Goal: Browse casually: Explore the website without a specific task or goal

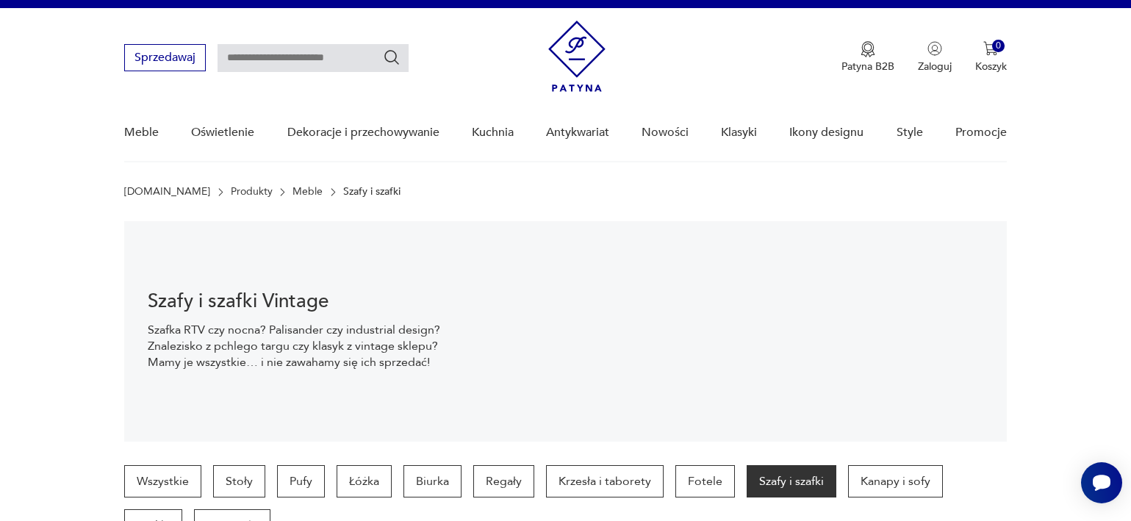
click at [579, 62] on img at bounding box center [576, 56] width 57 height 71
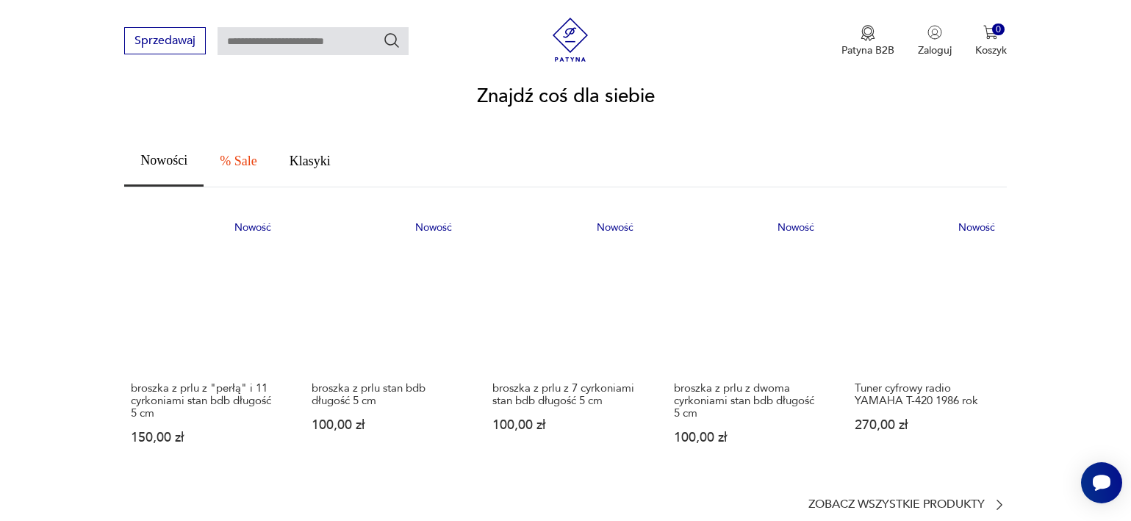
scroll to position [879, 0]
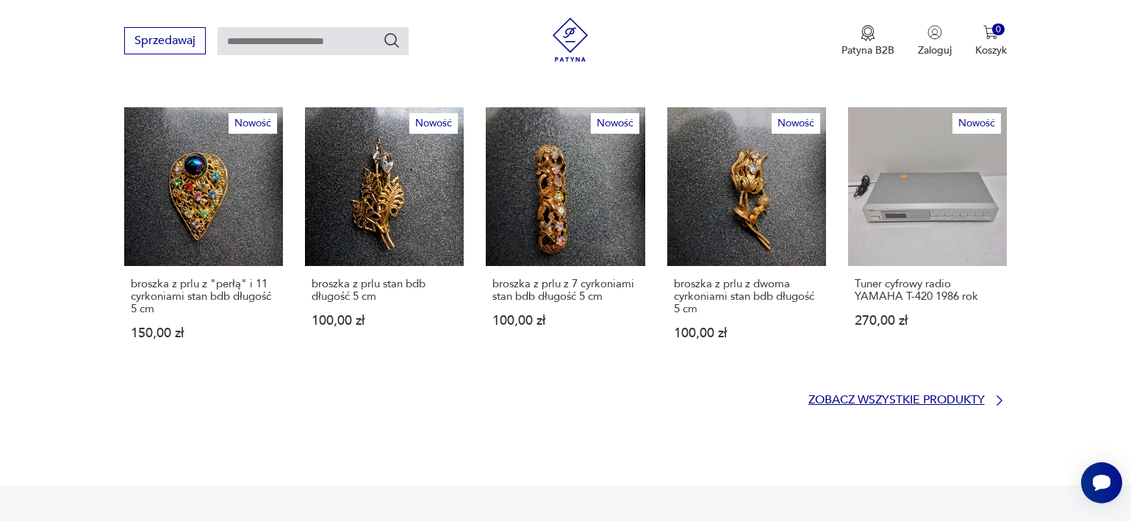
click at [962, 395] on p "Zobacz wszystkie produkty" at bounding box center [897, 400] width 176 height 10
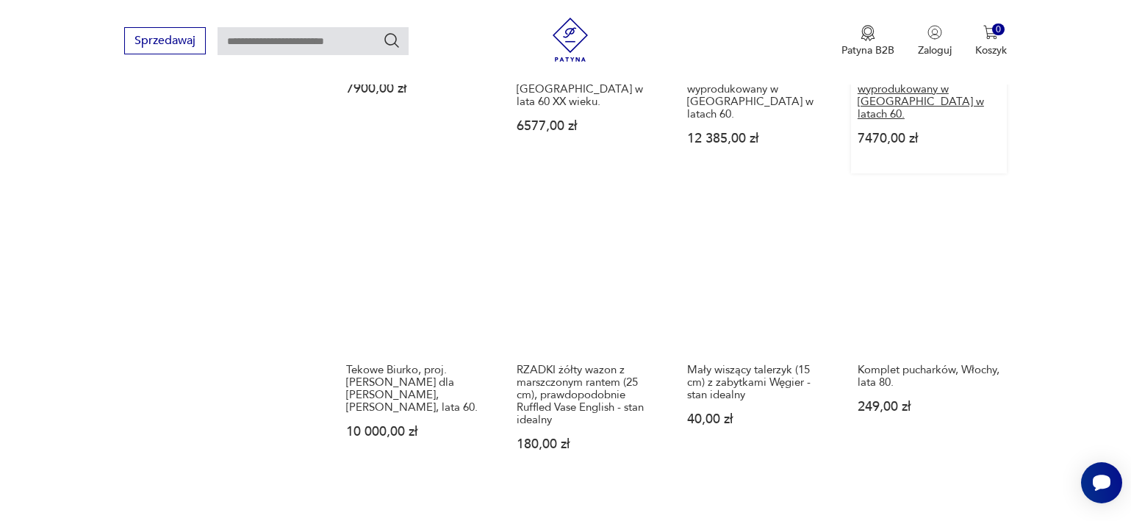
scroll to position [1455, 0]
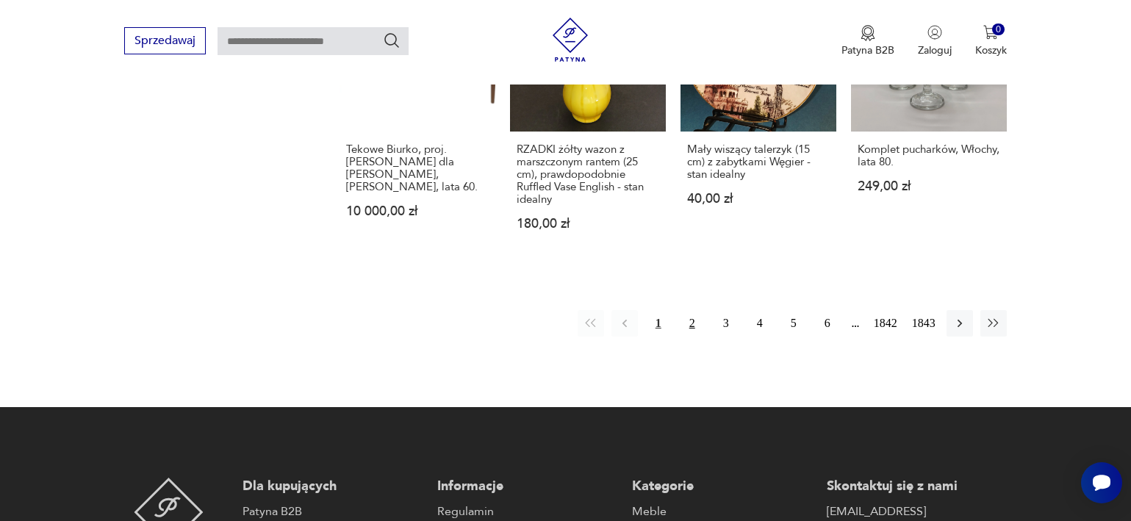
click at [684, 310] on button "2" at bounding box center [692, 323] width 26 height 26
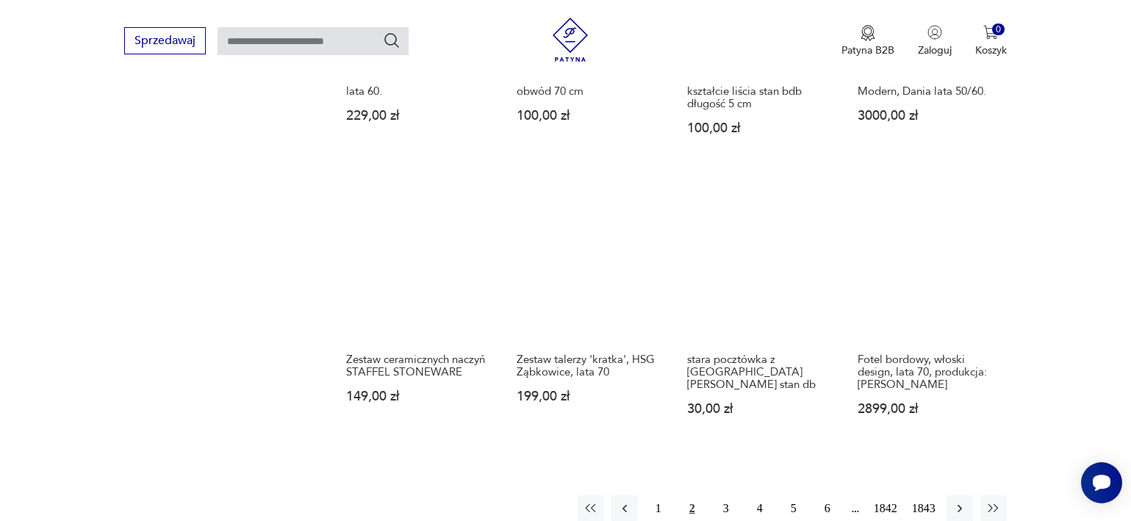
scroll to position [1312, 0]
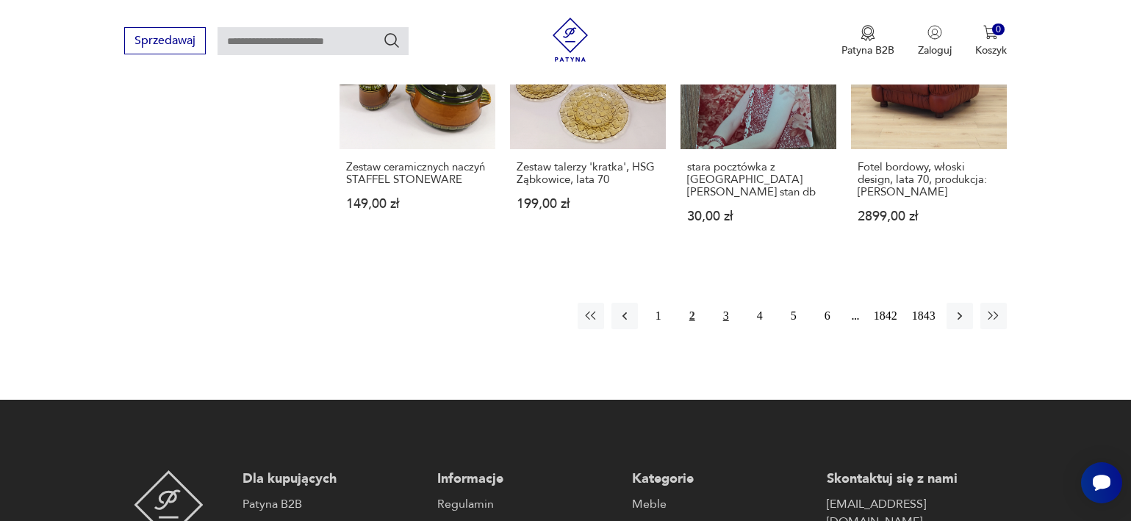
click at [719, 319] on button "3" at bounding box center [726, 316] width 26 height 26
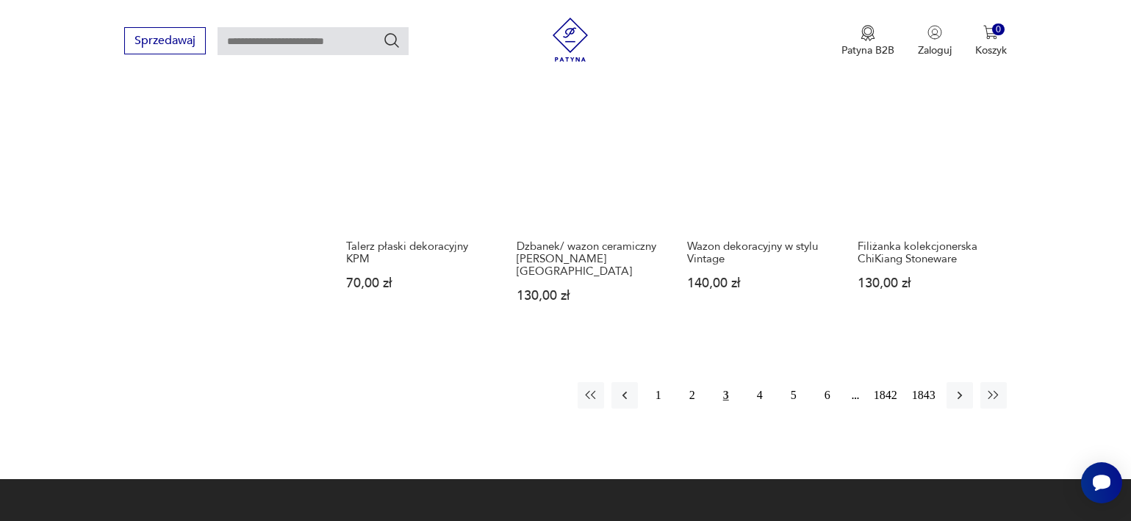
scroll to position [1342, 0]
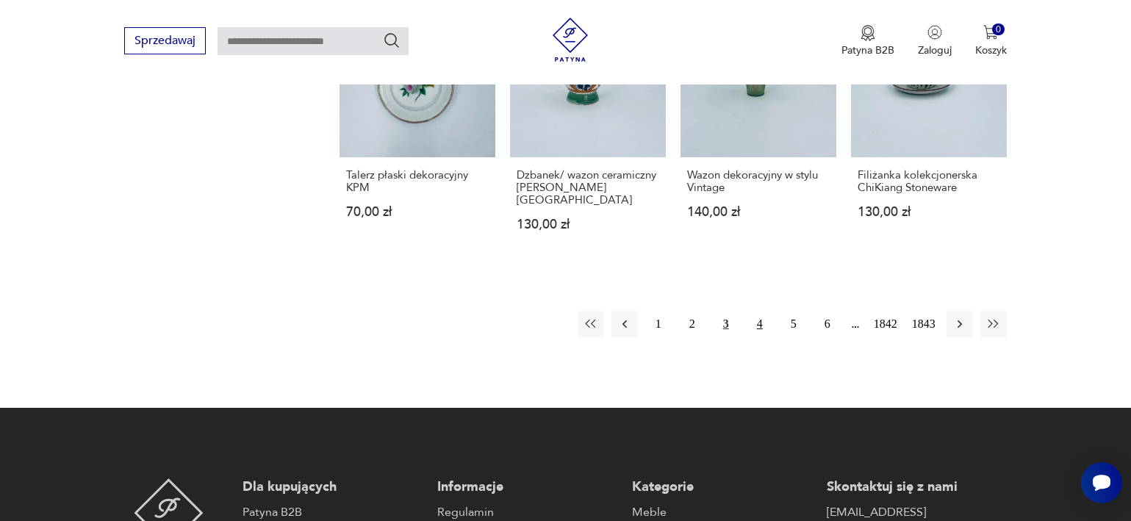
click at [750, 311] on button "4" at bounding box center [760, 324] width 26 height 26
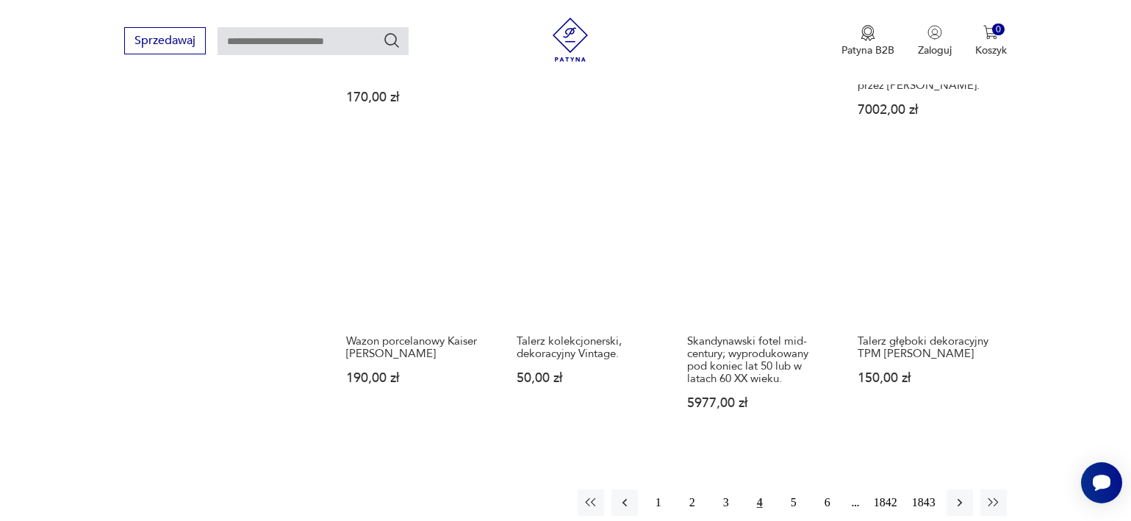
scroll to position [1309, 0]
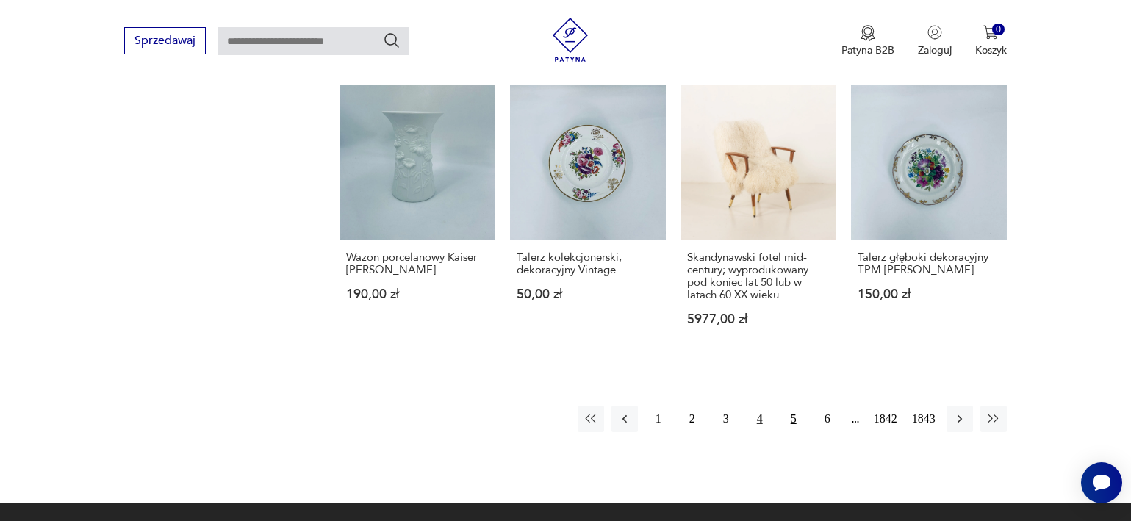
click at [787, 406] on button "5" at bounding box center [794, 419] width 26 height 26
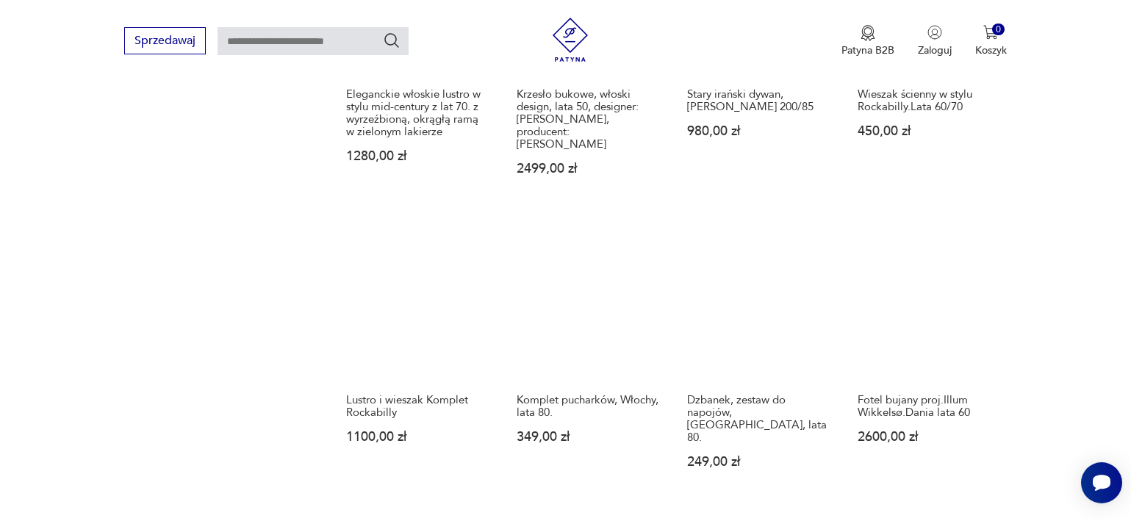
scroll to position [1333, 0]
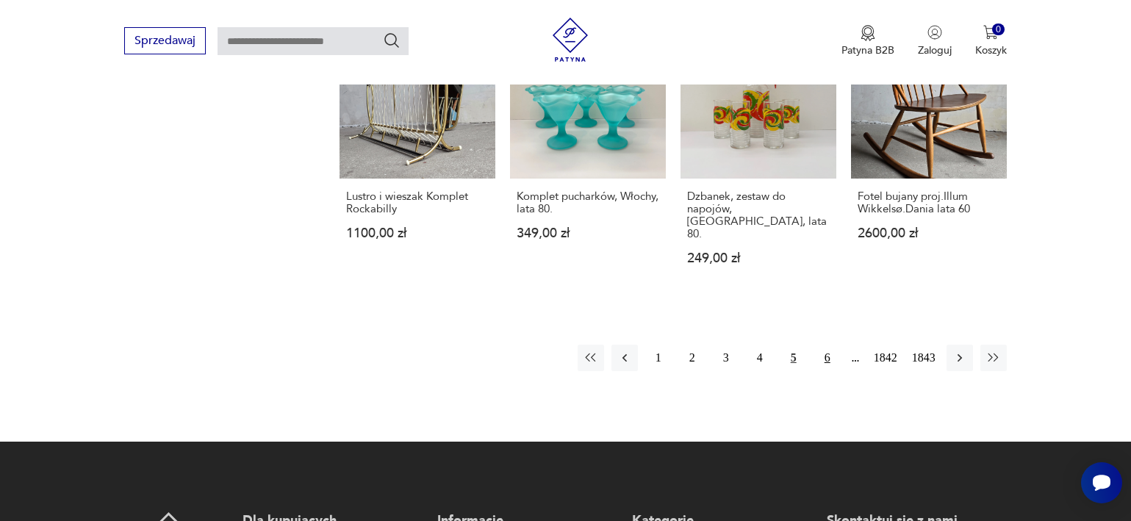
click at [820, 345] on button "6" at bounding box center [828, 358] width 26 height 26
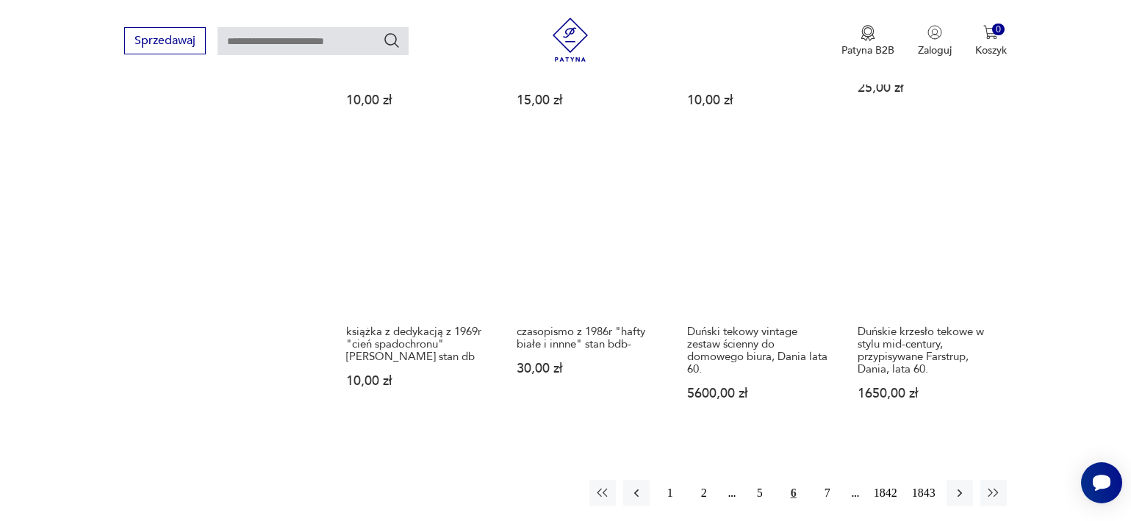
scroll to position [1198, 0]
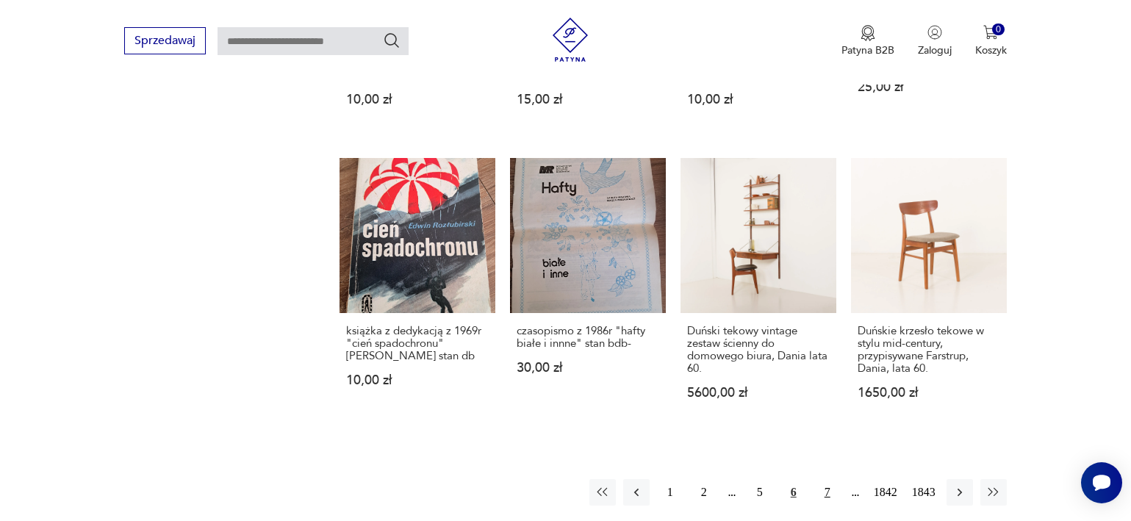
click at [822, 479] on button "7" at bounding box center [828, 492] width 26 height 26
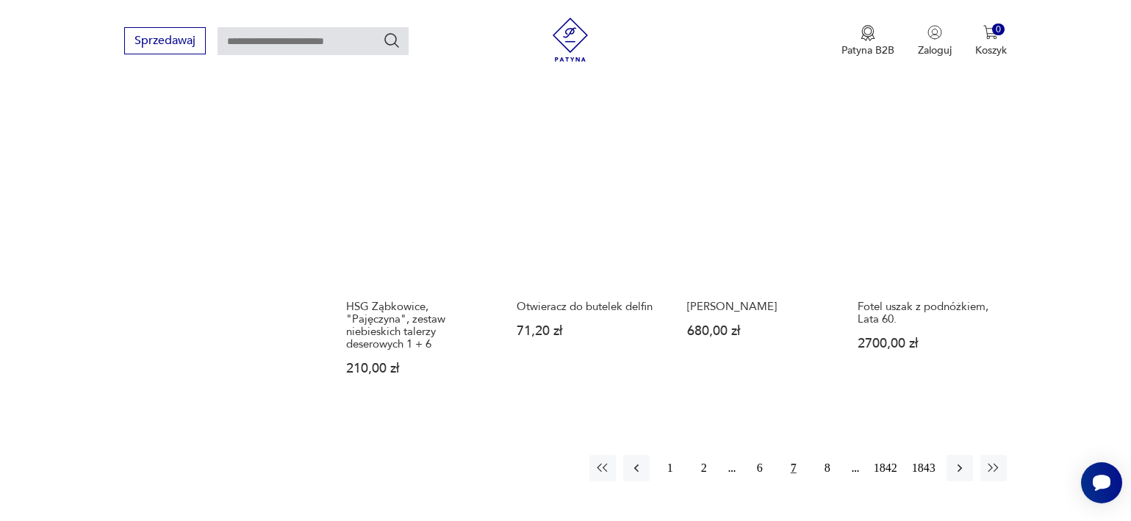
scroll to position [1217, 0]
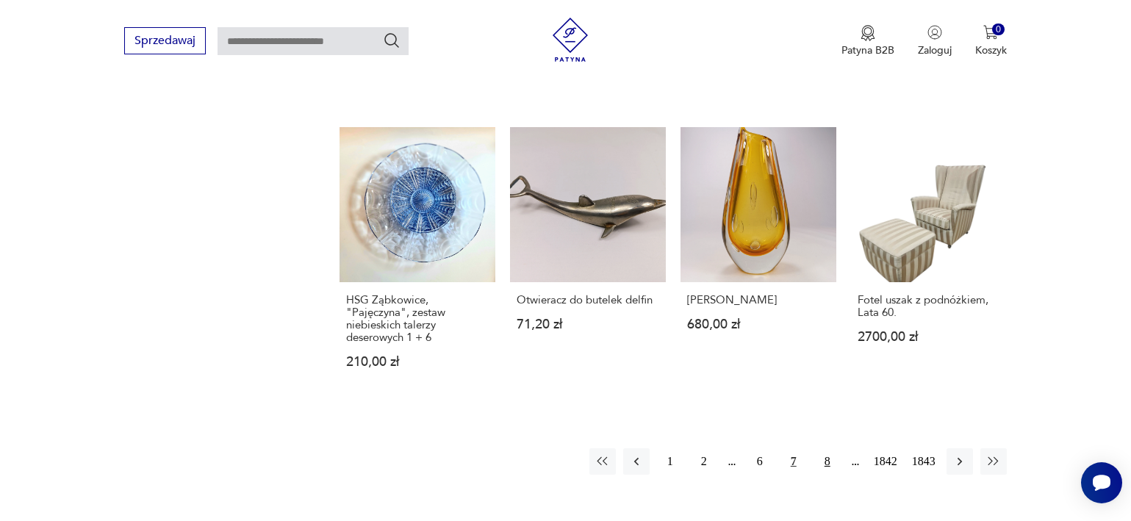
click at [821, 448] on button "8" at bounding box center [828, 461] width 26 height 26
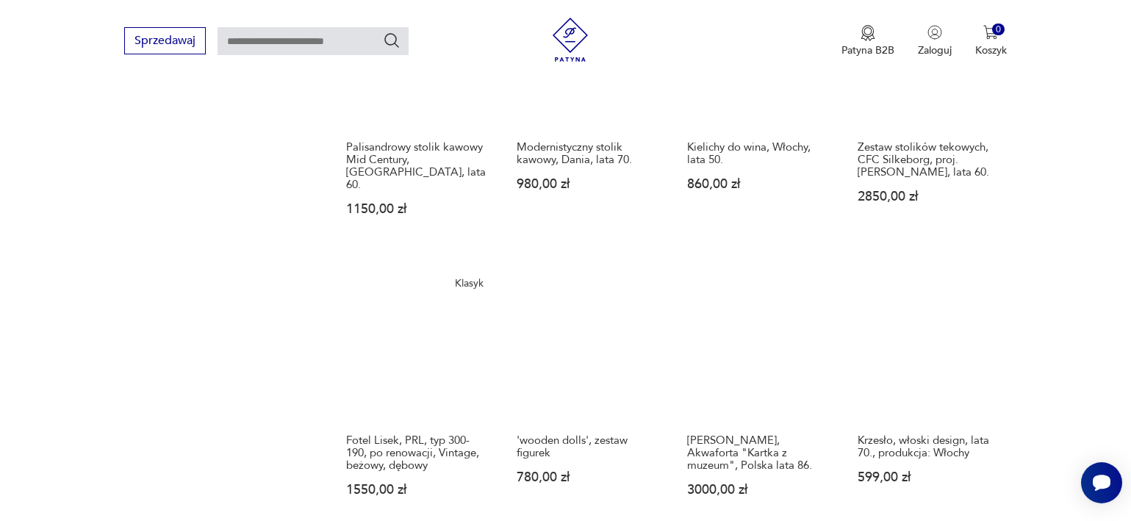
scroll to position [1333, 0]
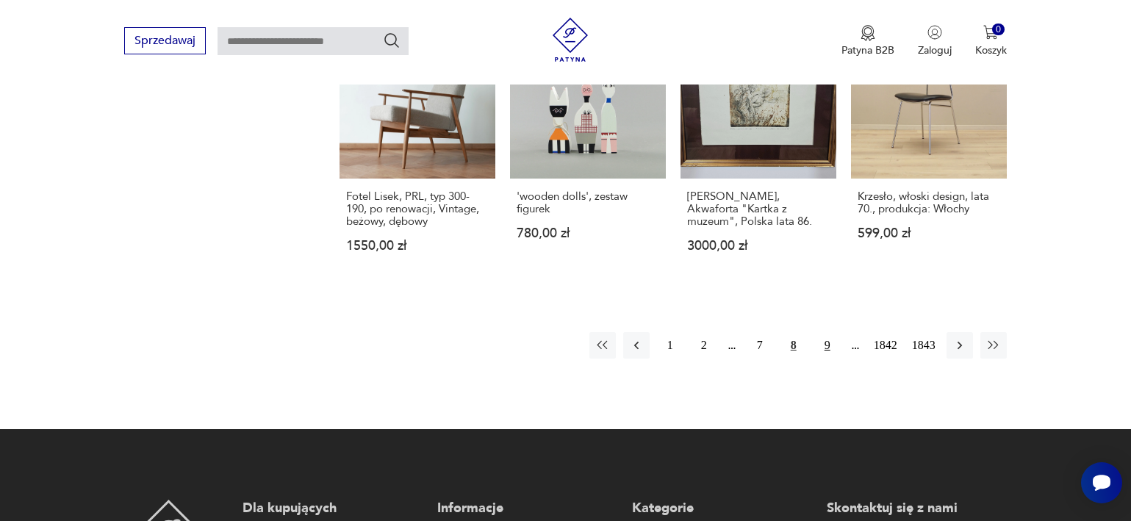
click at [825, 332] on button "9" at bounding box center [828, 345] width 26 height 26
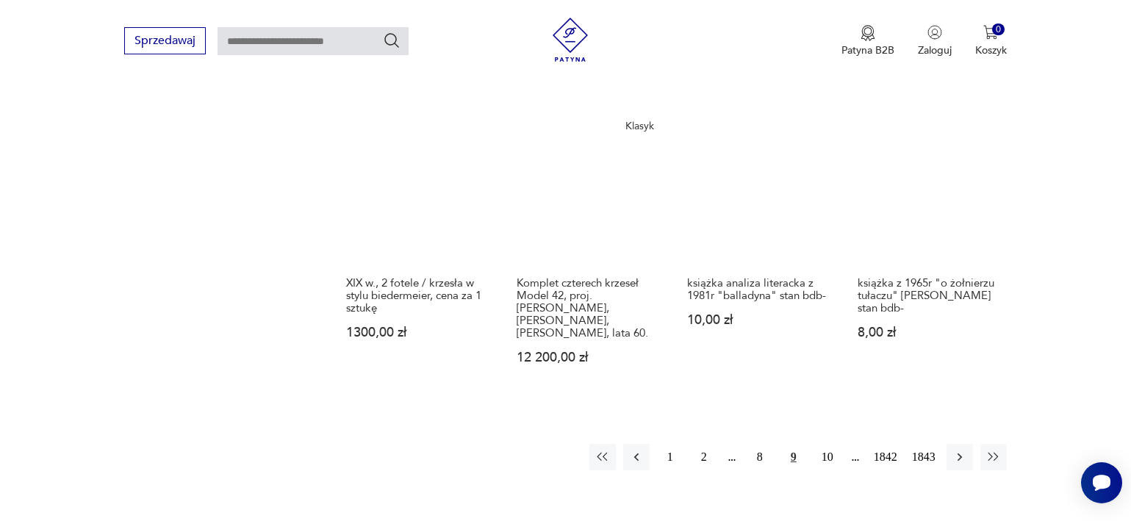
scroll to position [1235, 0]
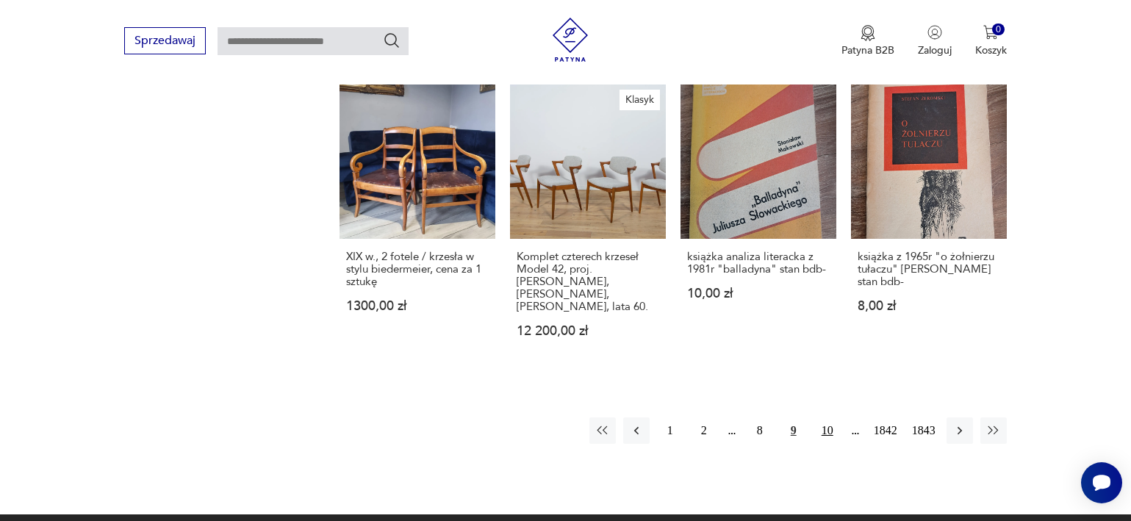
click at [822, 418] on button "10" at bounding box center [828, 431] width 26 height 26
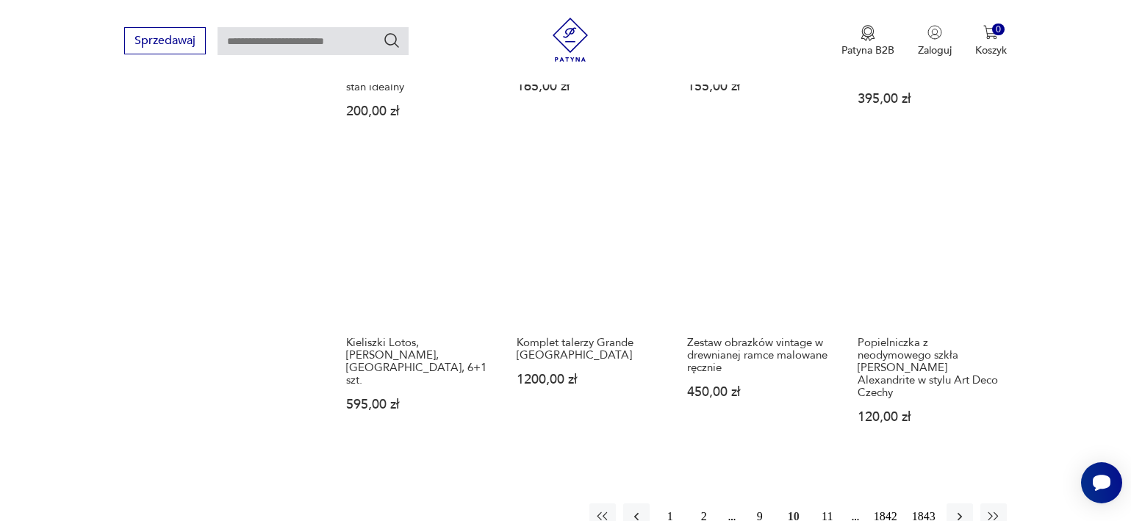
scroll to position [1286, 0]
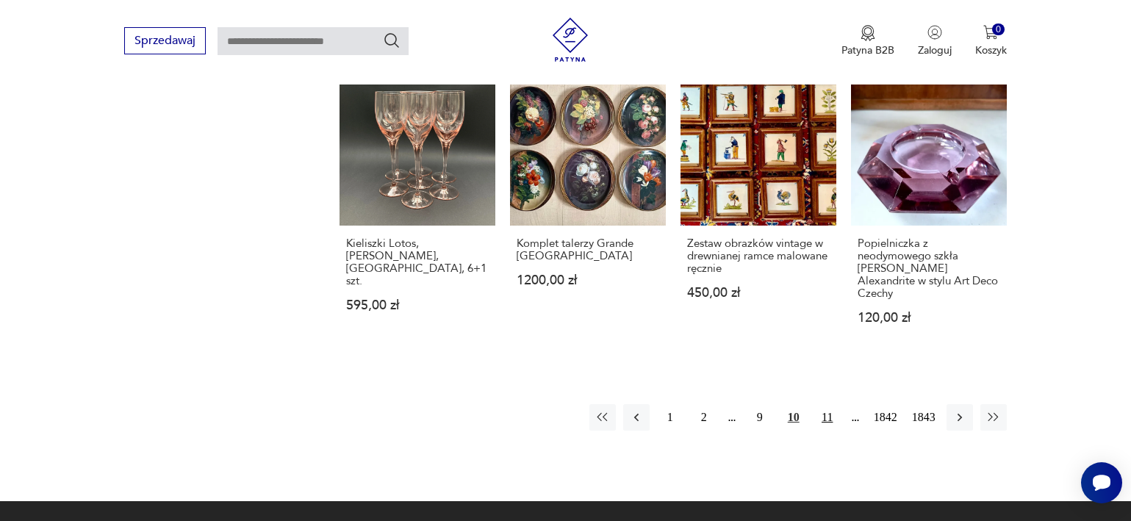
click at [831, 404] on button "11" at bounding box center [828, 417] width 26 height 26
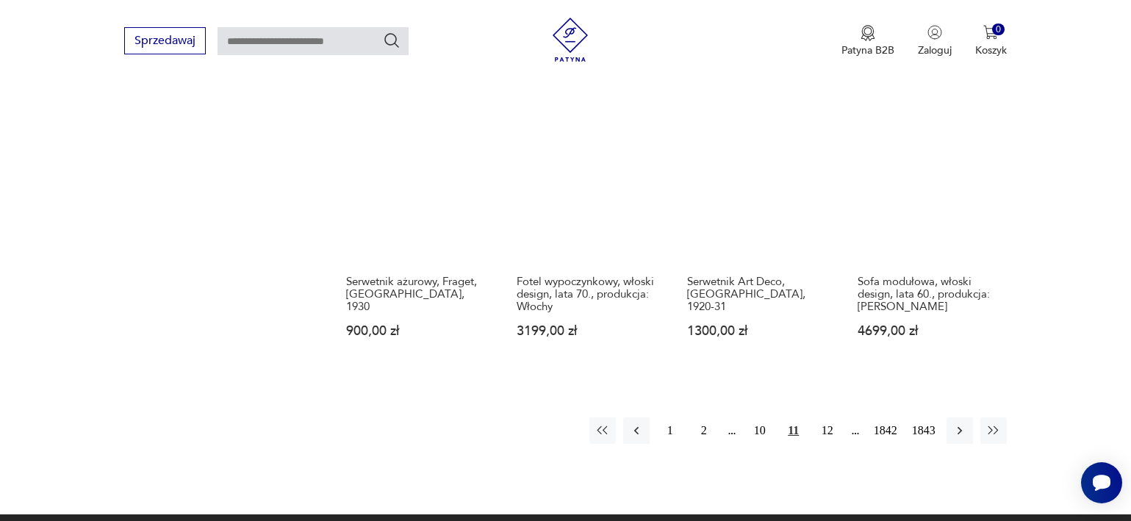
scroll to position [1209, 0]
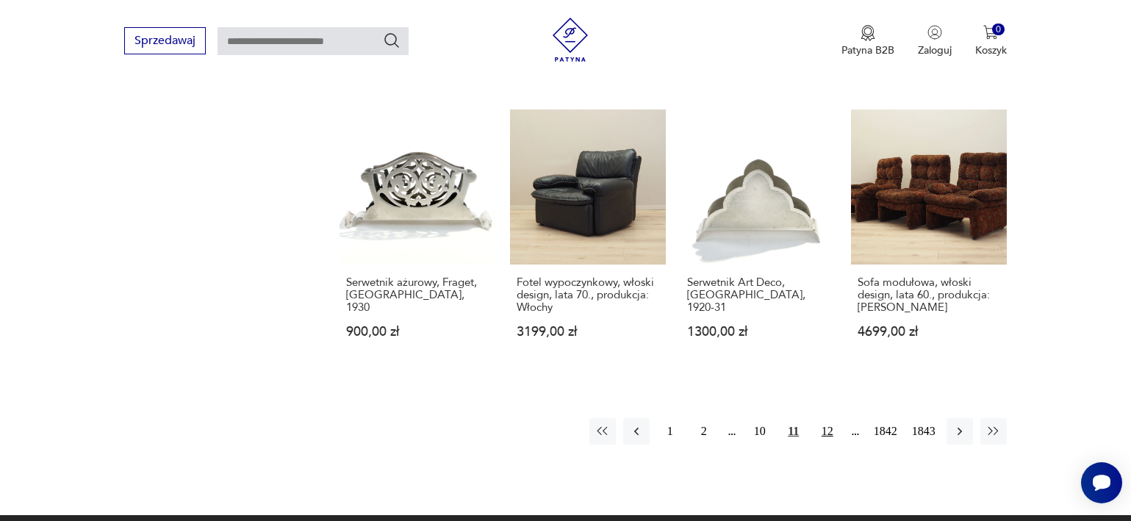
click at [826, 418] on button "12" at bounding box center [828, 431] width 26 height 26
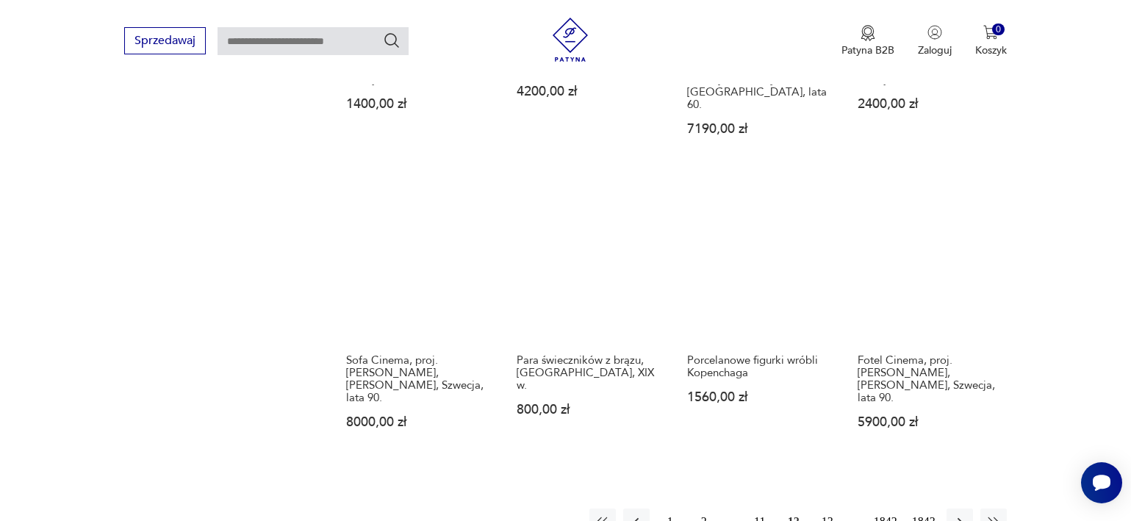
scroll to position [1287, 0]
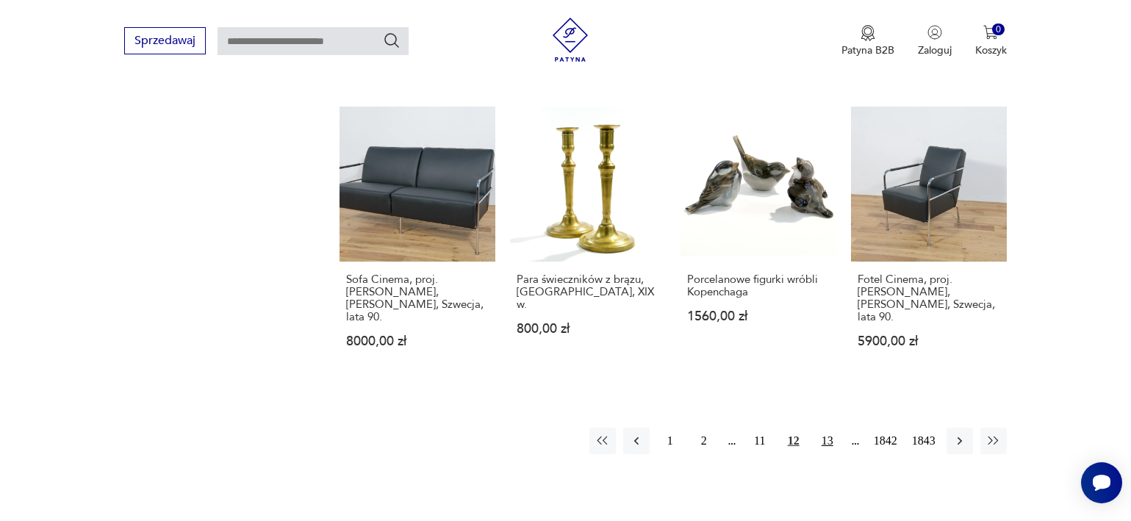
click at [821, 428] on button "13" at bounding box center [828, 441] width 26 height 26
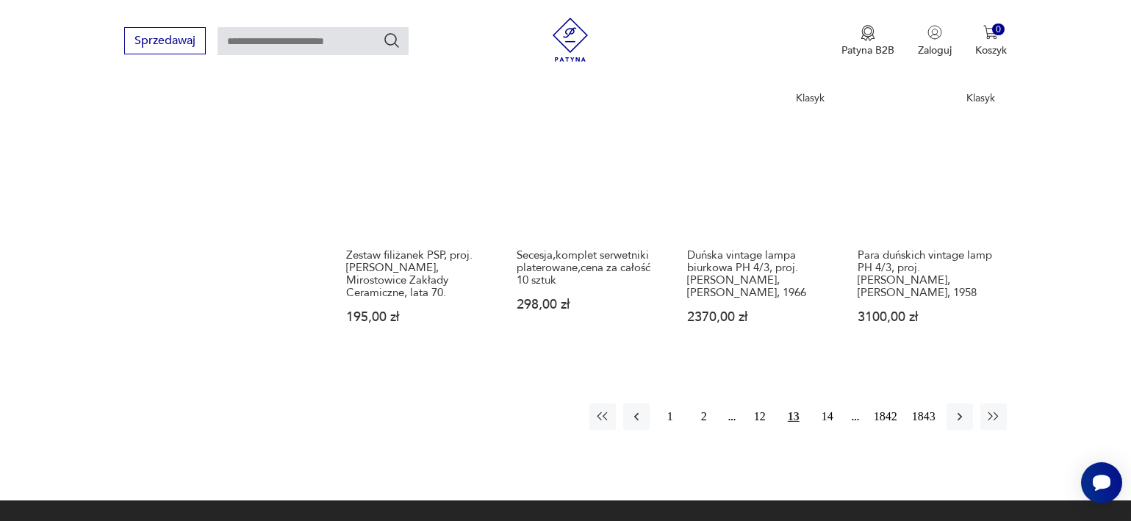
scroll to position [1335, 0]
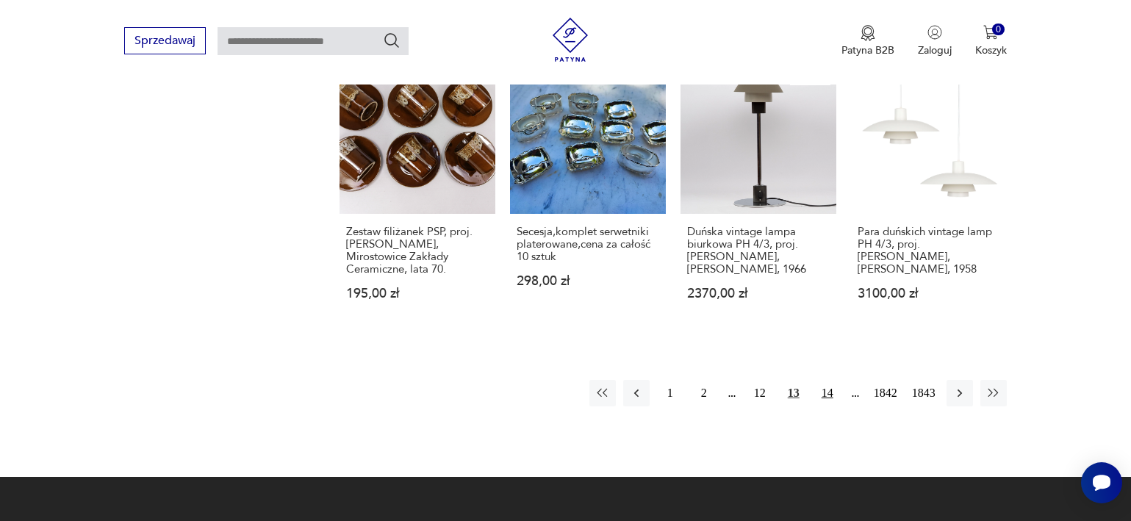
click at [822, 380] on button "14" at bounding box center [828, 393] width 26 height 26
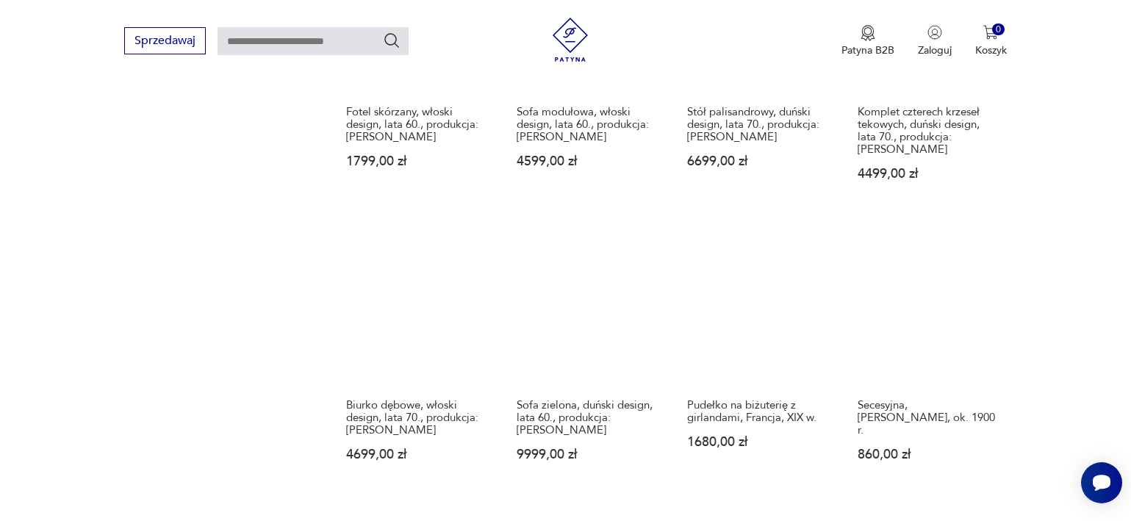
scroll to position [1220, 0]
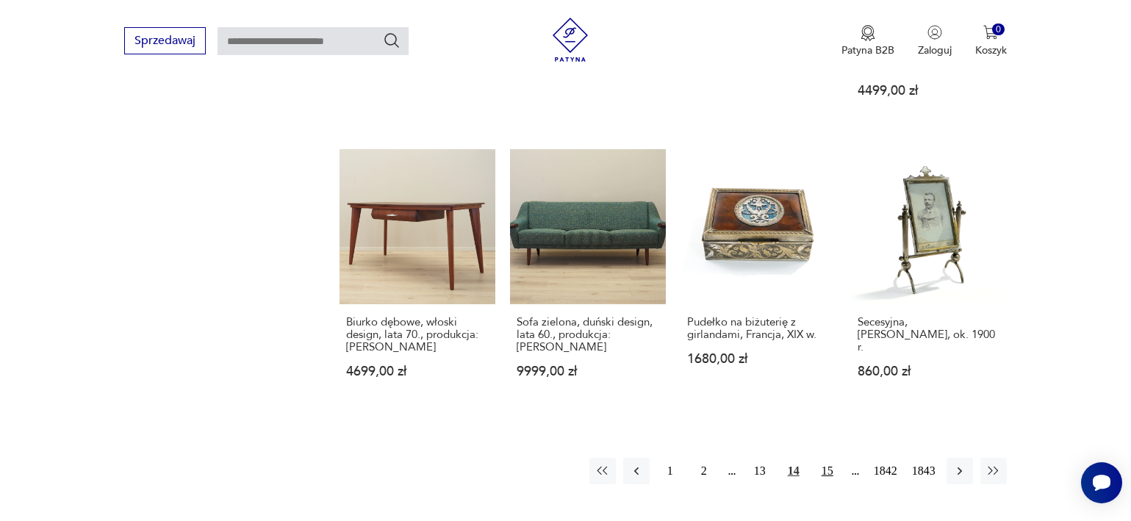
click at [823, 458] on button "15" at bounding box center [828, 471] width 26 height 26
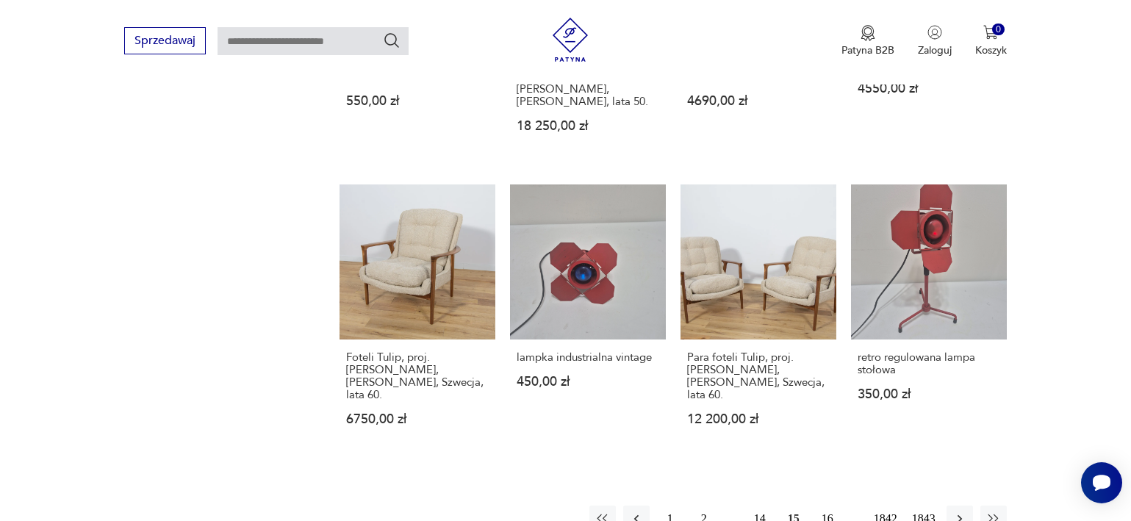
scroll to position [1135, 0]
click at [309, 40] on input "text" at bounding box center [313, 41] width 191 height 28
type input "*********"
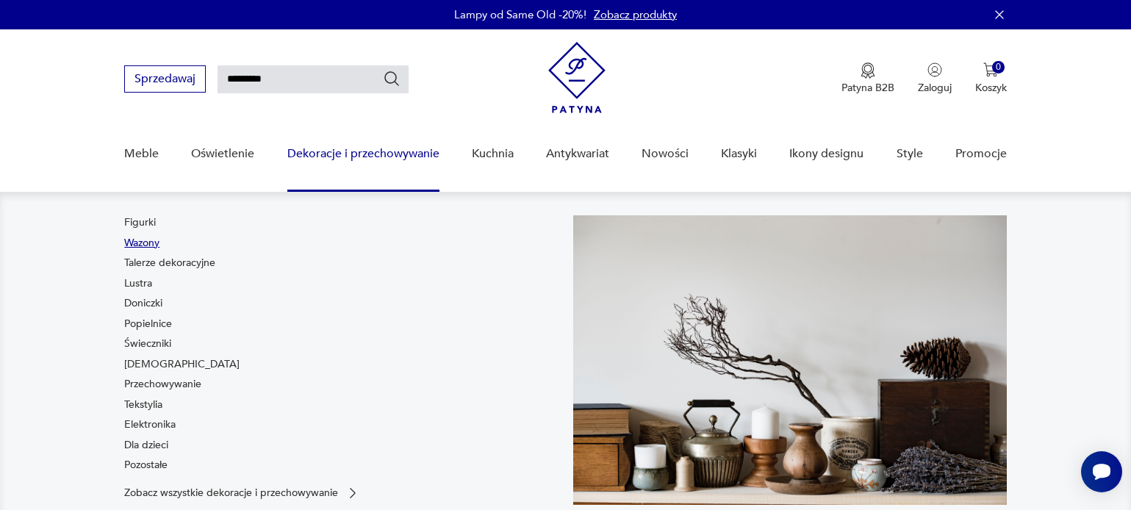
click at [155, 243] on link "Wazony" at bounding box center [141, 243] width 35 height 15
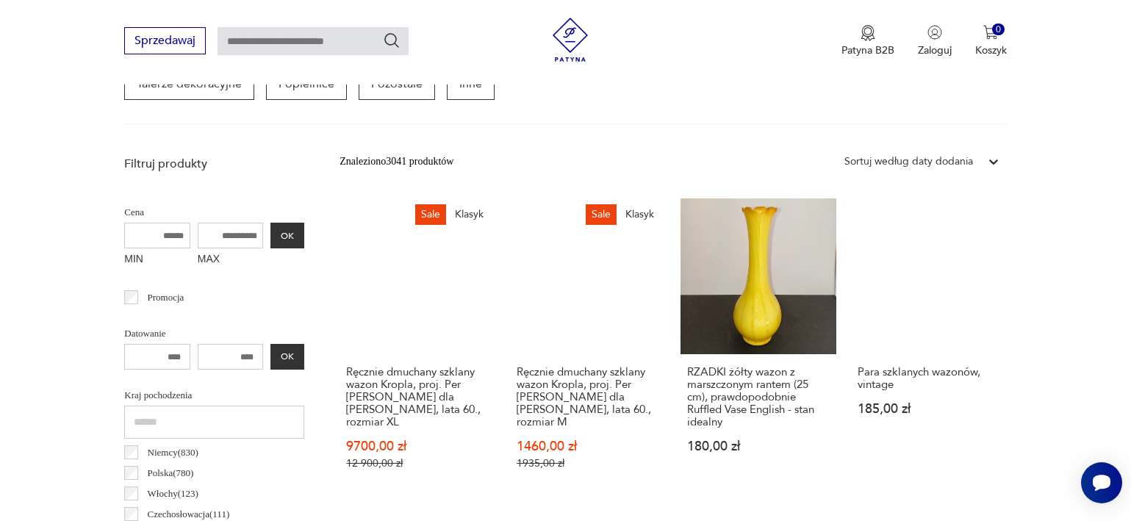
scroll to position [147, 0]
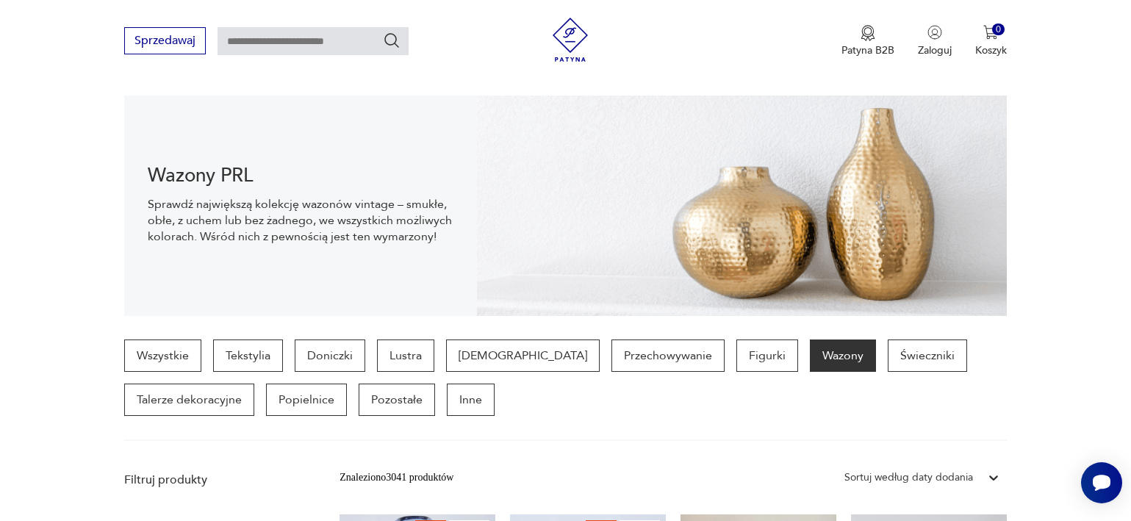
click at [588, 41] on img at bounding box center [570, 40] width 44 height 44
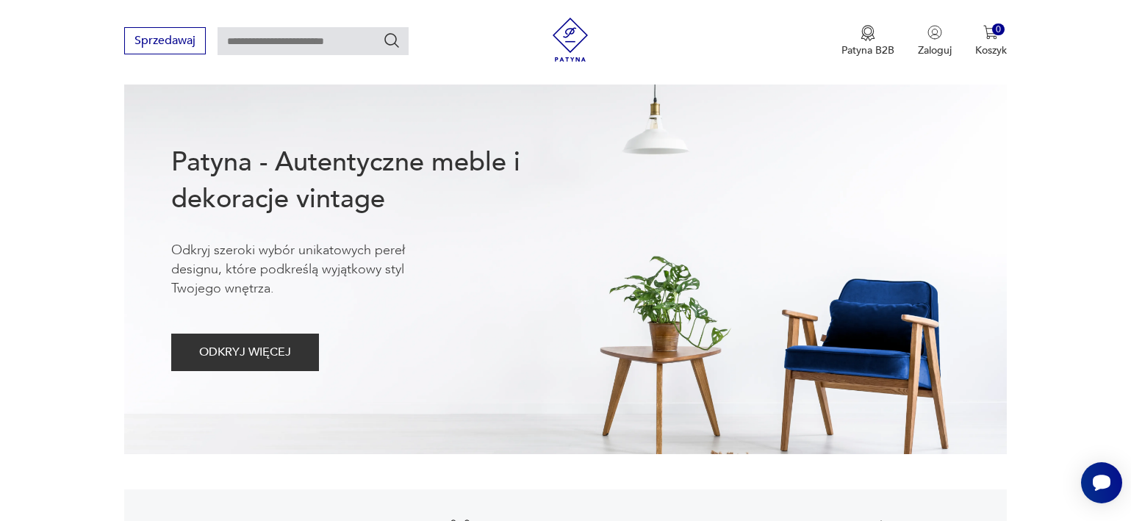
click at [568, 42] on img at bounding box center [570, 40] width 44 height 44
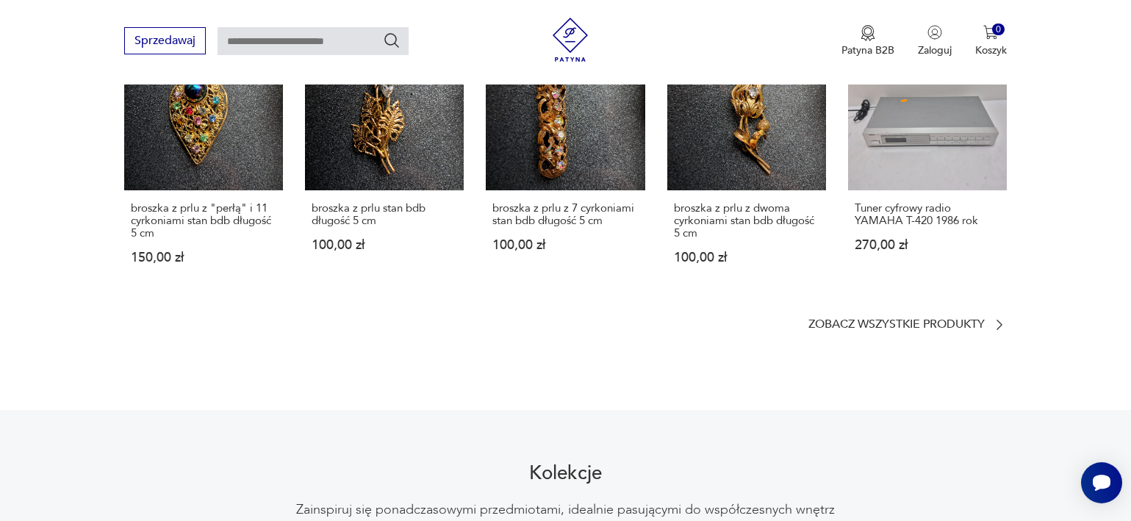
scroll to position [1300, 0]
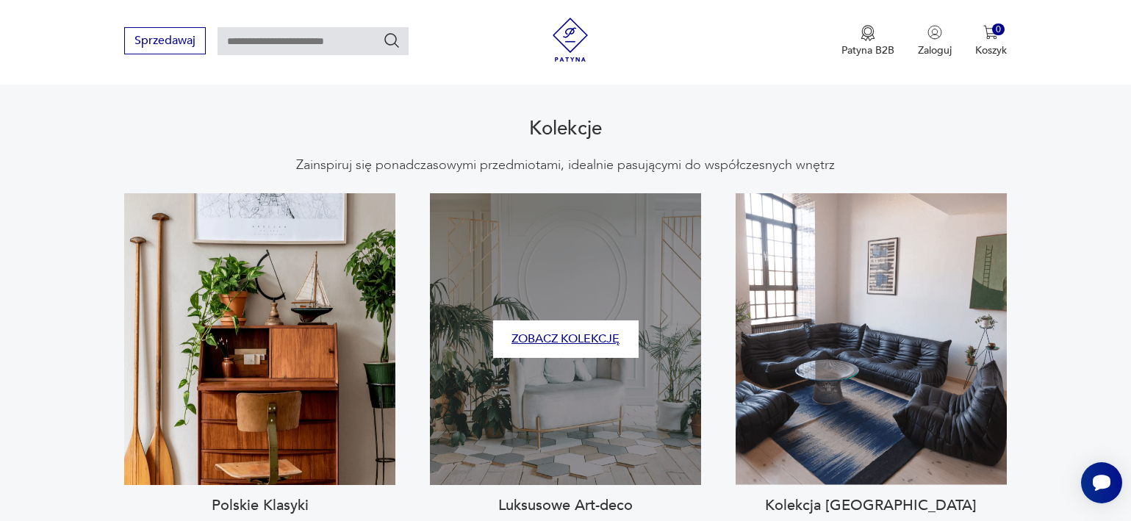
click at [531, 321] on button "Zobacz kolekcję" at bounding box center [566, 339] width 146 height 37
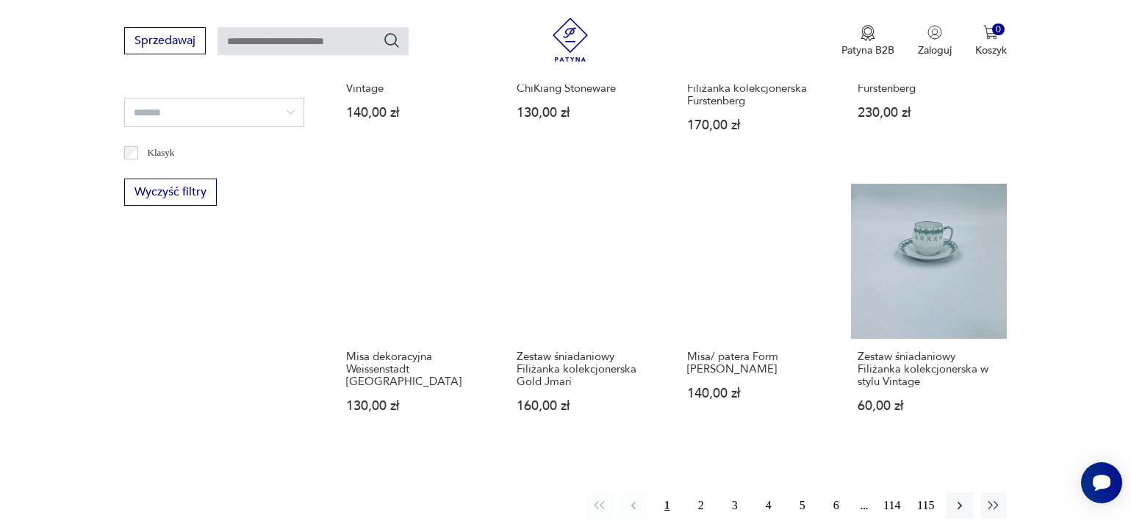
scroll to position [1063, 0]
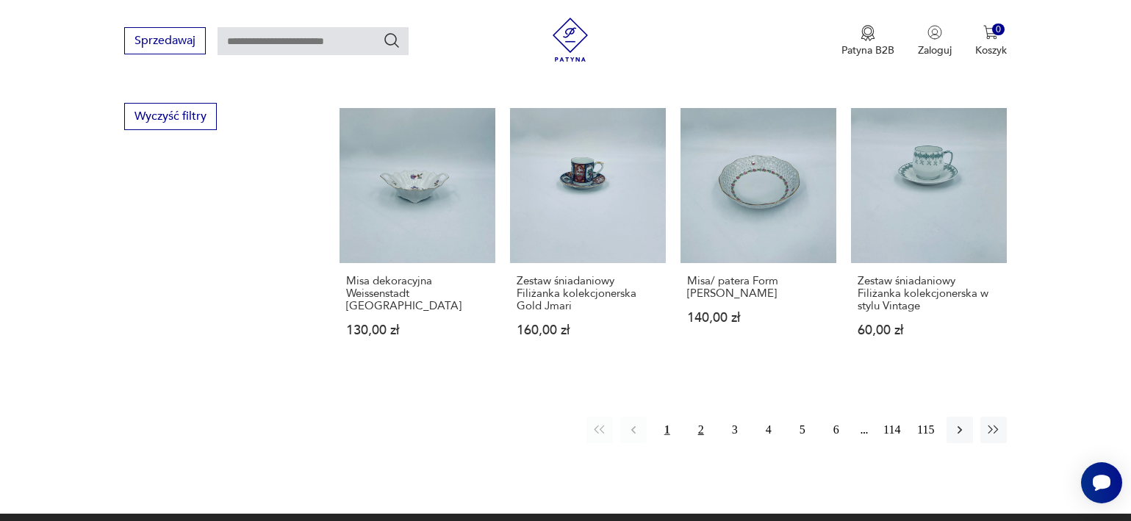
click at [695, 428] on button "2" at bounding box center [701, 430] width 26 height 26
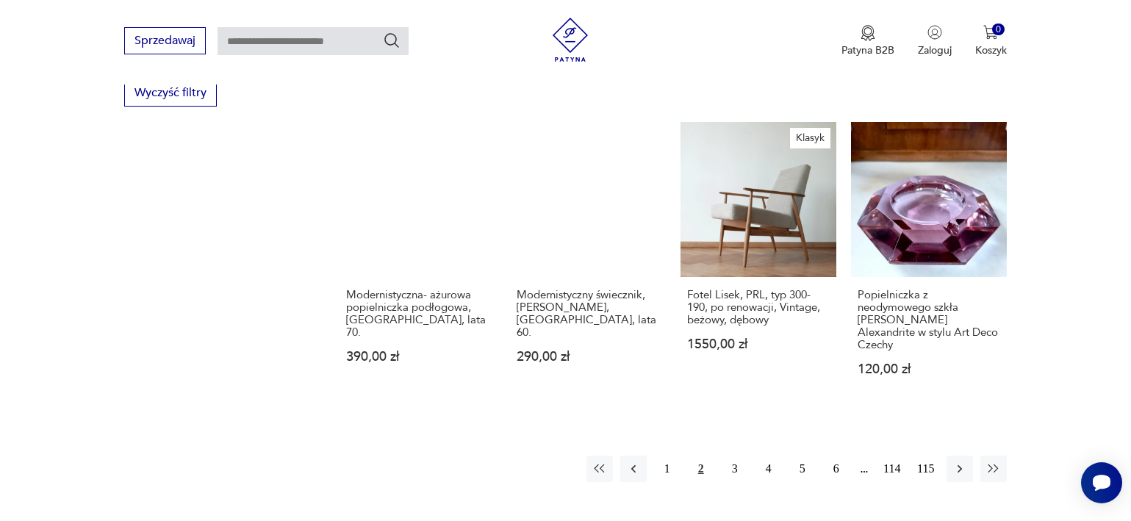
scroll to position [1111, 0]
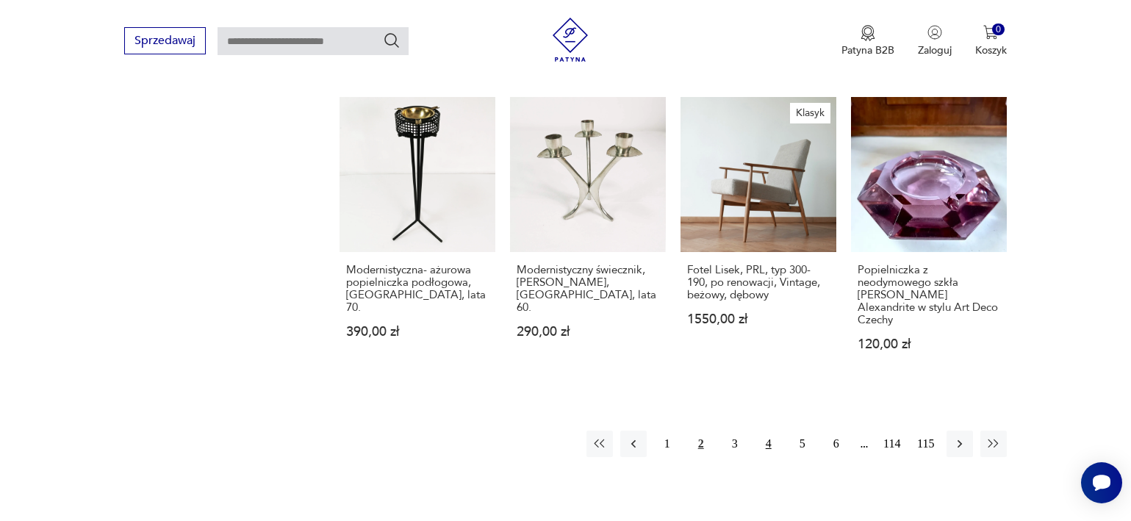
click at [770, 431] on button "4" at bounding box center [769, 444] width 26 height 26
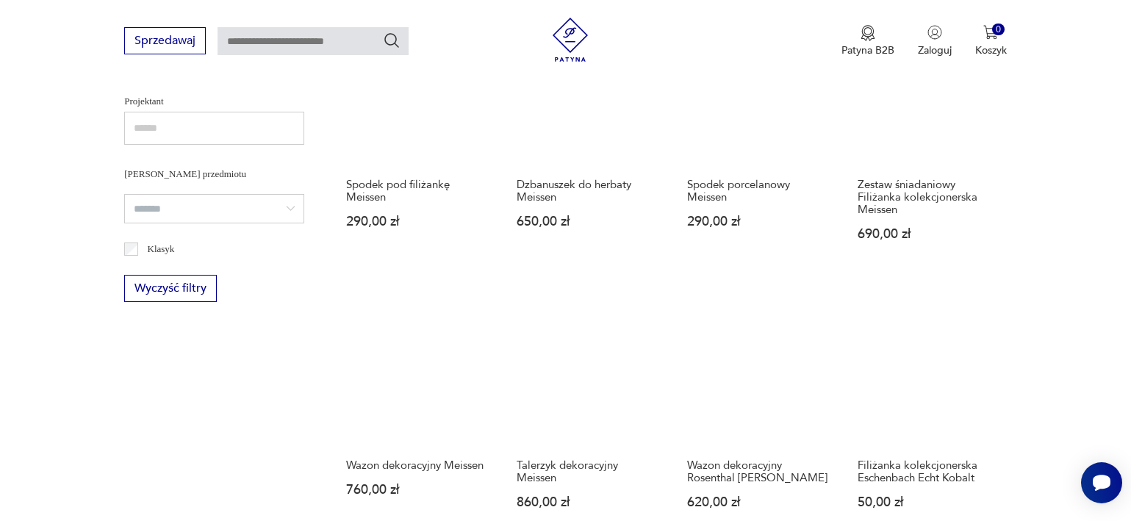
scroll to position [879, 0]
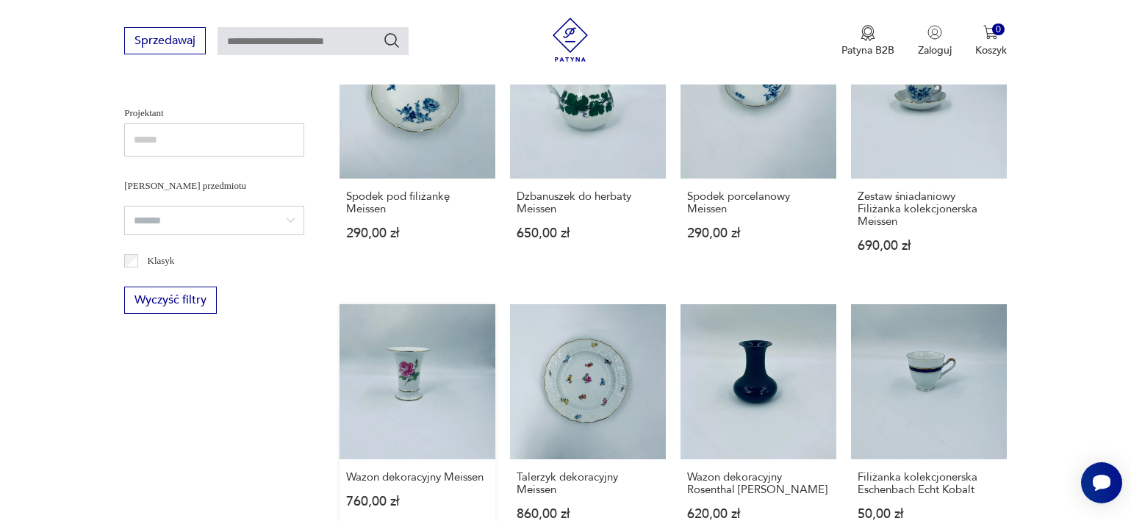
click at [452, 384] on link "Wazon dekoracyjny Meissen 760,00 zł" at bounding box center [418, 427] width 156 height 246
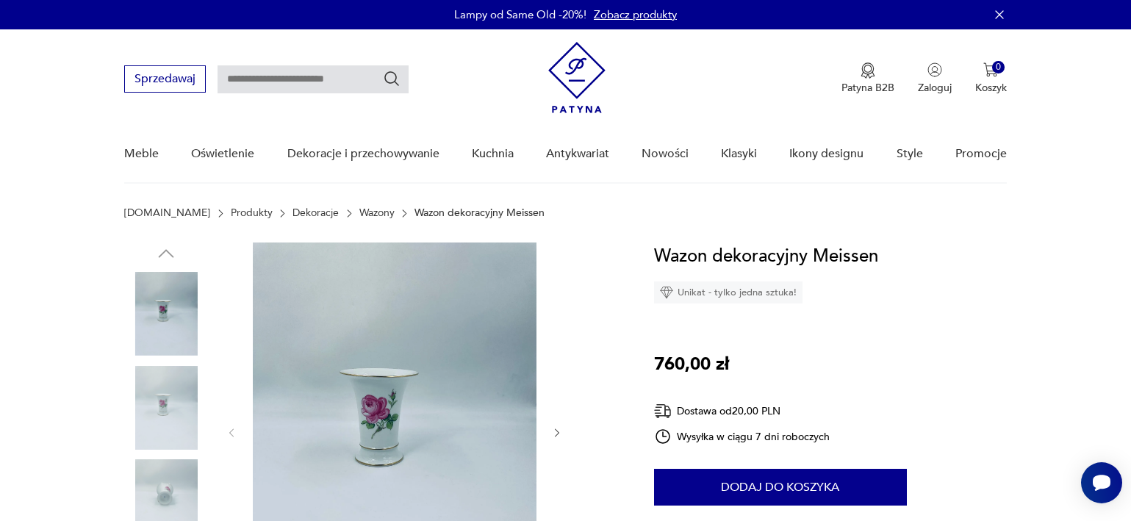
click at [557, 429] on icon "button" at bounding box center [558, 433] width 4 height 9
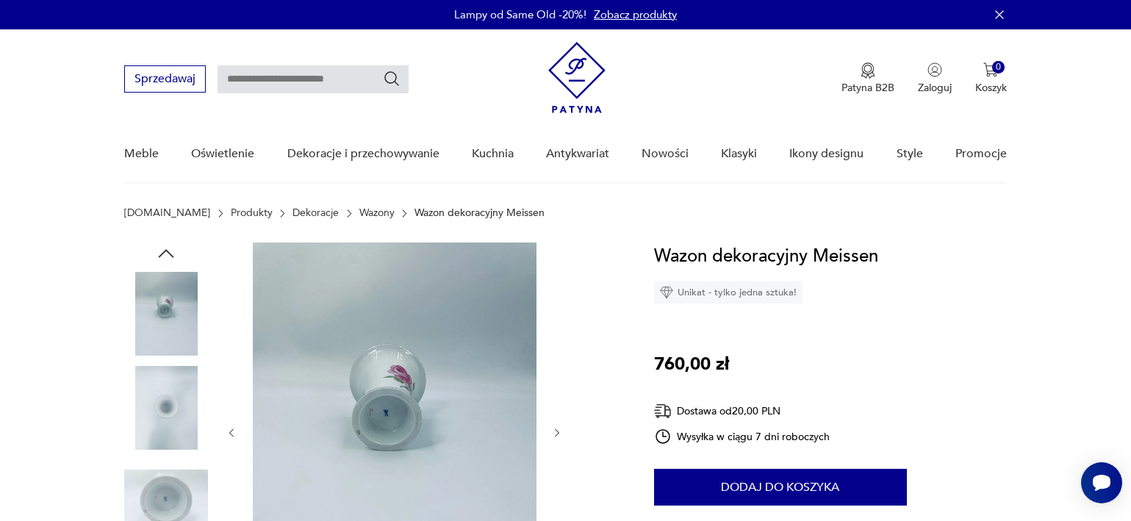
click at [557, 429] on icon "button" at bounding box center [558, 433] width 4 height 9
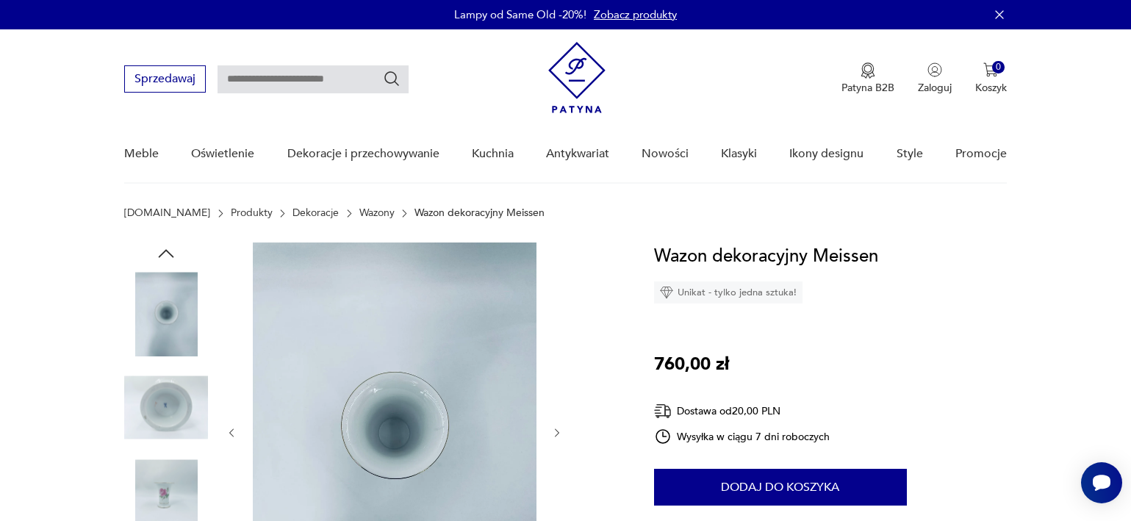
click at [557, 429] on icon "button" at bounding box center [558, 433] width 4 height 9
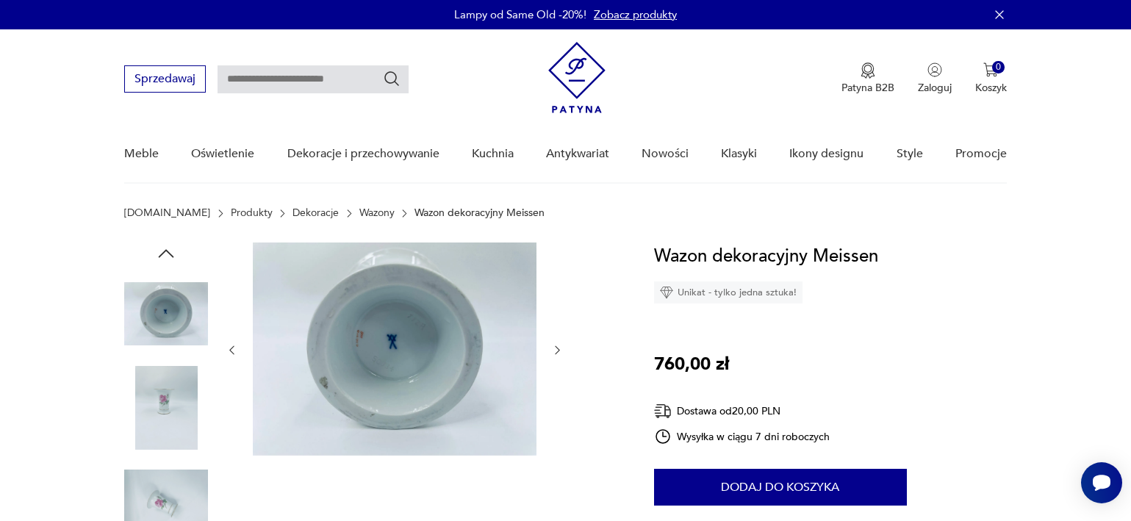
click at [557, 430] on div at bounding box center [395, 350] width 338 height 215
click at [559, 349] on icon "button" at bounding box center [558, 350] width 4 height 9
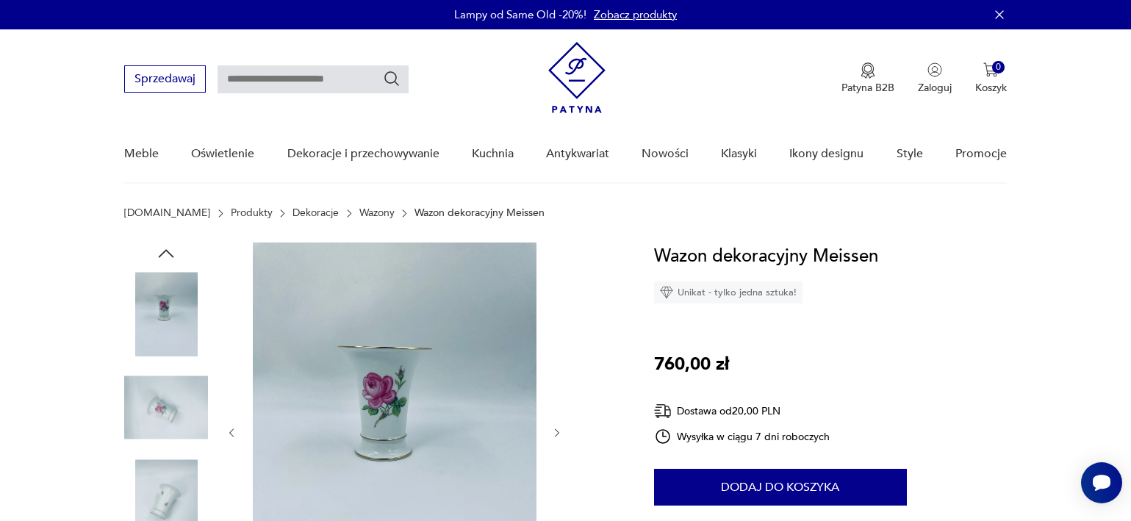
click at [583, 78] on img at bounding box center [576, 77] width 57 height 71
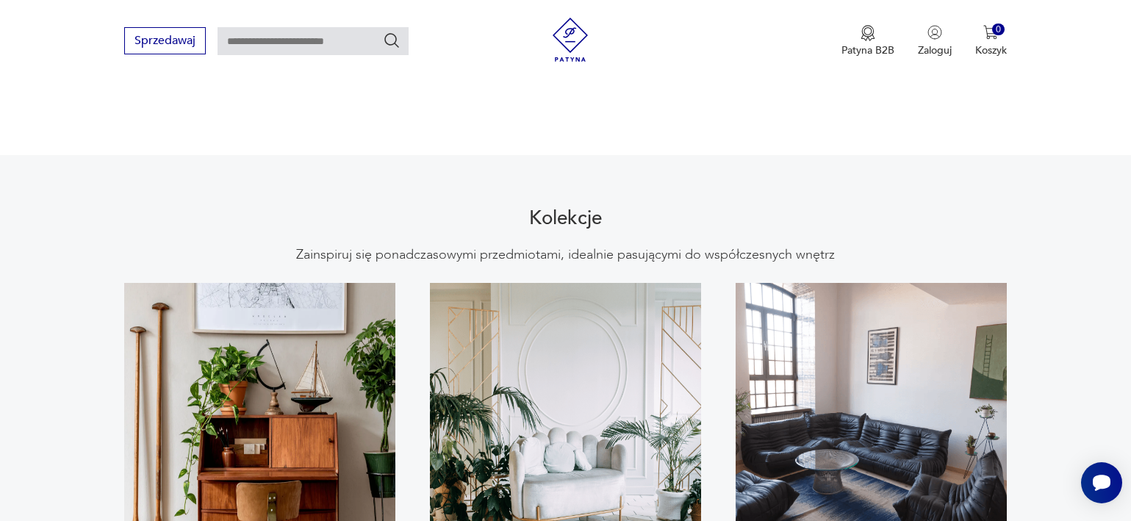
scroll to position [1419, 0]
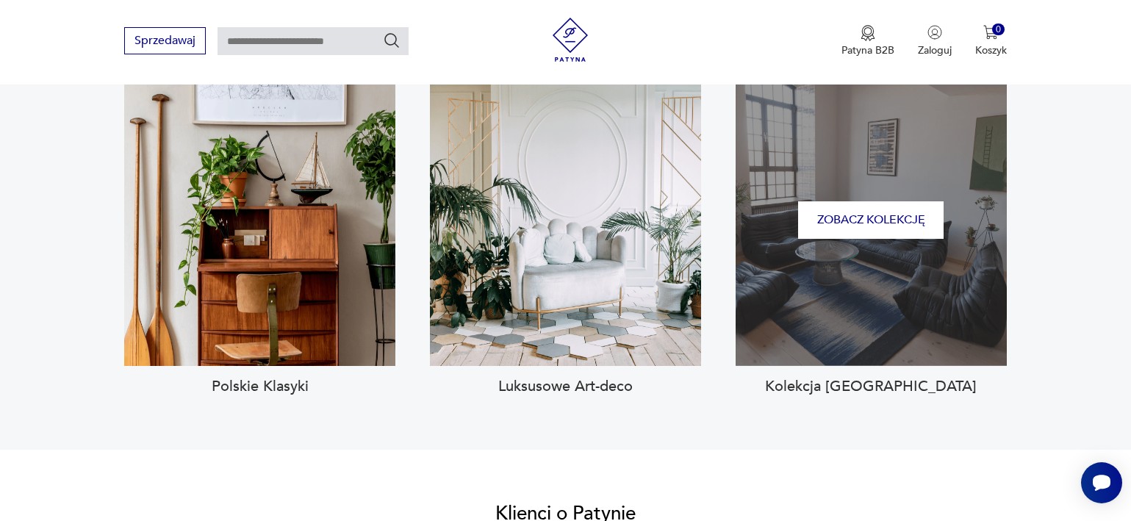
click at [885, 253] on div "Zobacz kolekcję" at bounding box center [871, 220] width 271 height 292
click at [894, 206] on button "Zobacz kolekcję" at bounding box center [871, 219] width 146 height 37
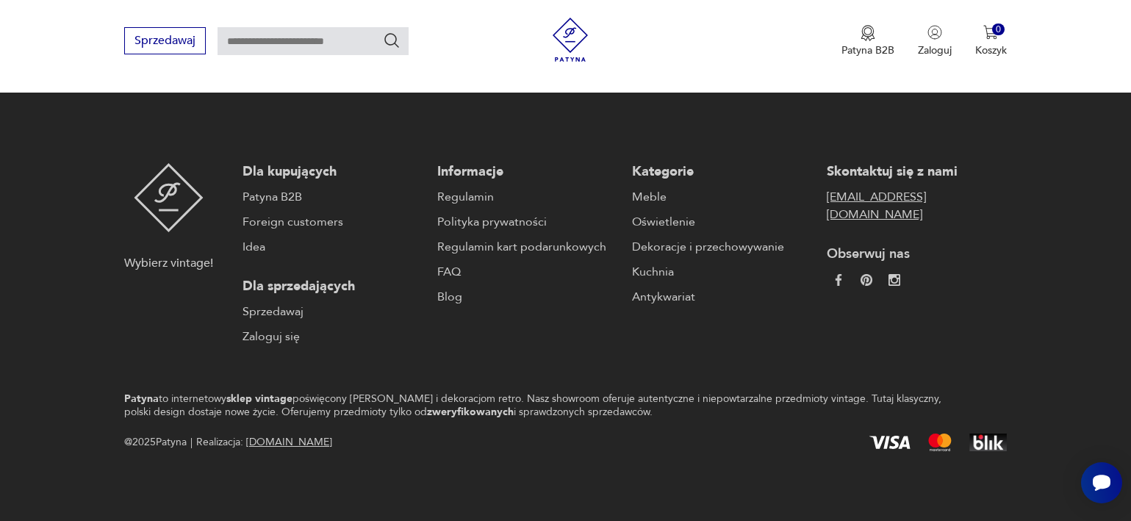
type input "****"
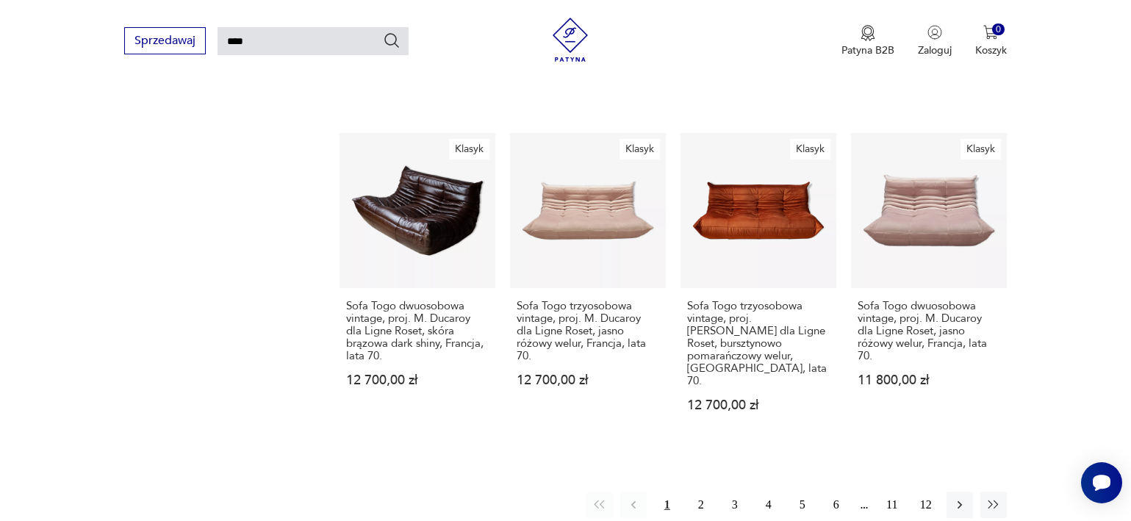
scroll to position [1256, 0]
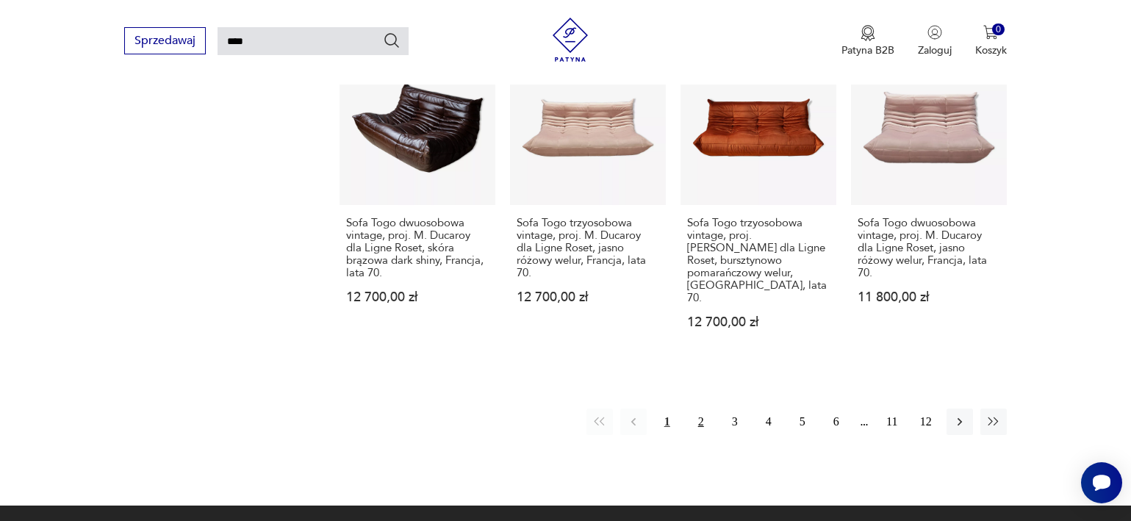
click at [702, 409] on button "2" at bounding box center [701, 422] width 26 height 26
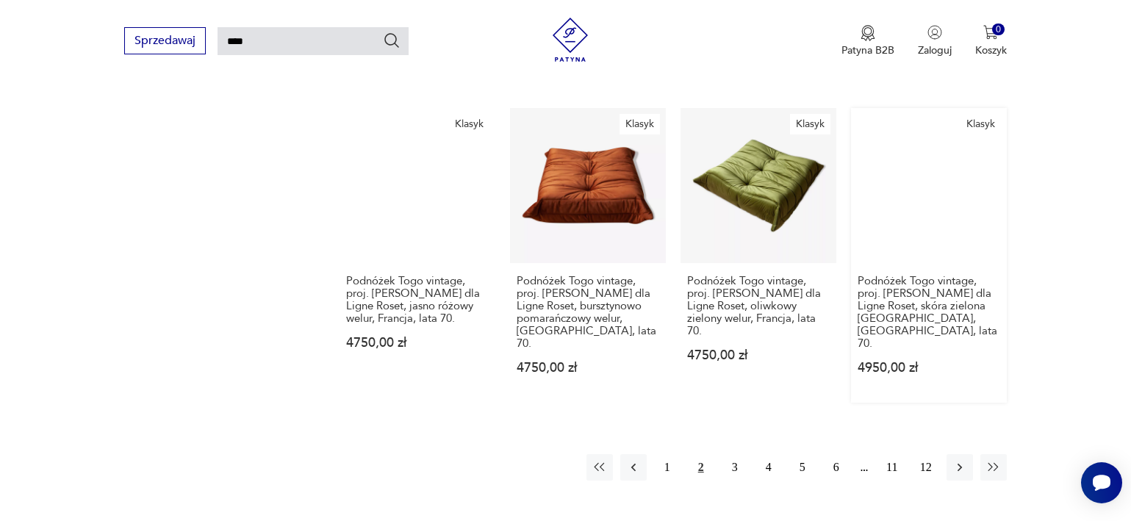
scroll to position [1249, 0]
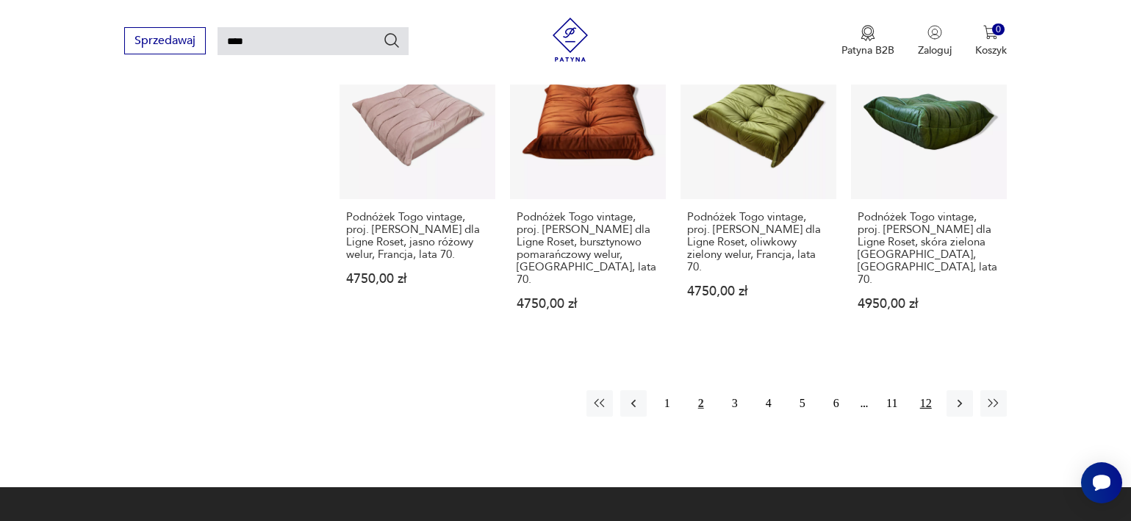
click at [926, 390] on button "12" at bounding box center [926, 403] width 26 height 26
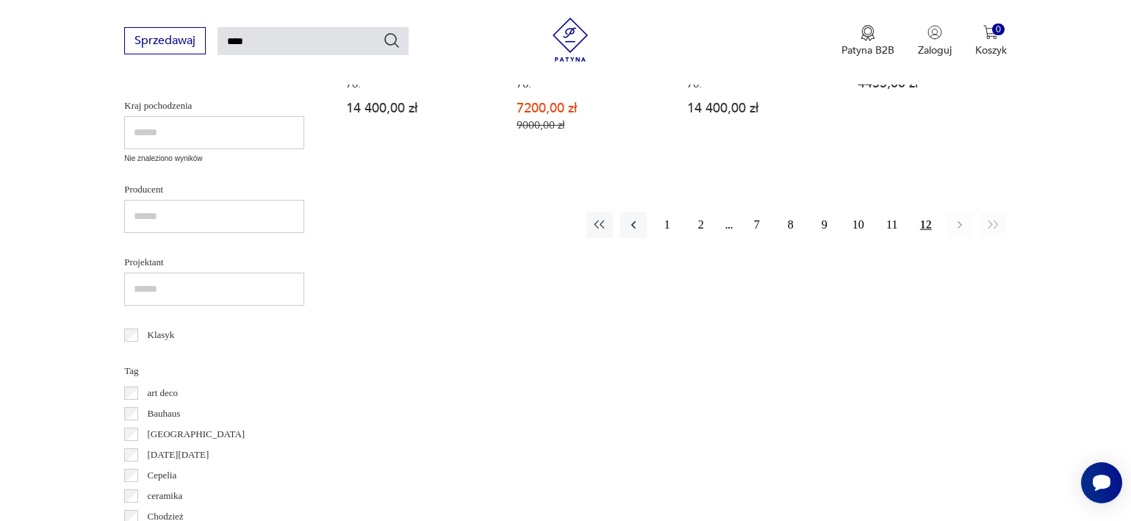
scroll to position [494, 0]
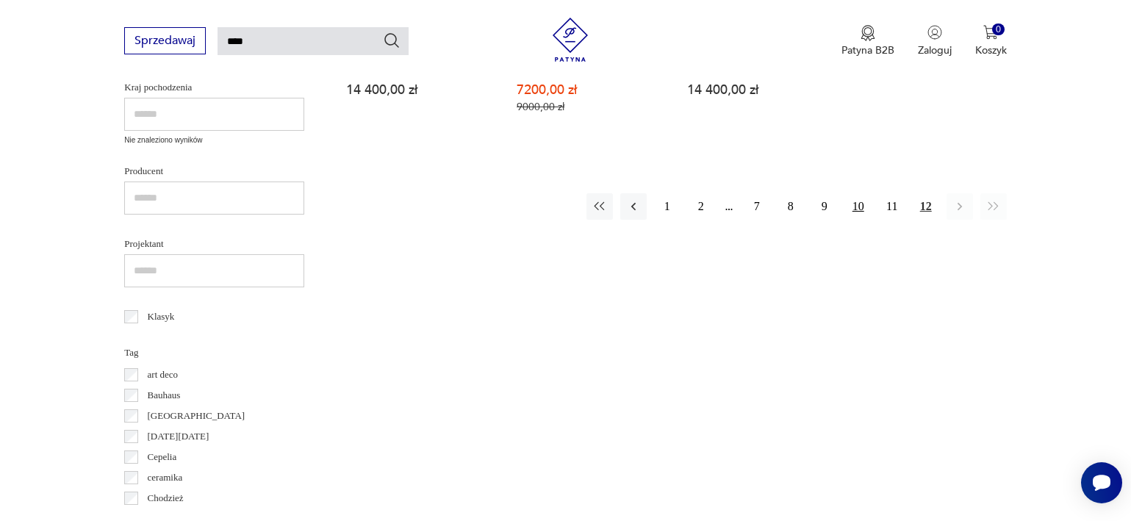
click at [854, 198] on button "10" at bounding box center [858, 206] width 26 height 26
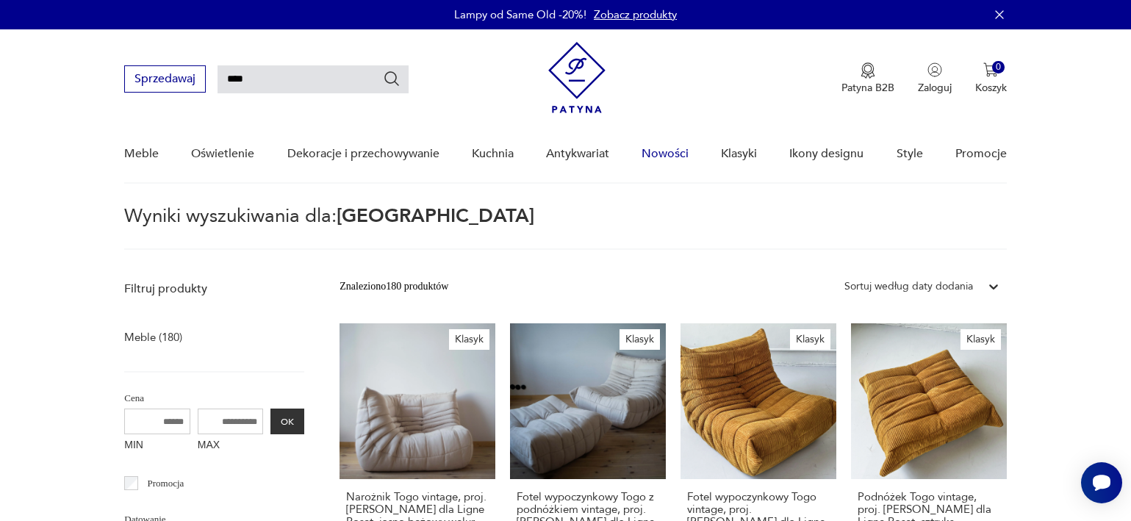
click at [671, 149] on link "Nowości" at bounding box center [665, 154] width 47 height 57
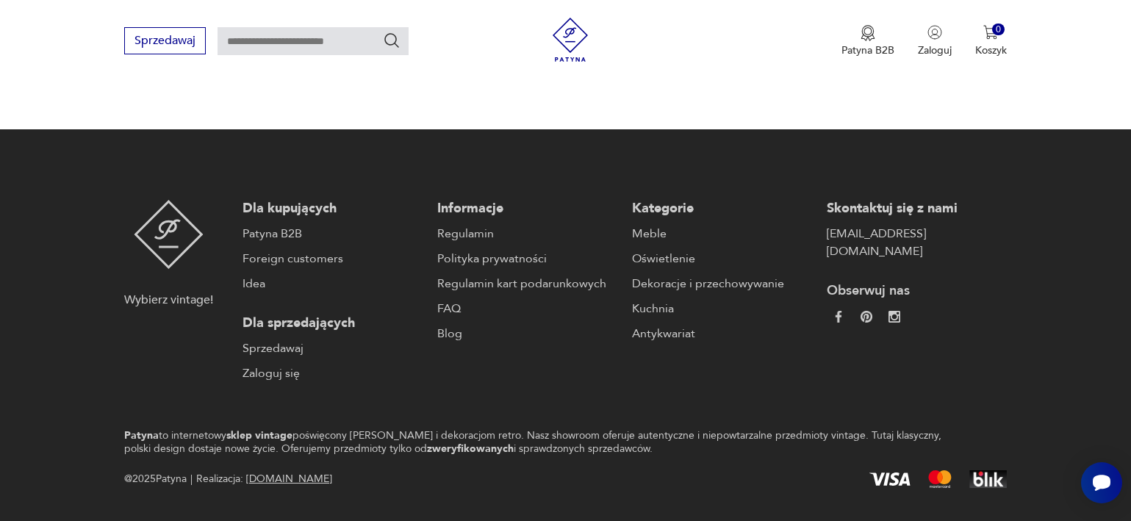
scroll to position [1407, 0]
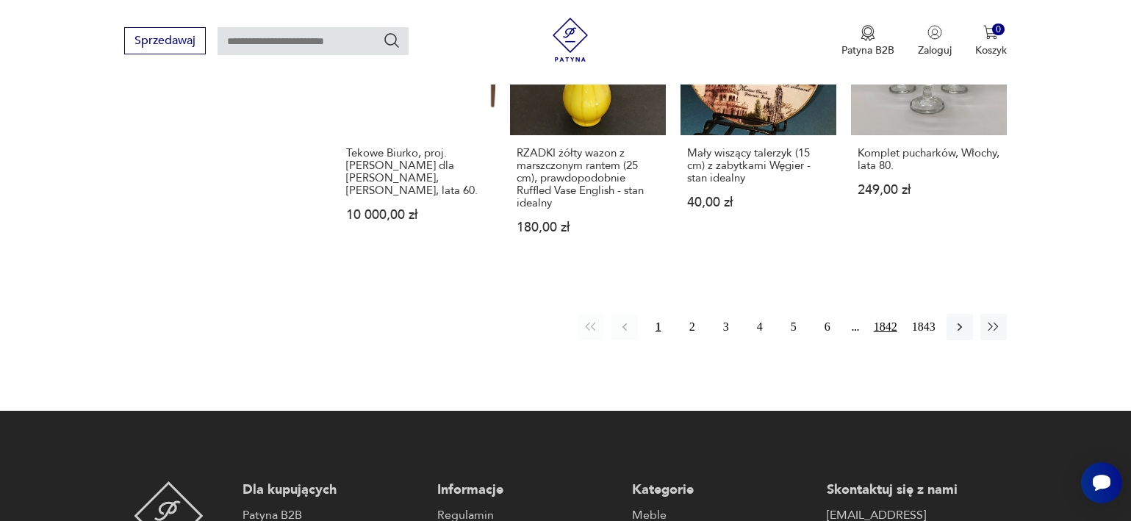
click at [875, 314] on button "1842" at bounding box center [885, 327] width 31 height 26
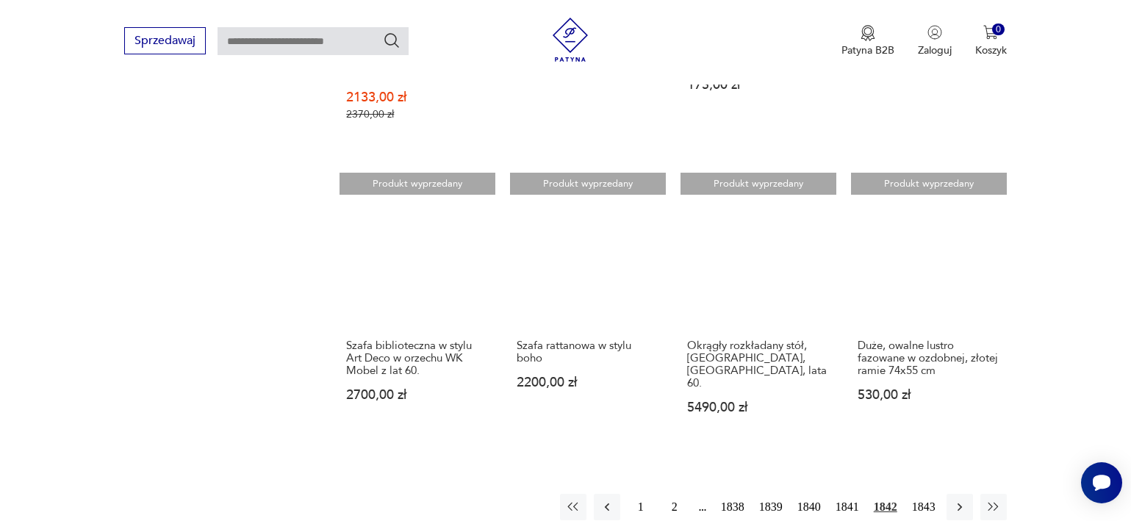
scroll to position [1217, 0]
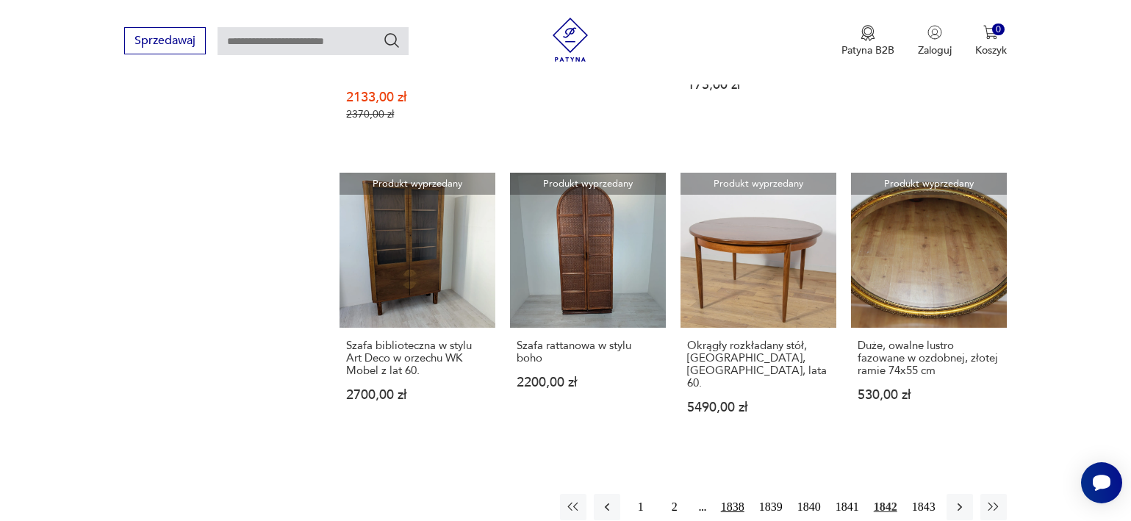
click at [717, 494] on button "1838" at bounding box center [732, 507] width 31 height 26
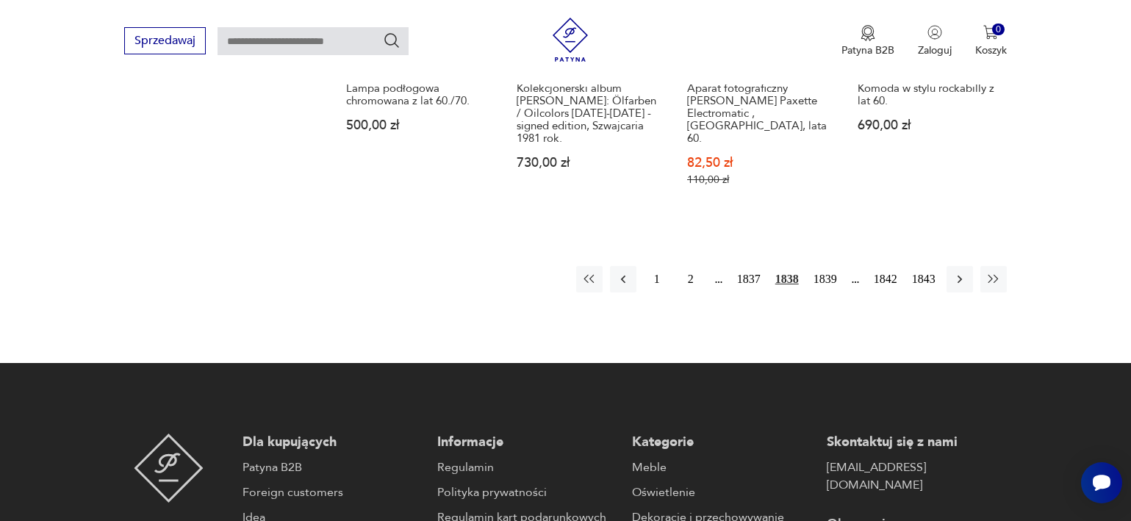
scroll to position [1454, 0]
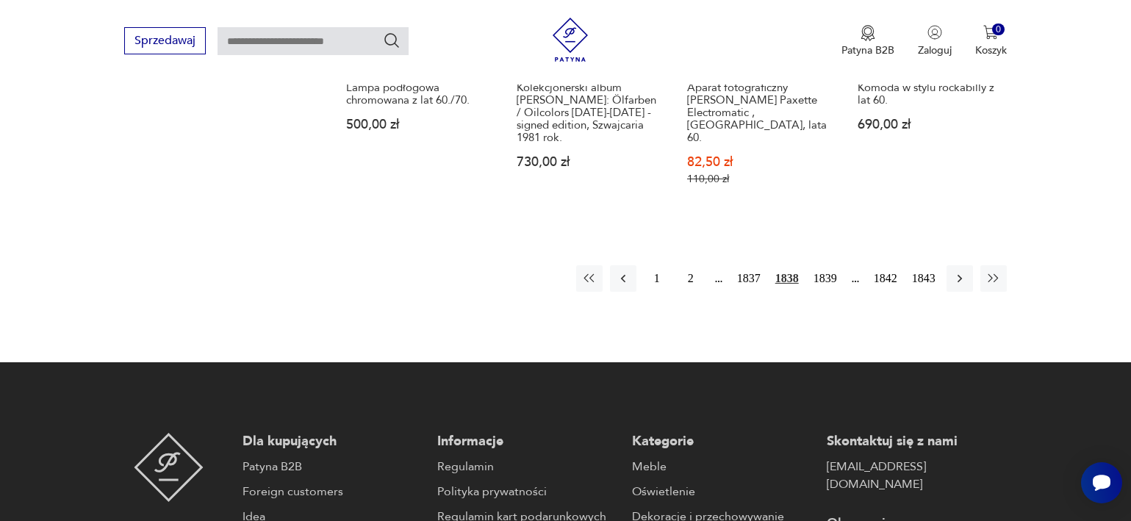
click at [704, 265] on div "[DATE] 1838 1839 1842 1843" at bounding box center [791, 278] width 431 height 26
click at [678, 265] on button "2" at bounding box center [691, 278] width 26 height 26
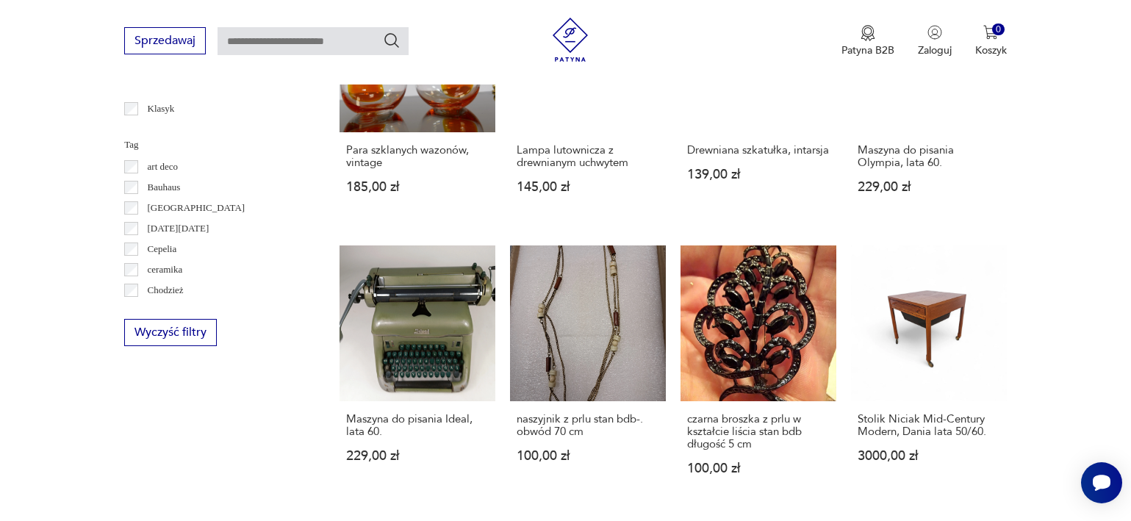
scroll to position [1514, 0]
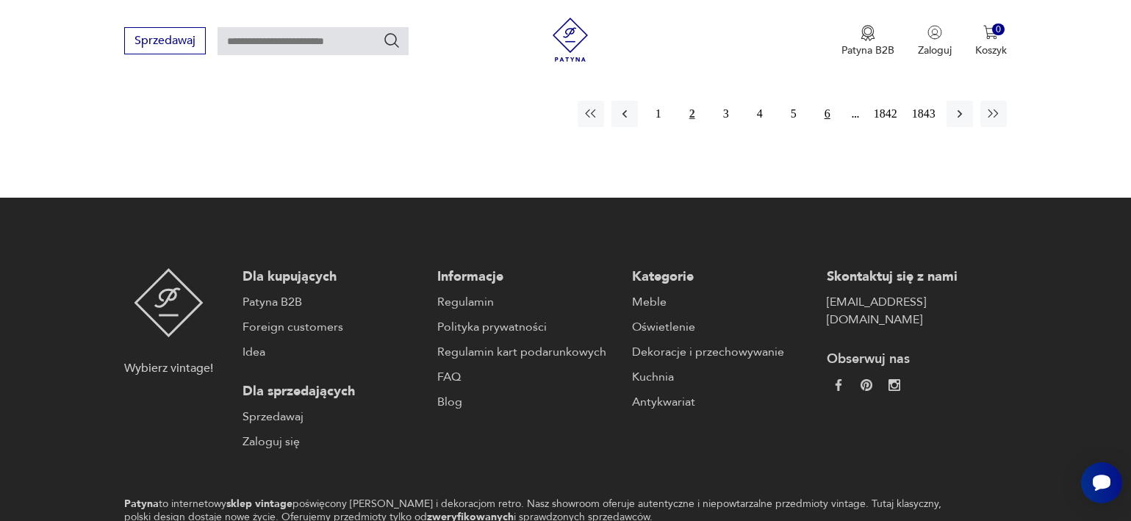
click at [817, 111] on button "6" at bounding box center [828, 114] width 26 height 26
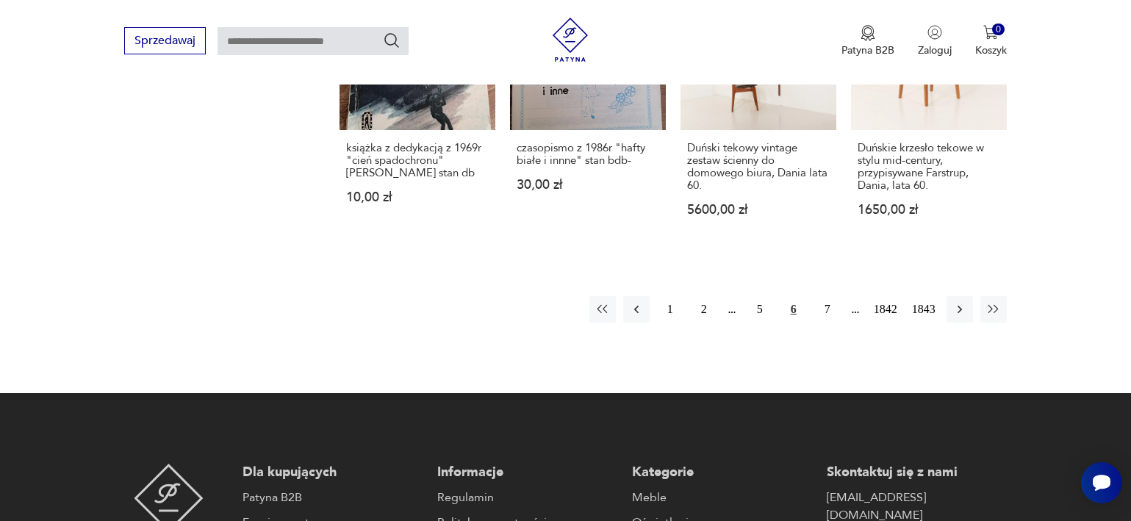
scroll to position [1381, 0]
click at [825, 296] on button "7" at bounding box center [828, 309] width 26 height 26
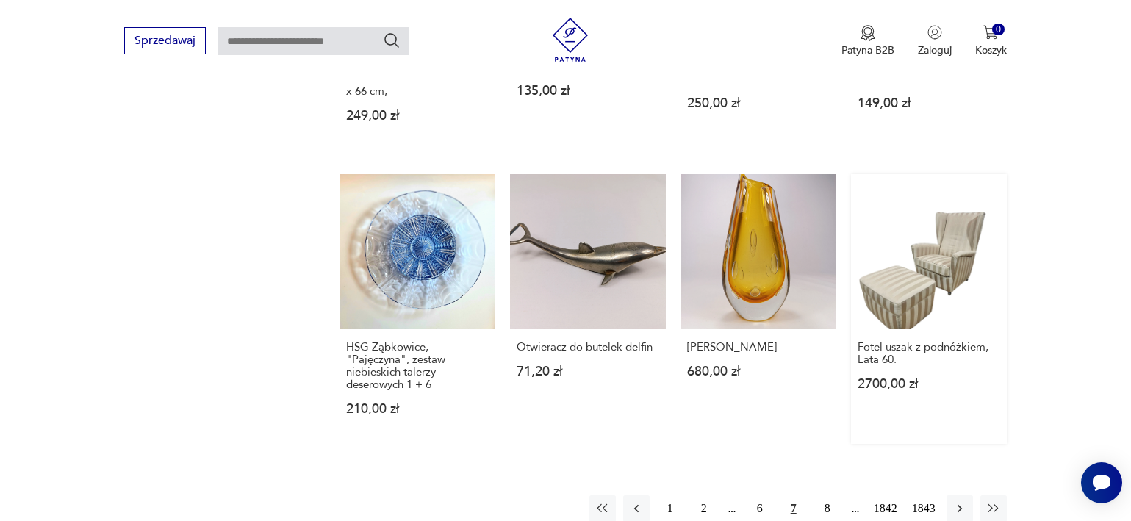
scroll to position [1170, 0]
click at [821, 495] on button "8" at bounding box center [828, 508] width 26 height 26
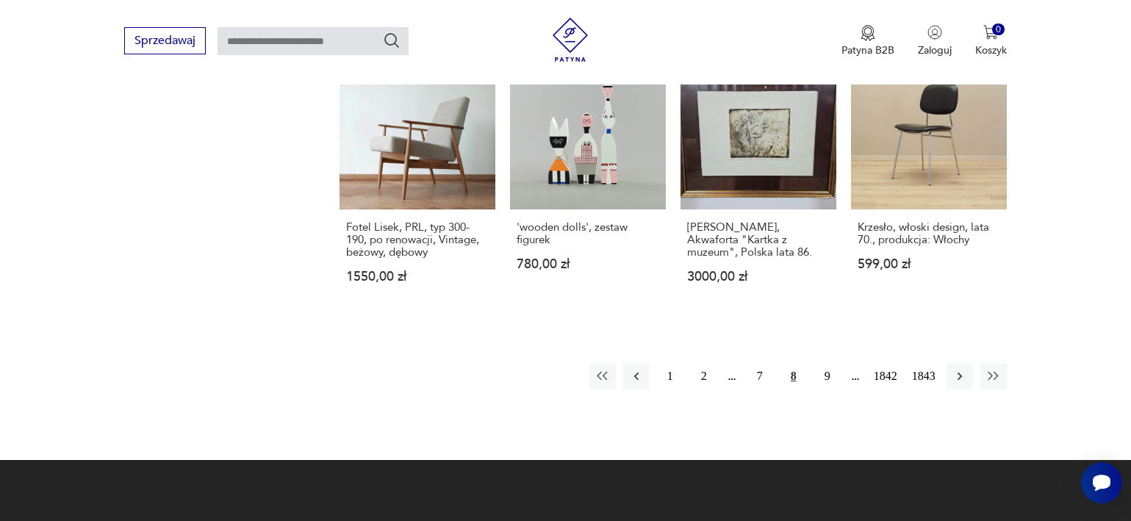
scroll to position [1278, 0]
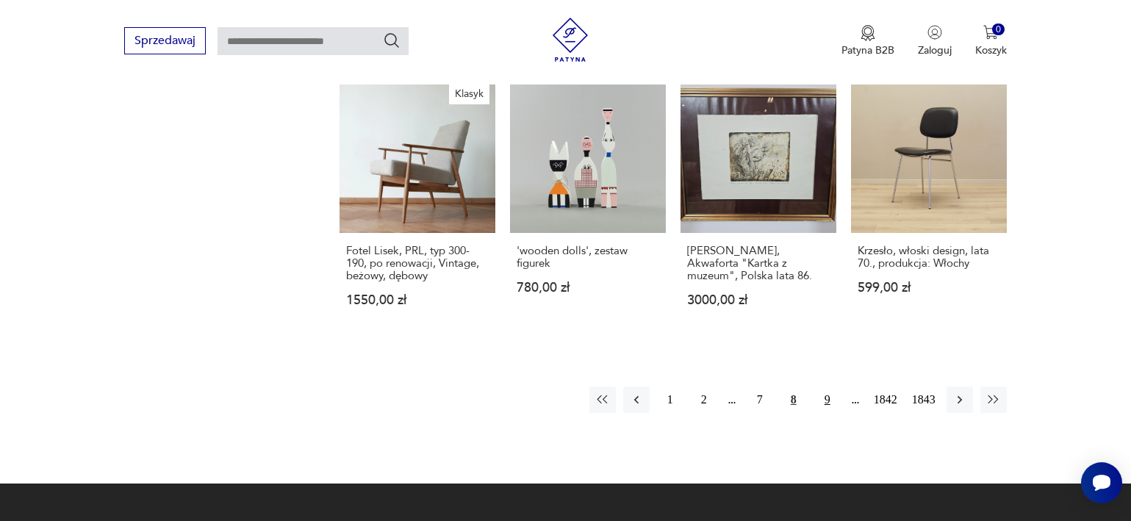
click at [822, 387] on button "9" at bounding box center [828, 400] width 26 height 26
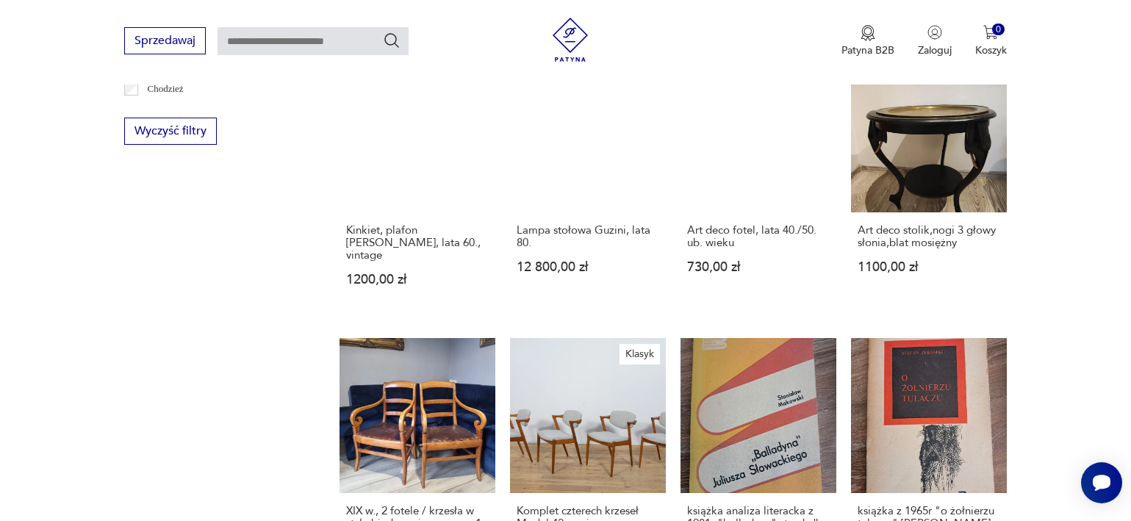
scroll to position [1425, 0]
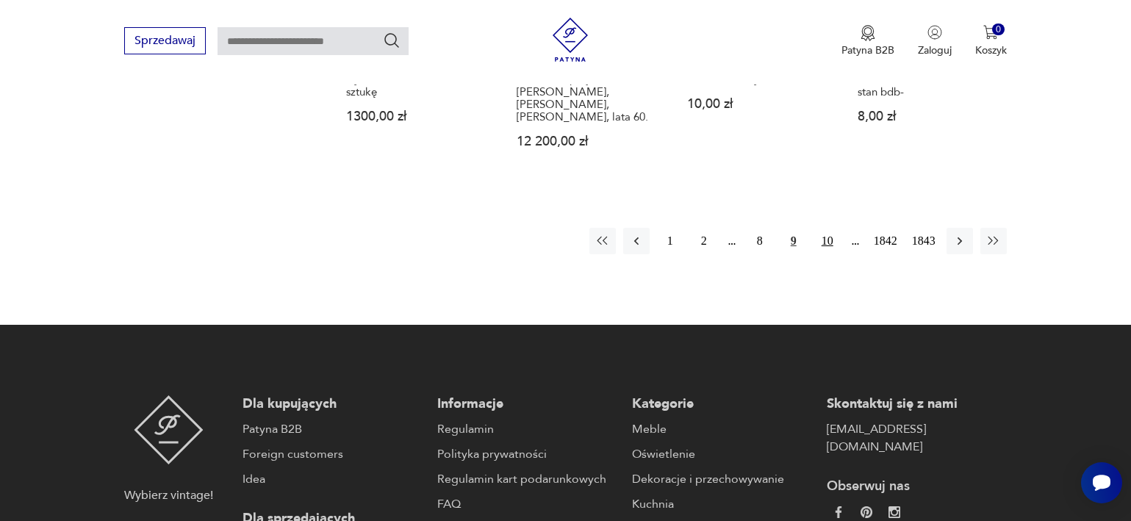
click at [820, 228] on button "10" at bounding box center [828, 241] width 26 height 26
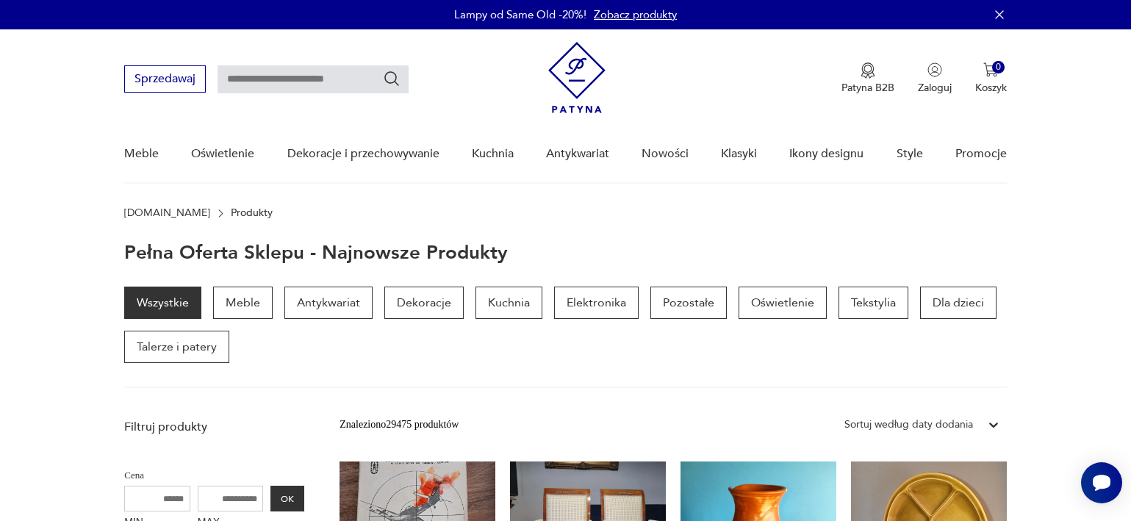
click at [347, 80] on input "text" at bounding box center [313, 79] width 191 height 28
type input "**********"
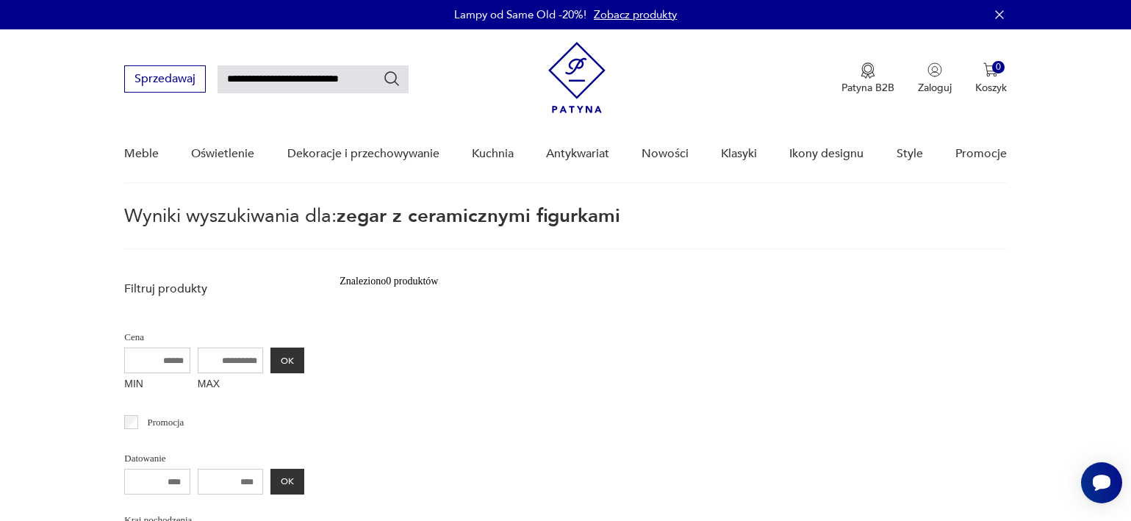
drag, startPoint x: 257, startPoint y: 72, endPoint x: 447, endPoint y: 72, distance: 189.7
click at [447, 72] on div "**********" at bounding box center [565, 71] width 882 height 85
type input "*****"
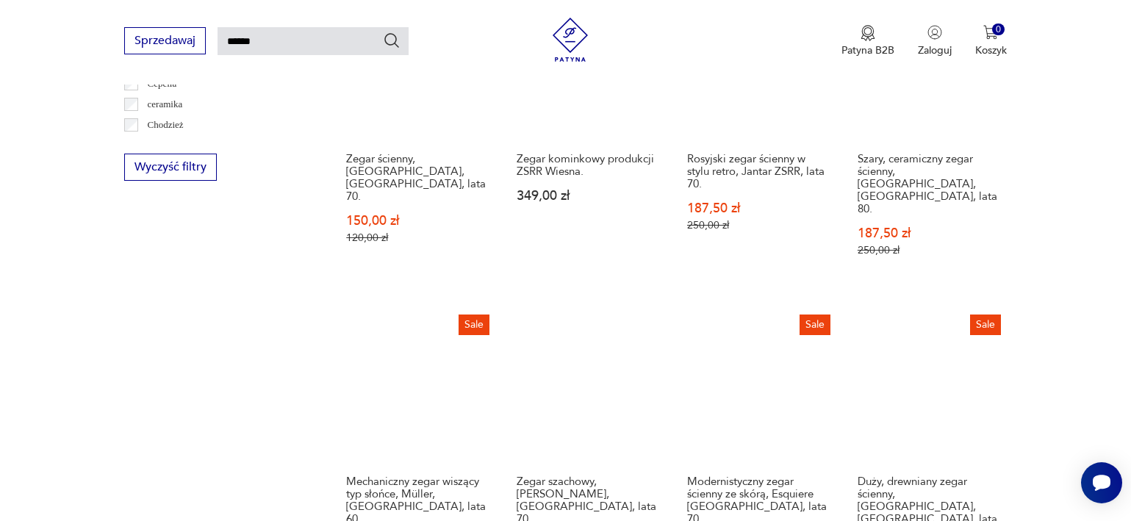
scroll to position [1244, 0]
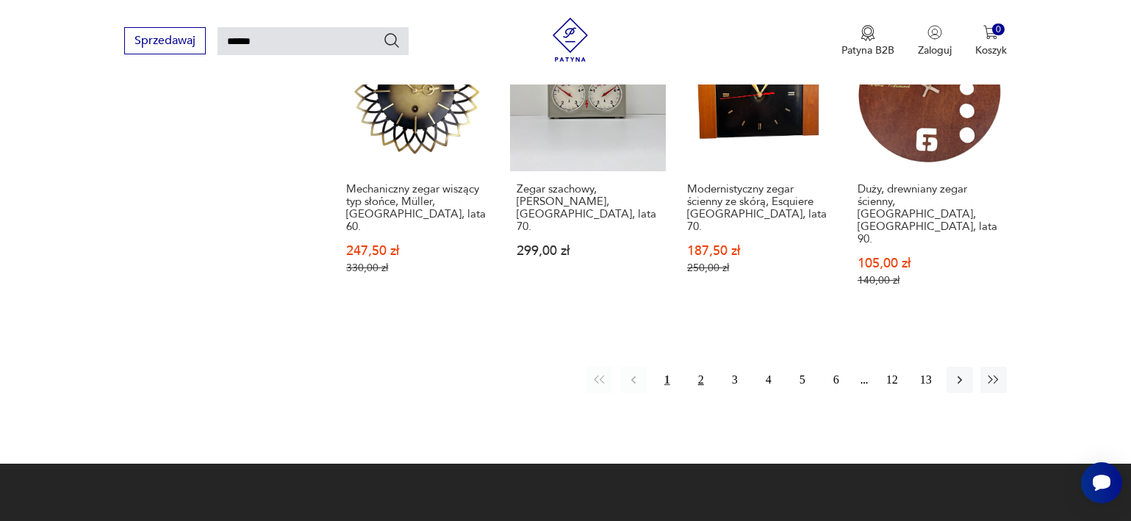
click at [701, 367] on button "2" at bounding box center [701, 380] width 26 height 26
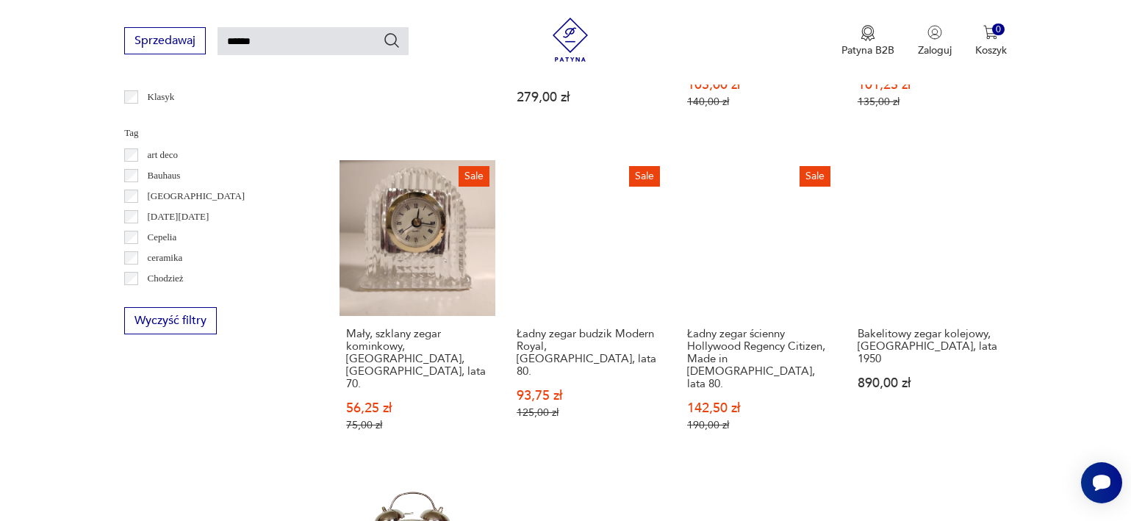
scroll to position [1069, 0]
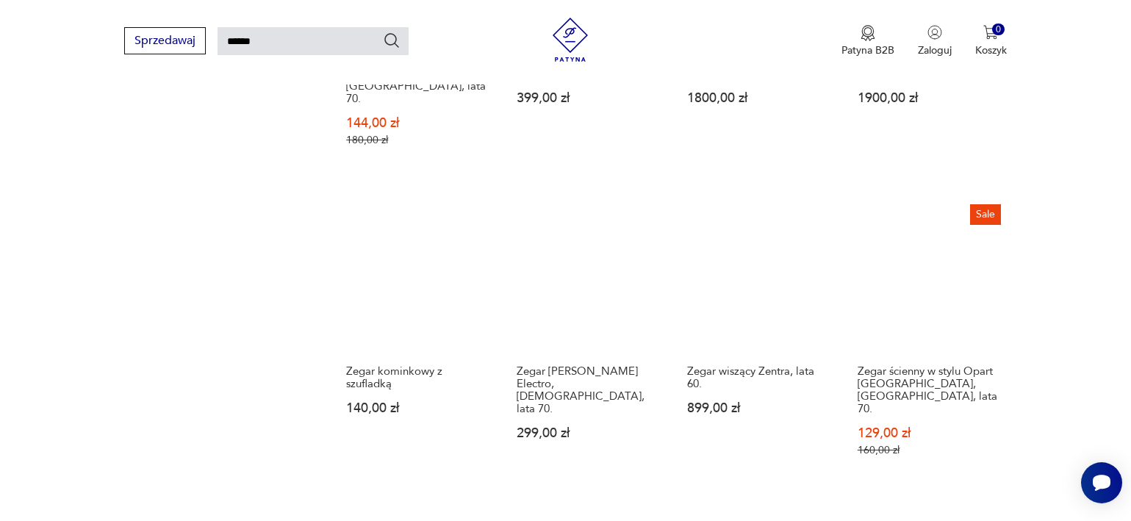
scroll to position [1262, 0]
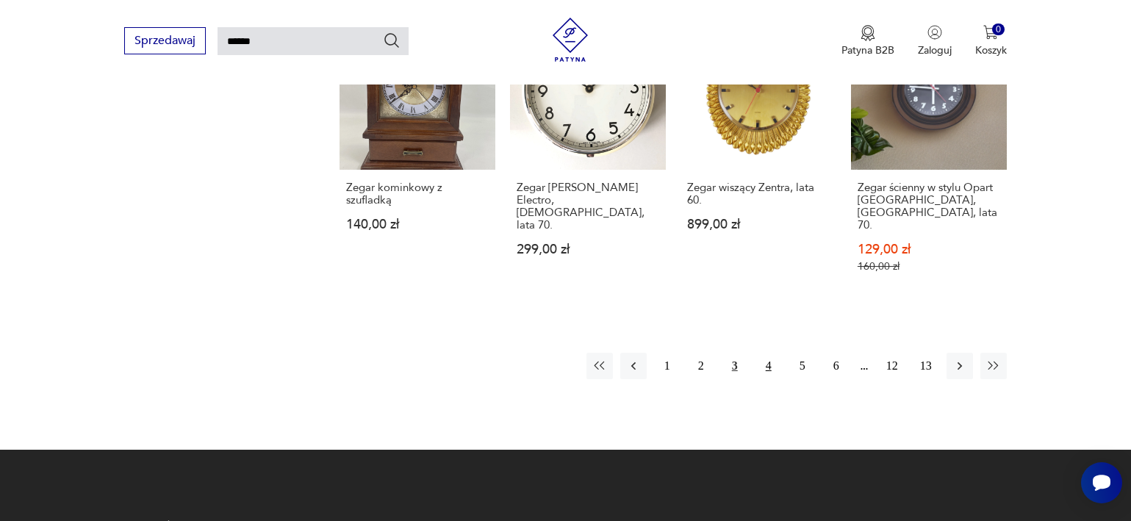
click at [772, 353] on button "4" at bounding box center [769, 366] width 26 height 26
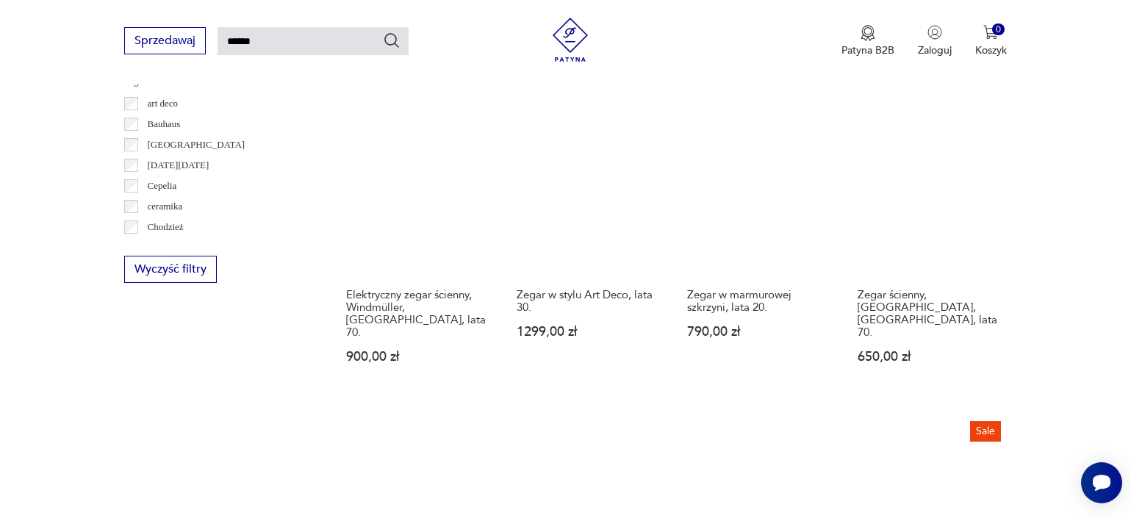
scroll to position [1052, 0]
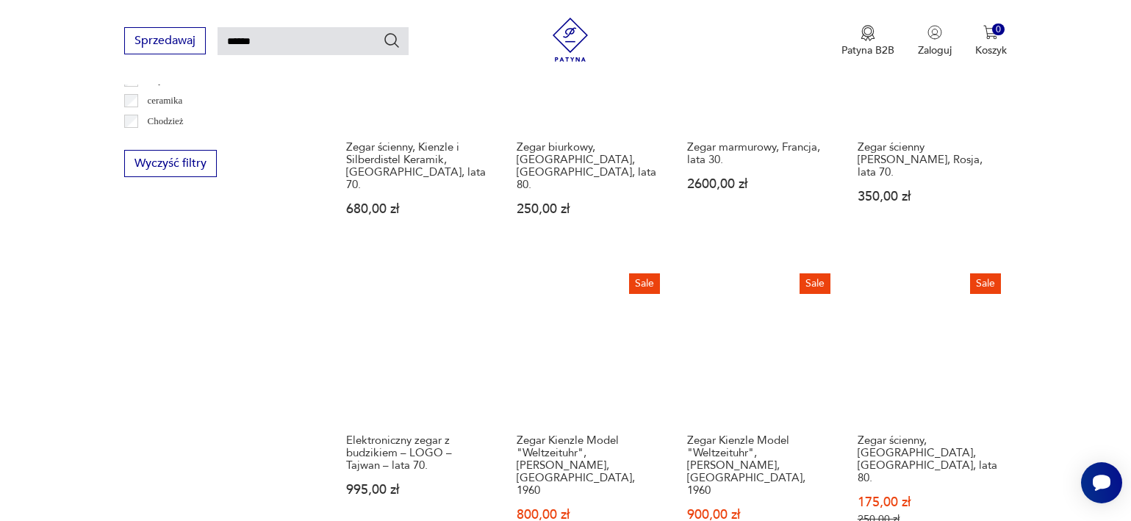
scroll to position [1153, 0]
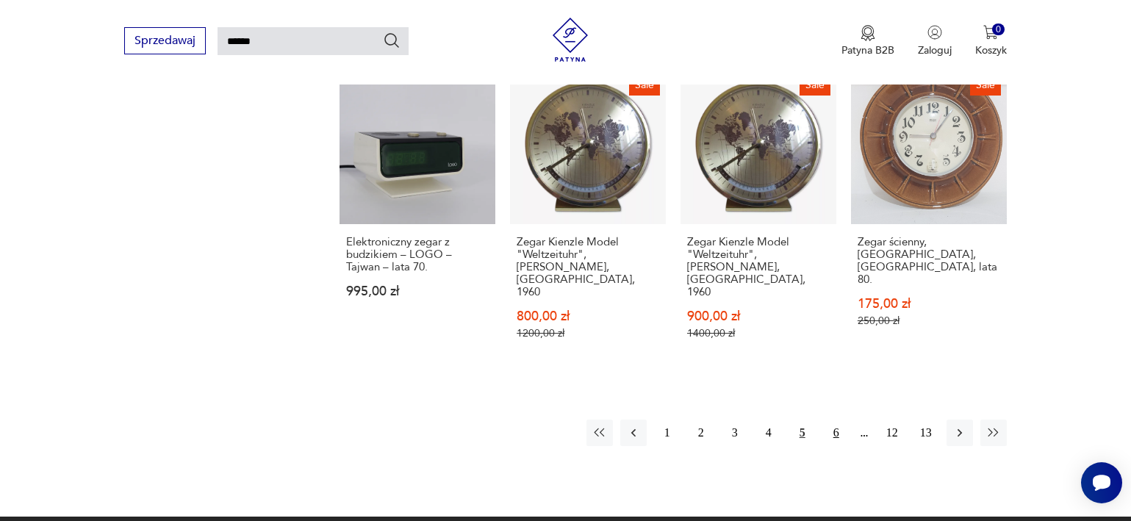
click at [836, 420] on button "6" at bounding box center [836, 433] width 26 height 26
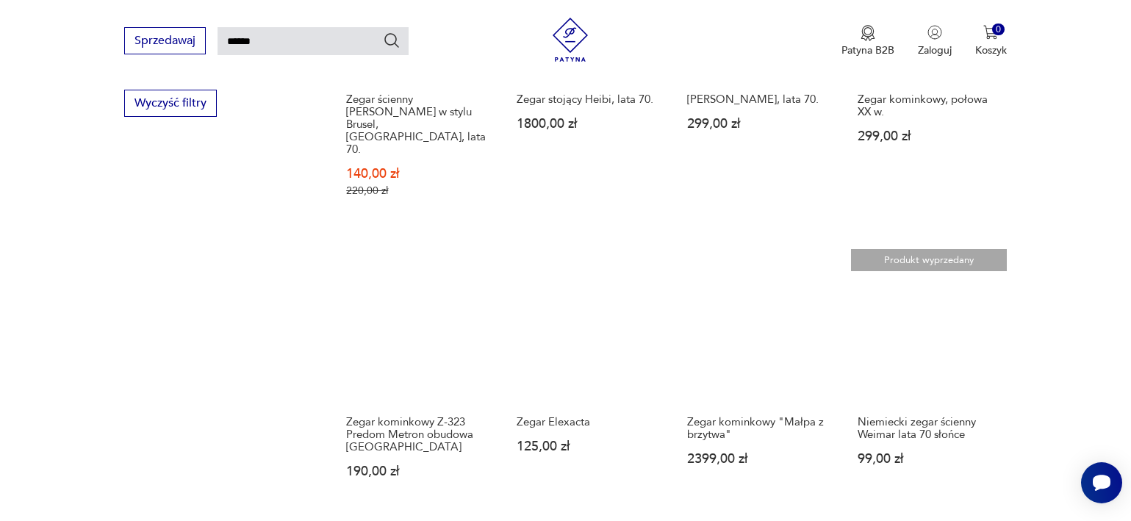
scroll to position [1278, 0]
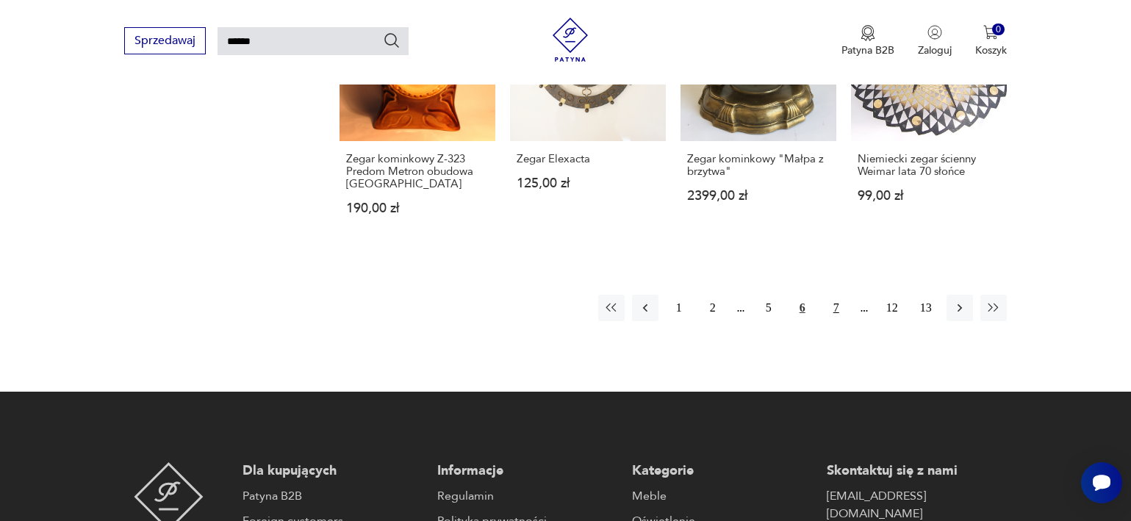
click at [839, 295] on button "7" at bounding box center [836, 308] width 26 height 26
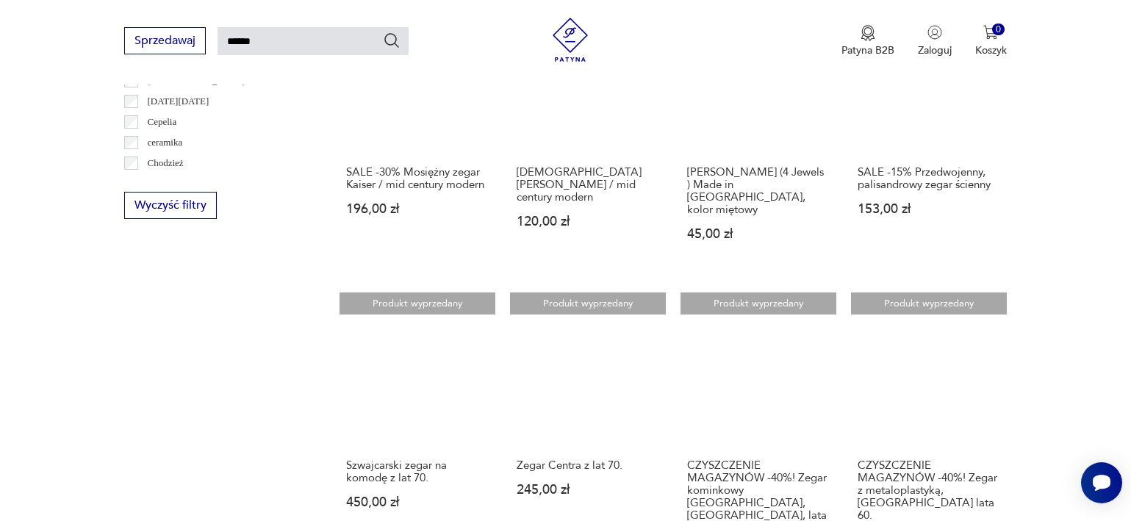
scroll to position [1072, 0]
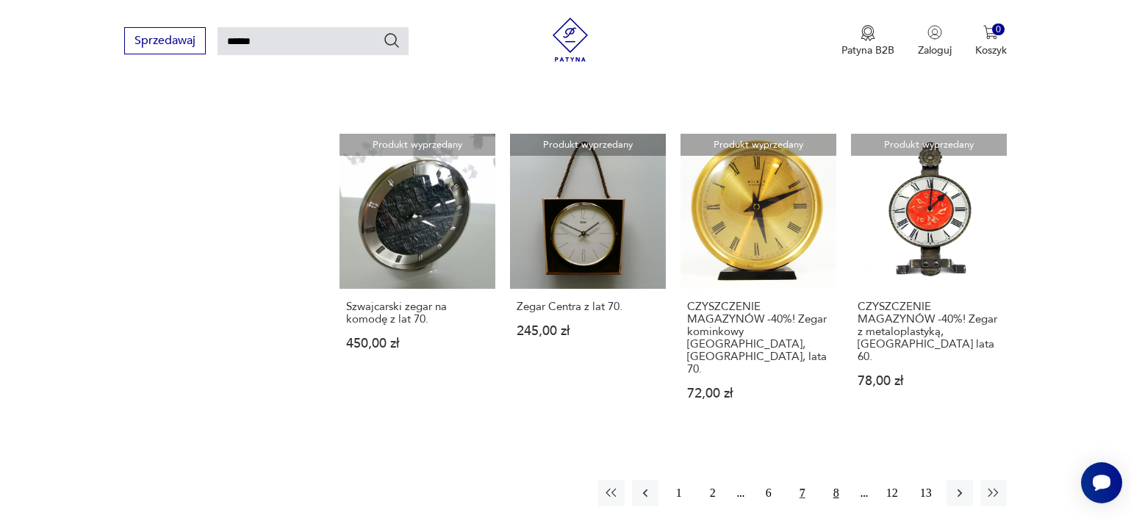
click at [840, 480] on button "8" at bounding box center [836, 493] width 26 height 26
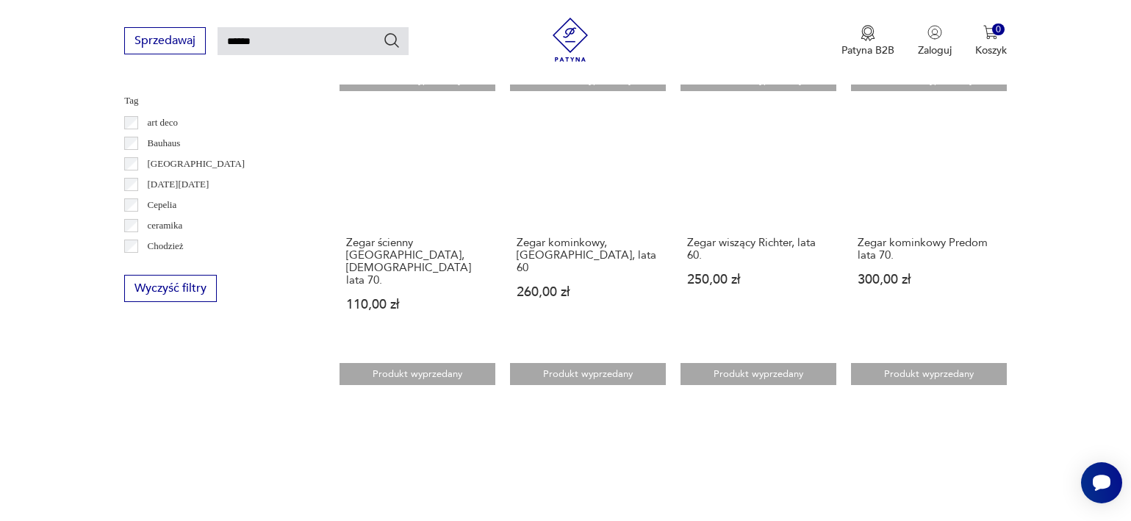
scroll to position [1106, 0]
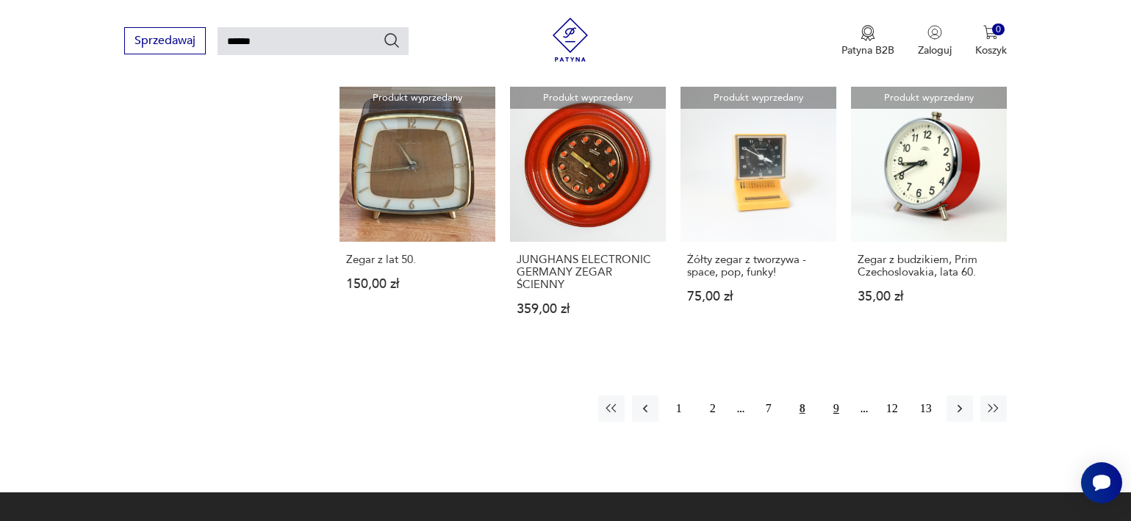
click at [835, 395] on button "9" at bounding box center [836, 408] width 26 height 26
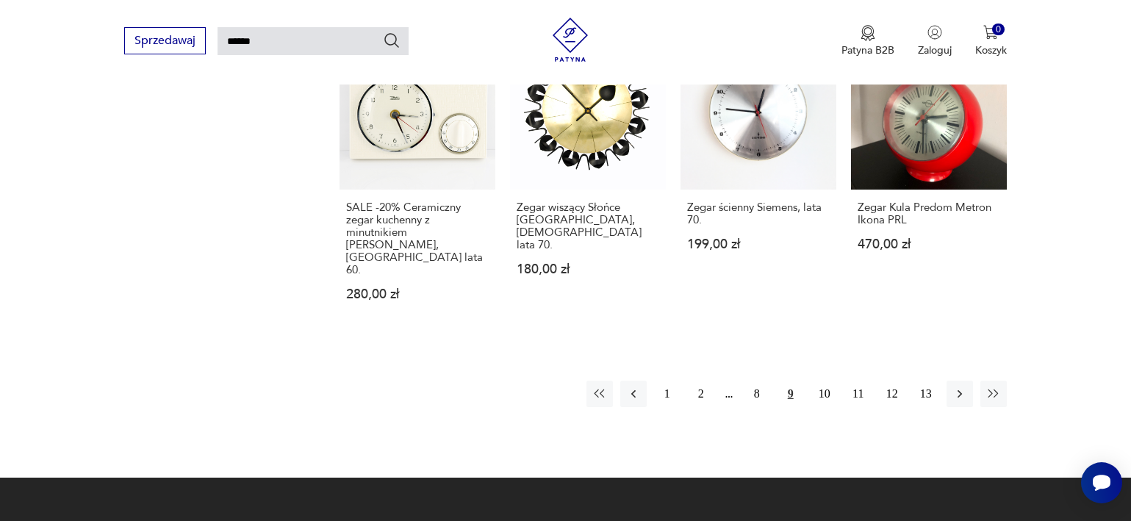
scroll to position [1189, 0]
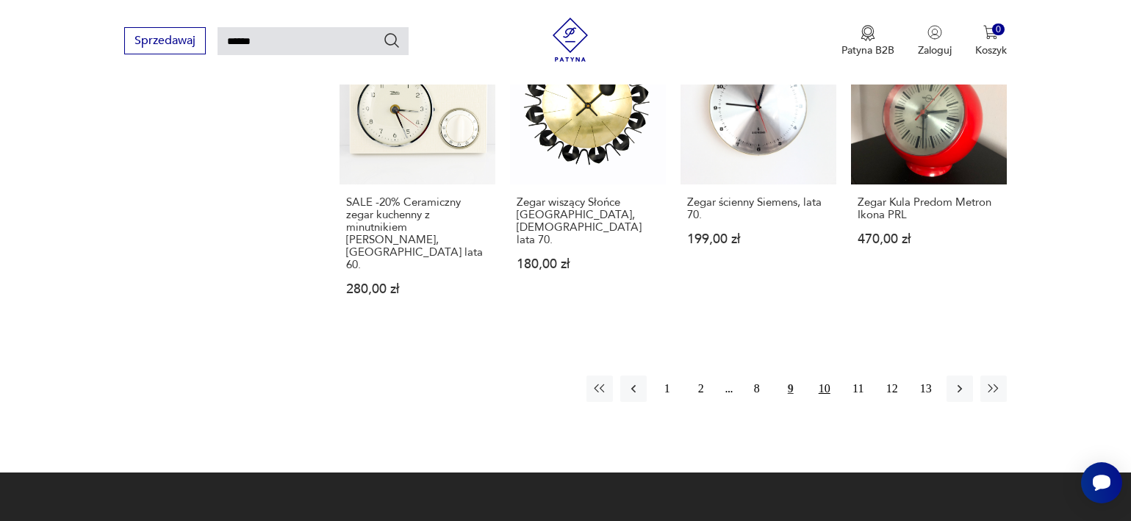
click at [831, 376] on button "10" at bounding box center [825, 389] width 26 height 26
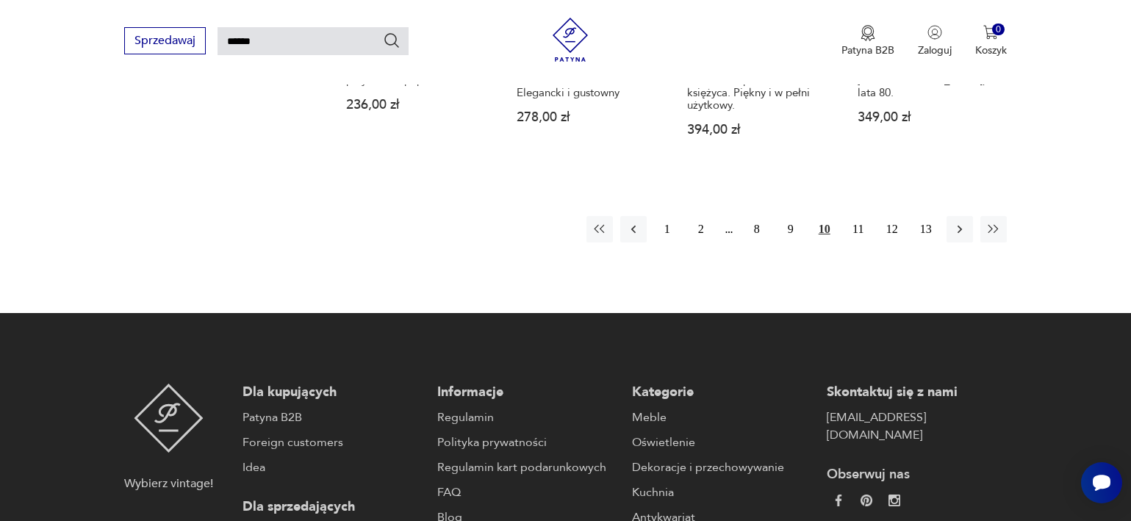
scroll to position [1320, 0]
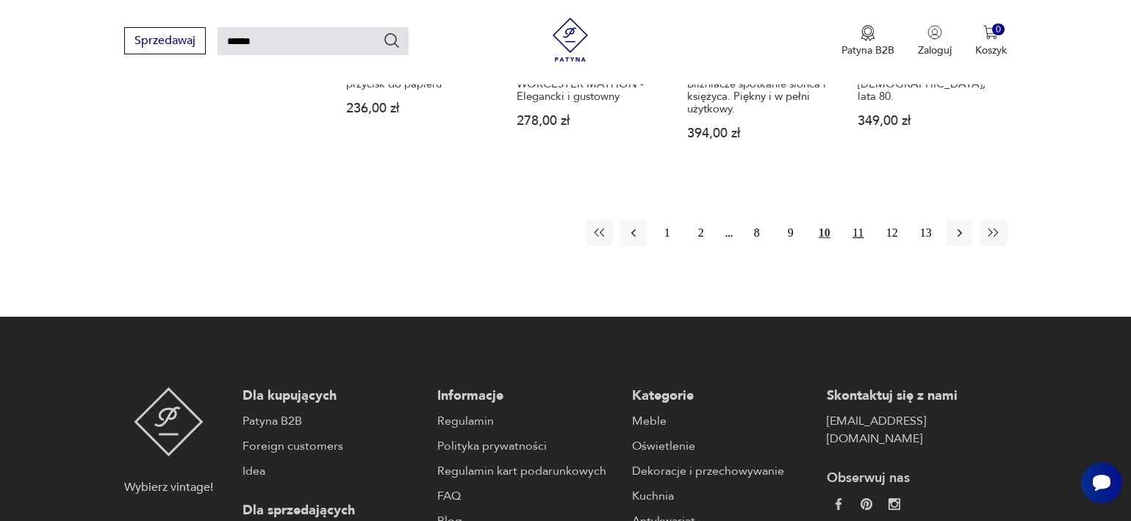
click at [863, 220] on button "11" at bounding box center [858, 233] width 26 height 26
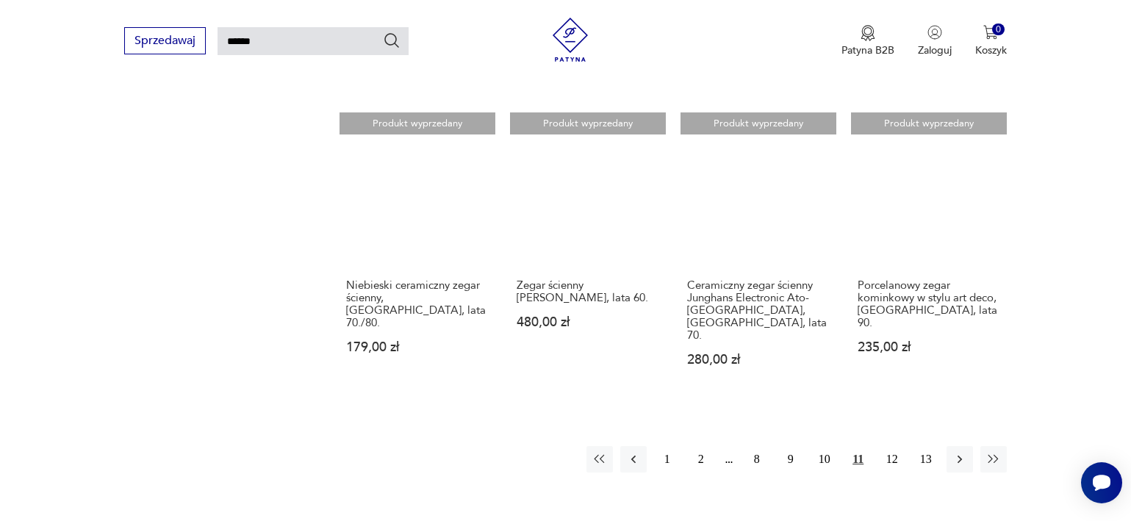
scroll to position [1194, 0]
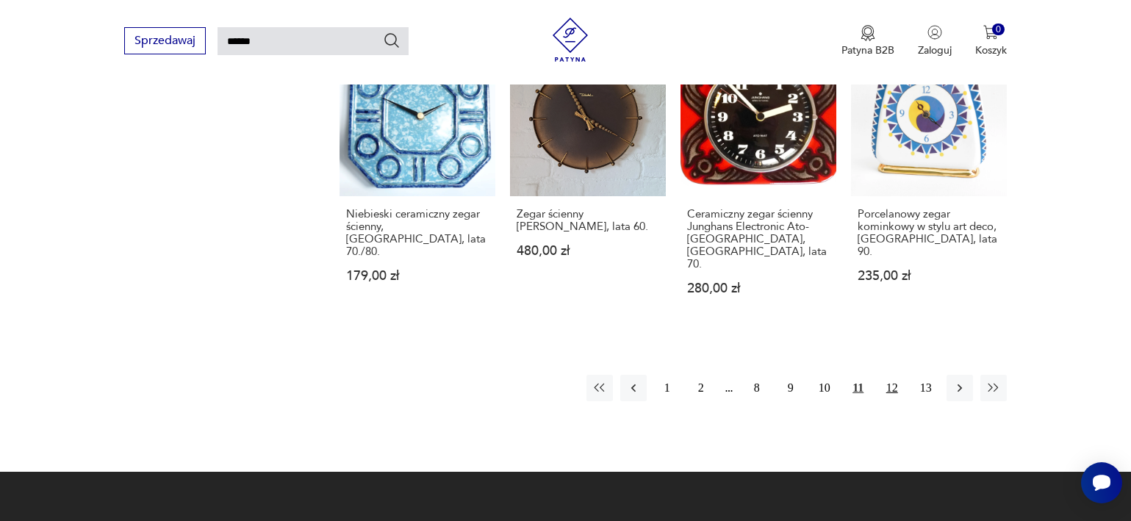
click at [889, 375] on button "12" at bounding box center [892, 388] width 26 height 26
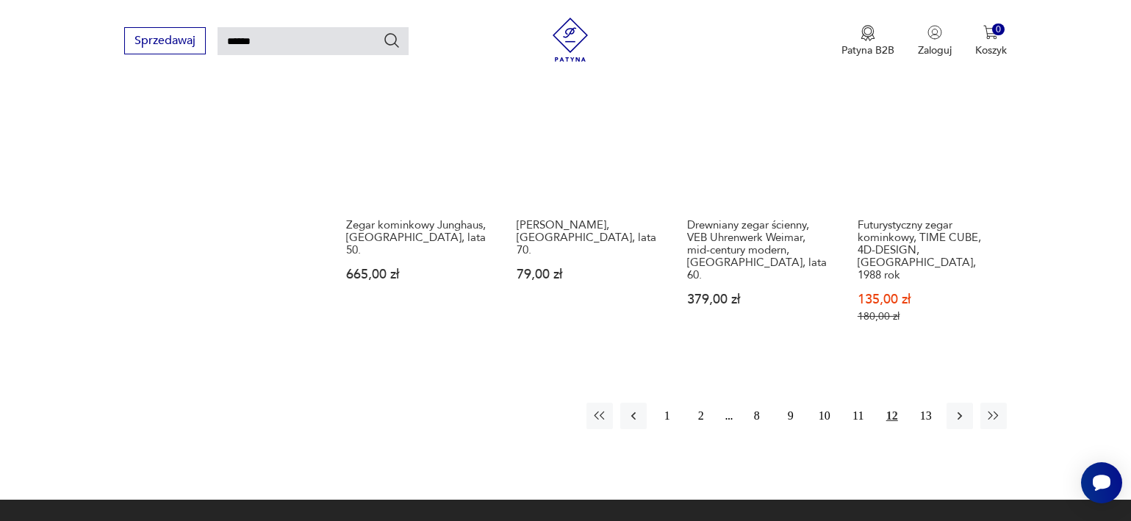
scroll to position [1310, 0]
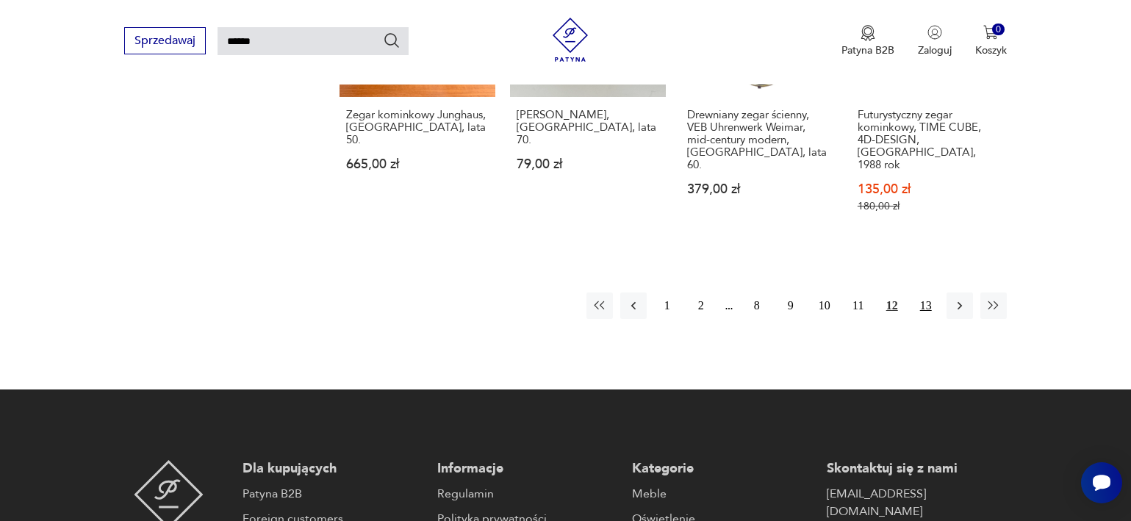
click at [926, 293] on button "13" at bounding box center [926, 306] width 26 height 26
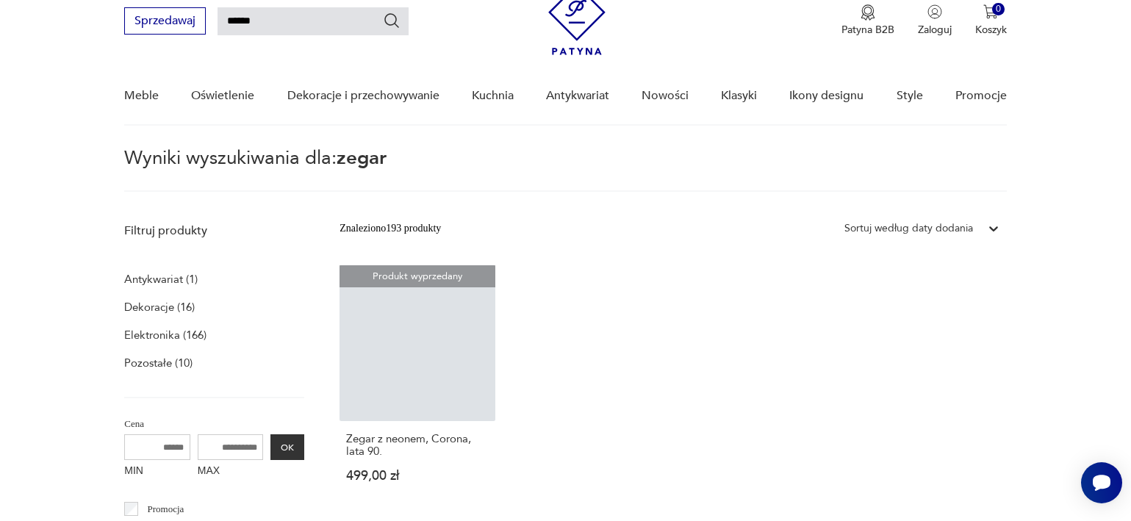
scroll to position [52, 0]
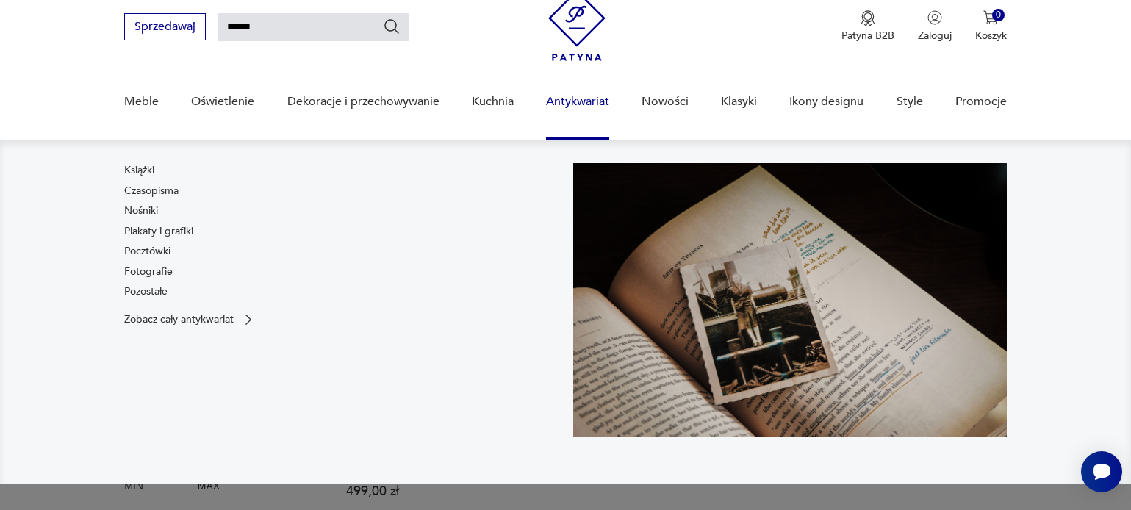
click at [587, 104] on link "Antykwariat" at bounding box center [577, 102] width 63 height 57
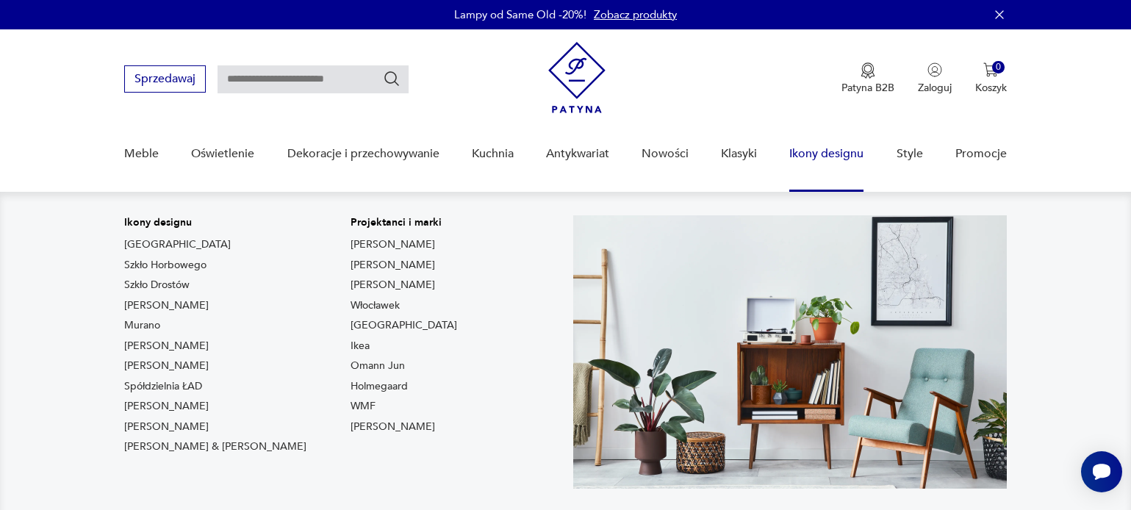
click at [815, 155] on link "Ikony designu" at bounding box center [827, 154] width 74 height 57
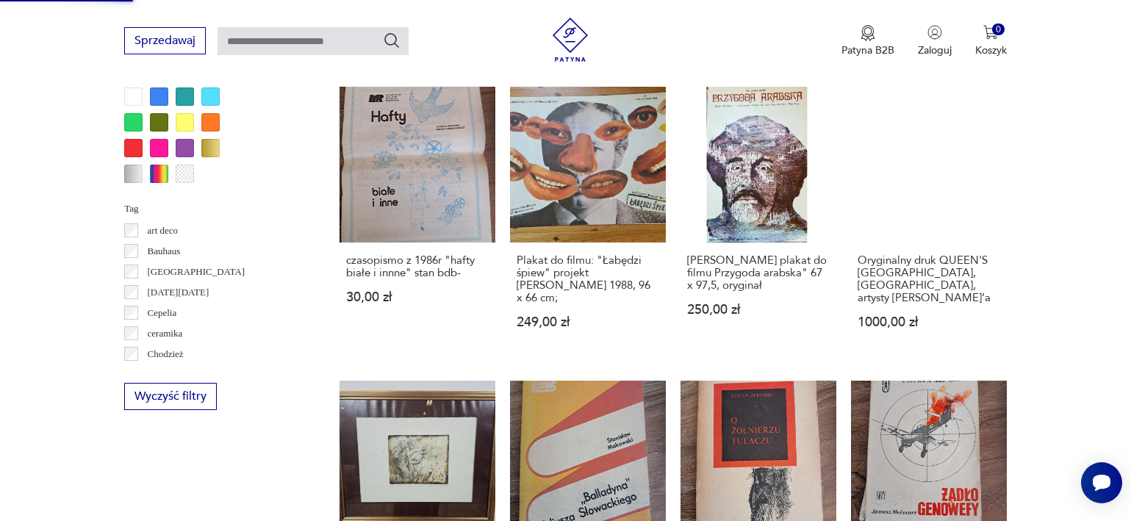
scroll to position [1388, 0]
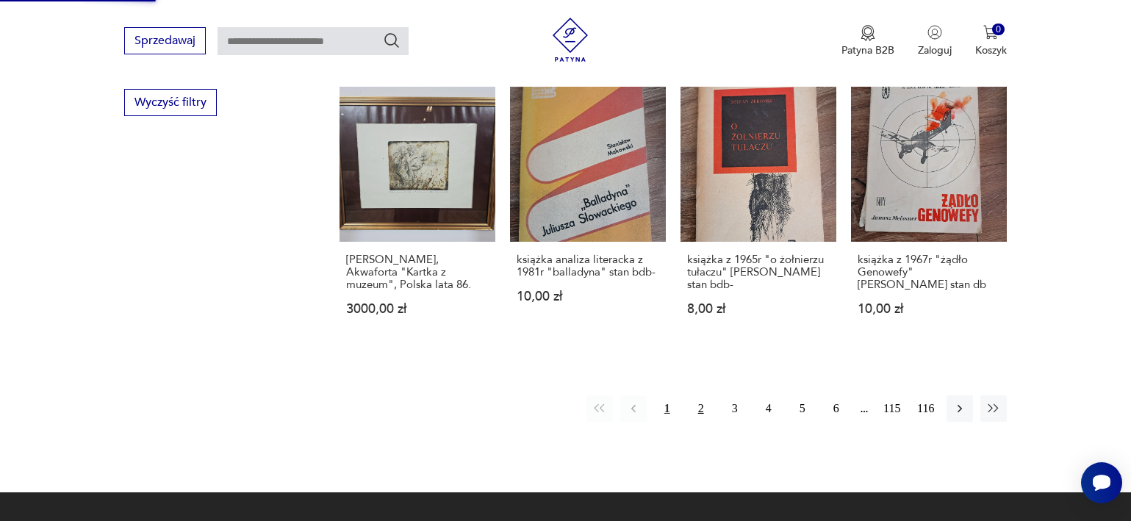
click at [706, 412] on button "2" at bounding box center [701, 408] width 26 height 26
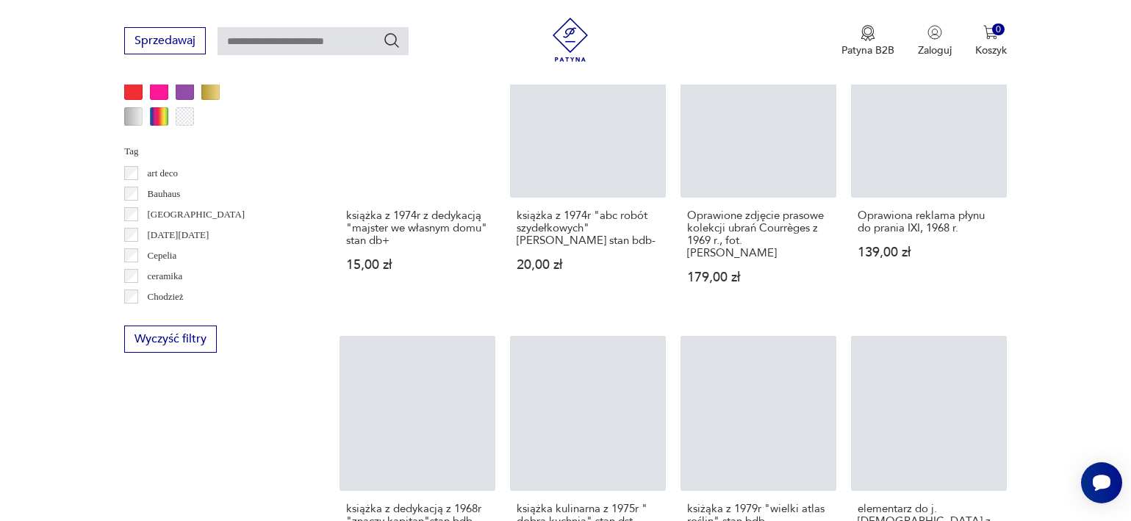
scroll to position [1481, 0]
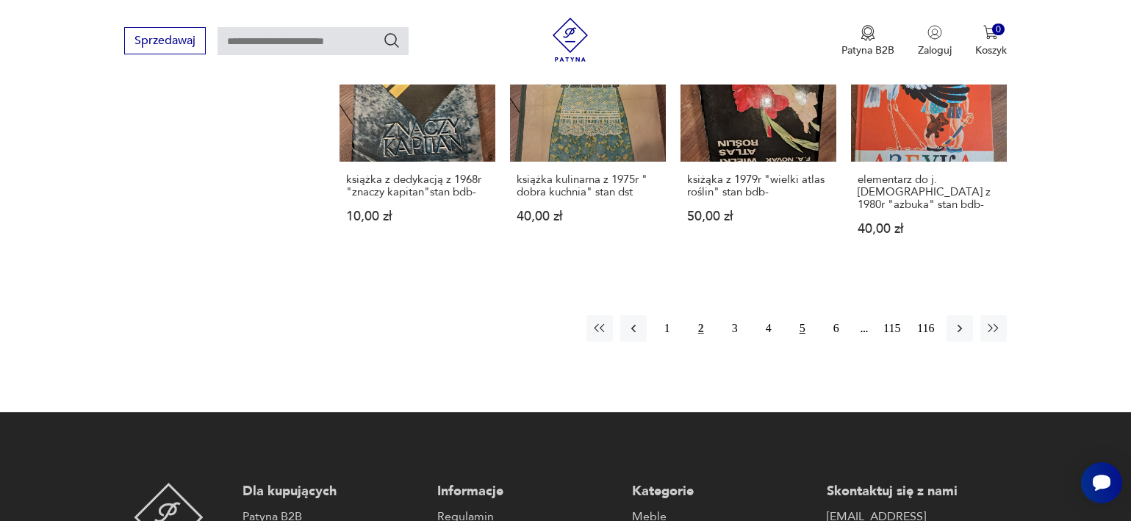
click at [801, 315] on button "5" at bounding box center [803, 328] width 26 height 26
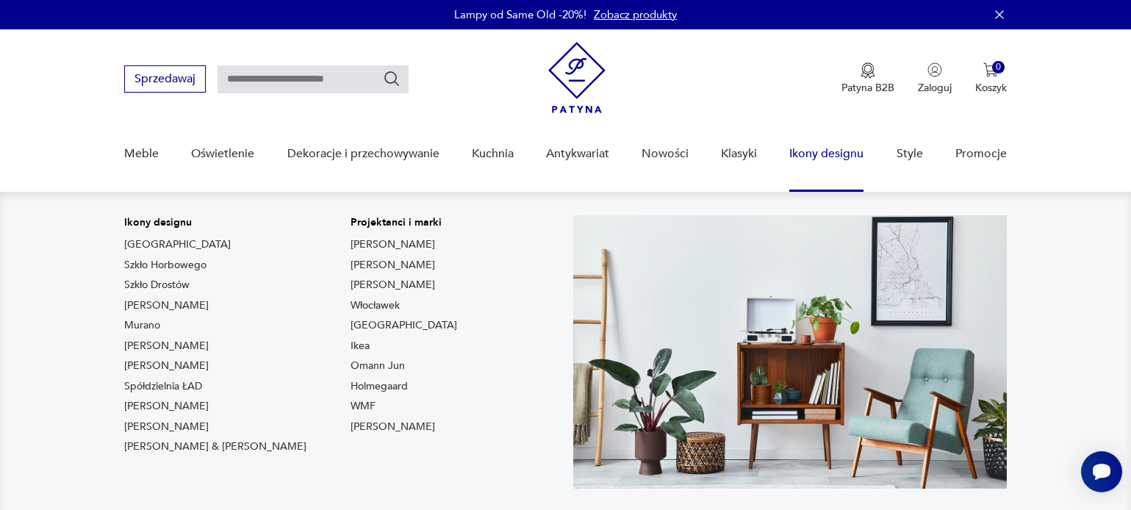
click at [821, 154] on link "Ikony designu" at bounding box center [827, 154] width 74 height 57
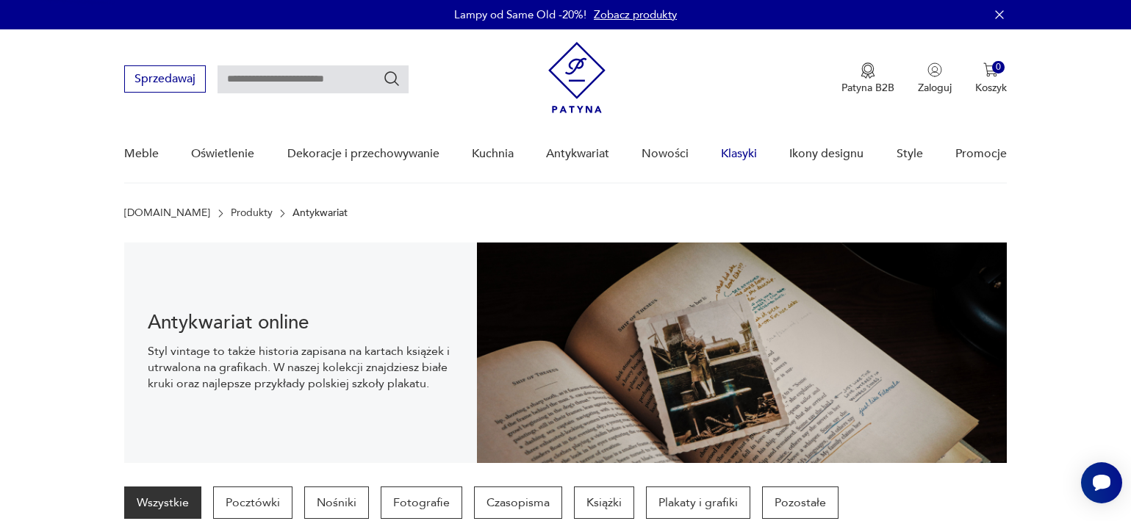
click at [748, 153] on link "Klasyki" at bounding box center [739, 154] width 36 height 57
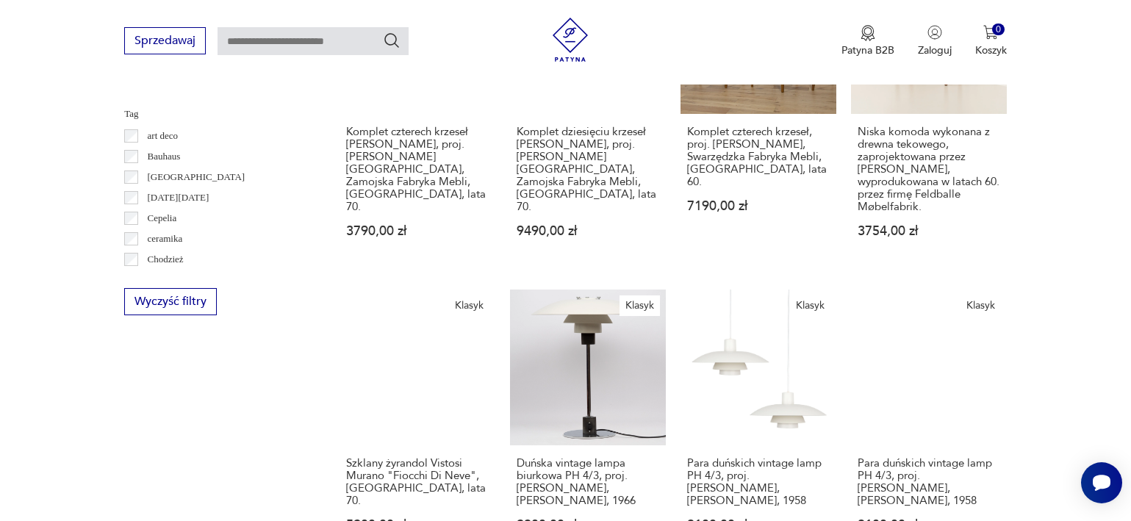
scroll to position [1350, 0]
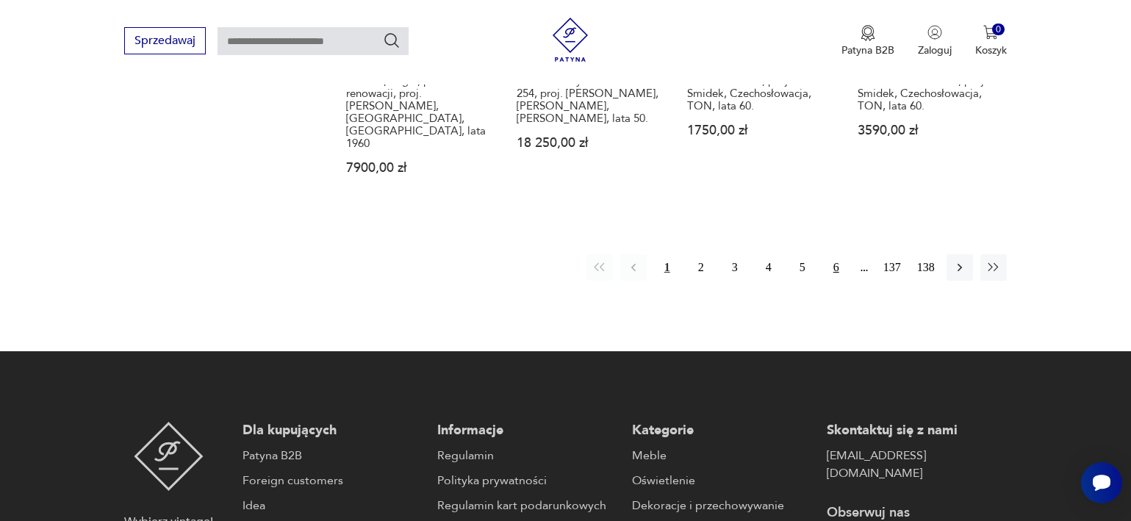
click at [837, 254] on button "6" at bounding box center [836, 267] width 26 height 26
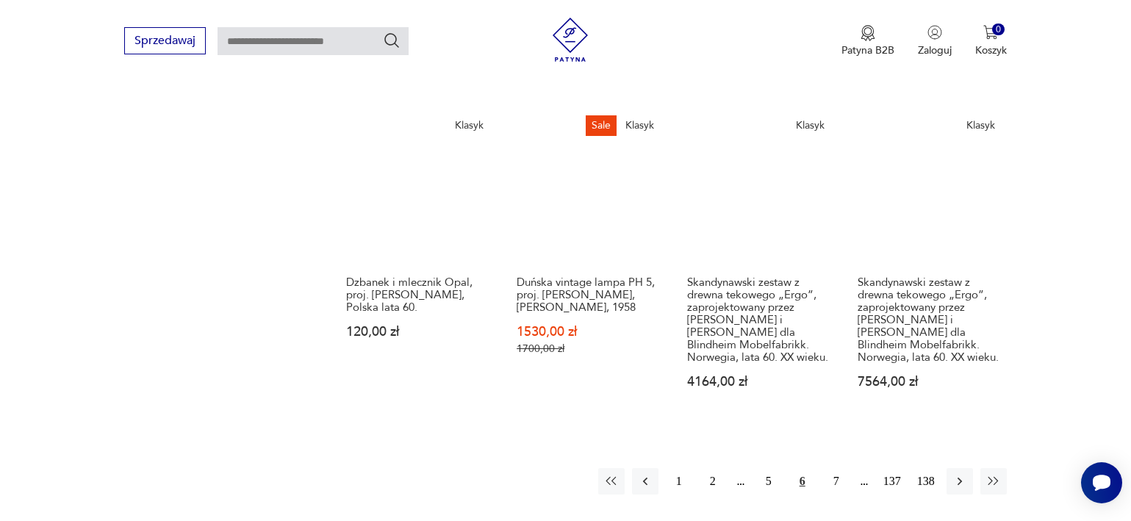
scroll to position [1179, 0]
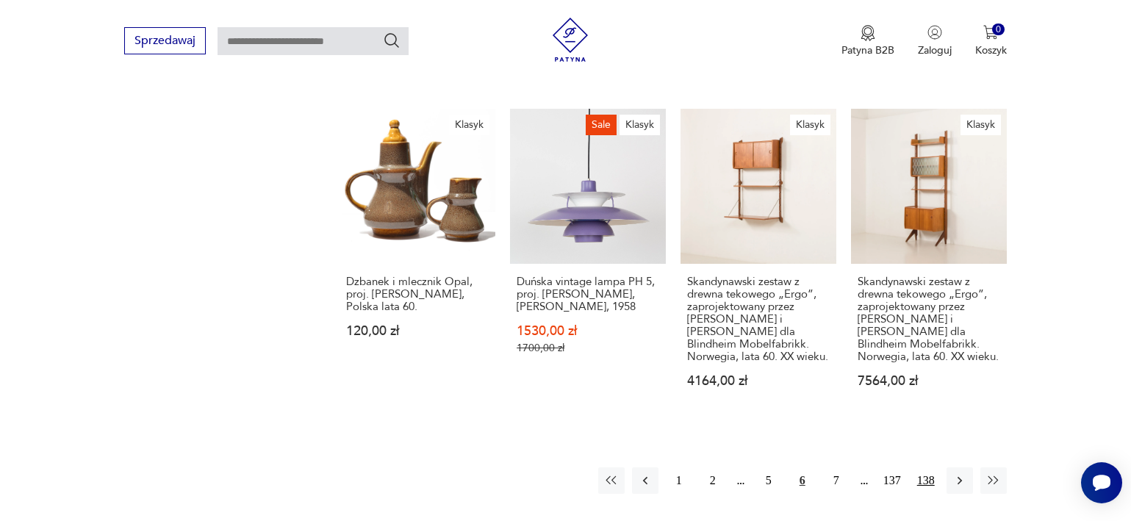
click at [917, 468] on button "138" at bounding box center [926, 481] width 26 height 26
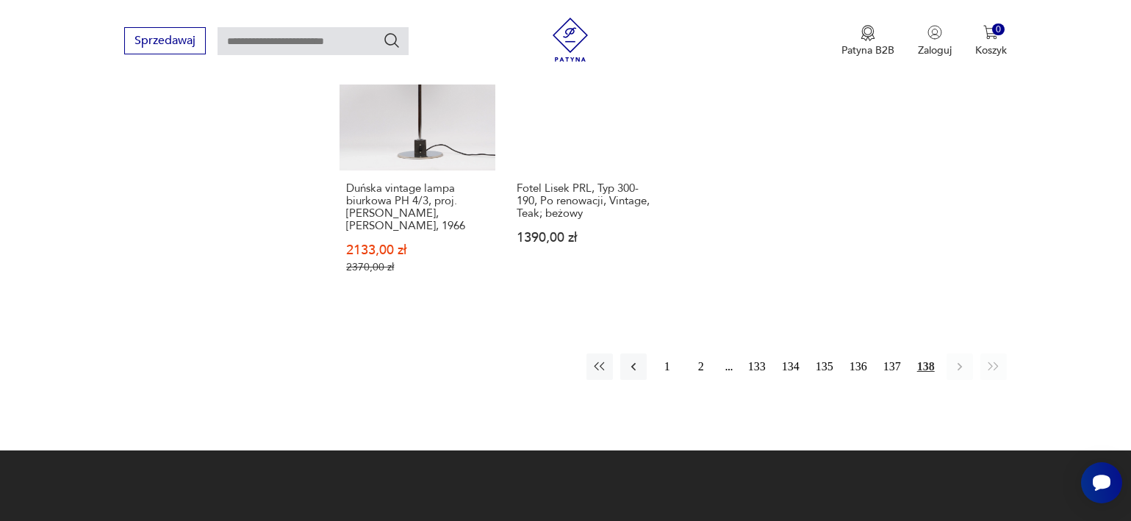
scroll to position [1269, 0]
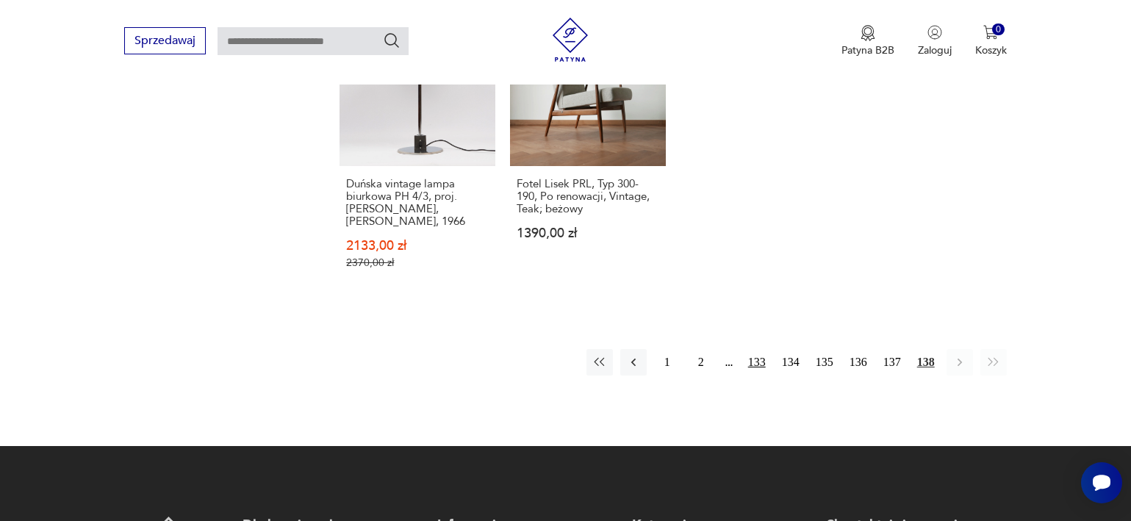
click at [749, 349] on button "133" at bounding box center [757, 362] width 26 height 26
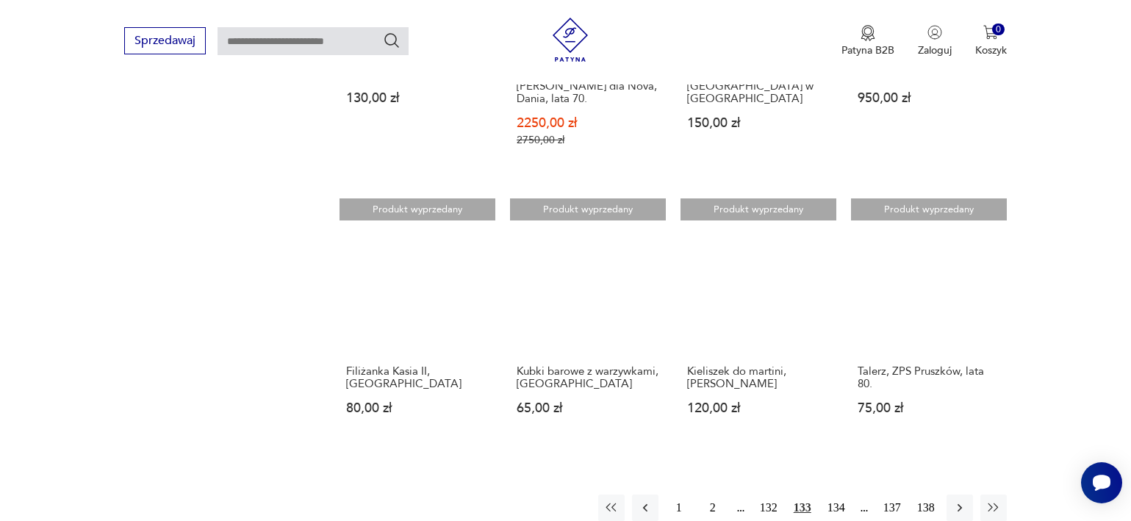
scroll to position [1023, 0]
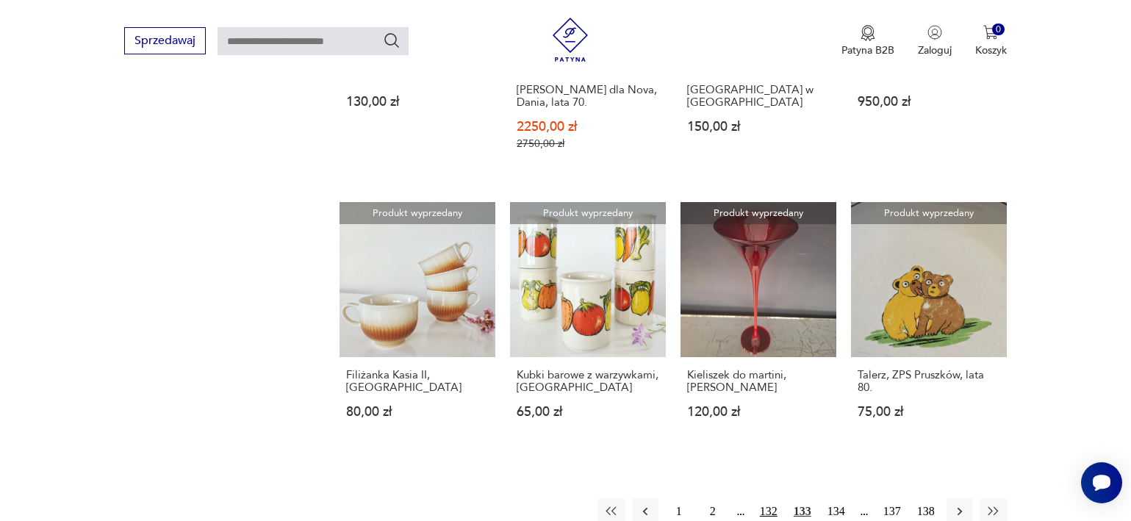
click at [766, 501] on button "132" at bounding box center [769, 511] width 26 height 26
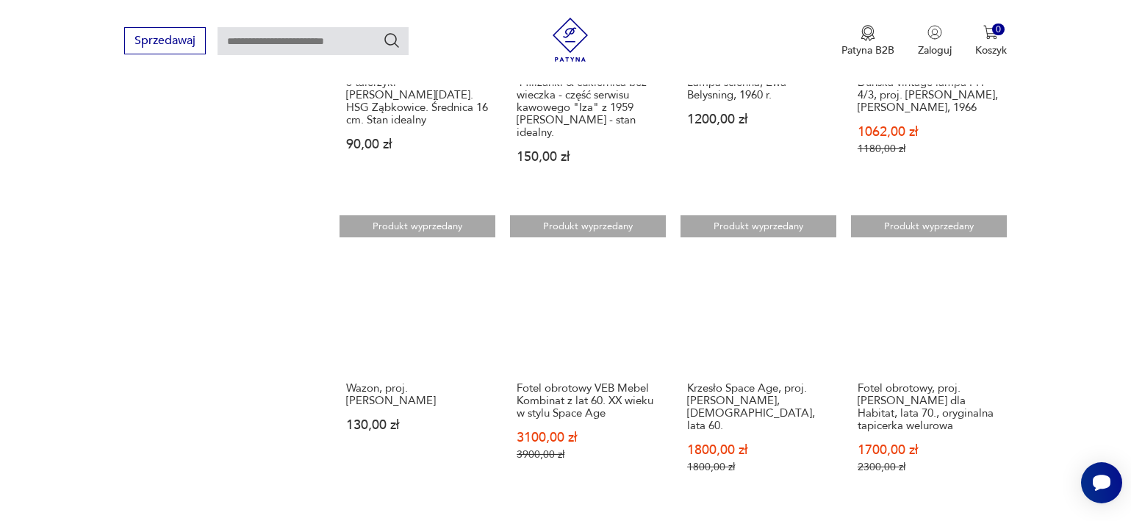
scroll to position [1294, 0]
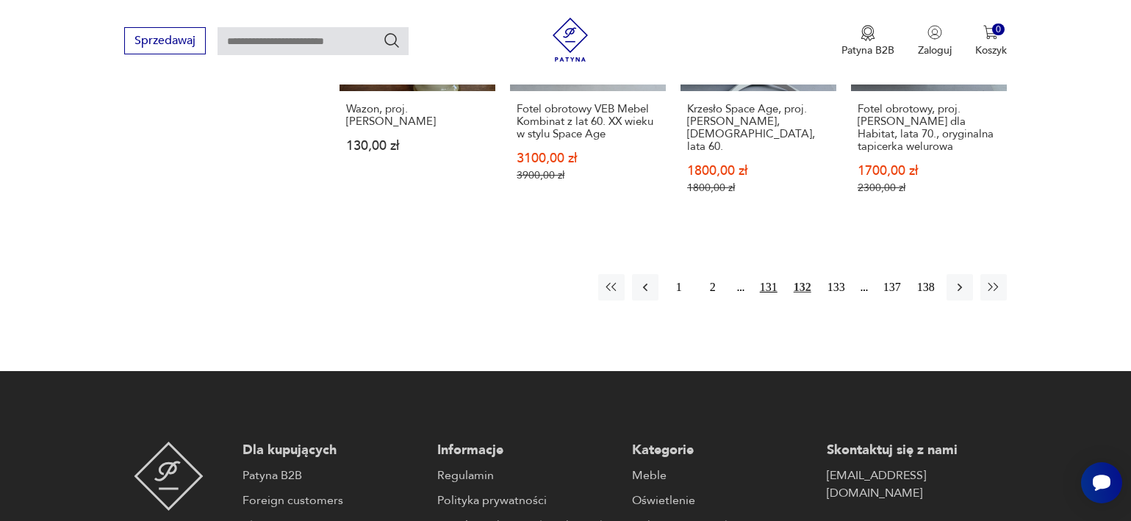
click at [759, 288] on button "131" at bounding box center [769, 287] width 26 height 26
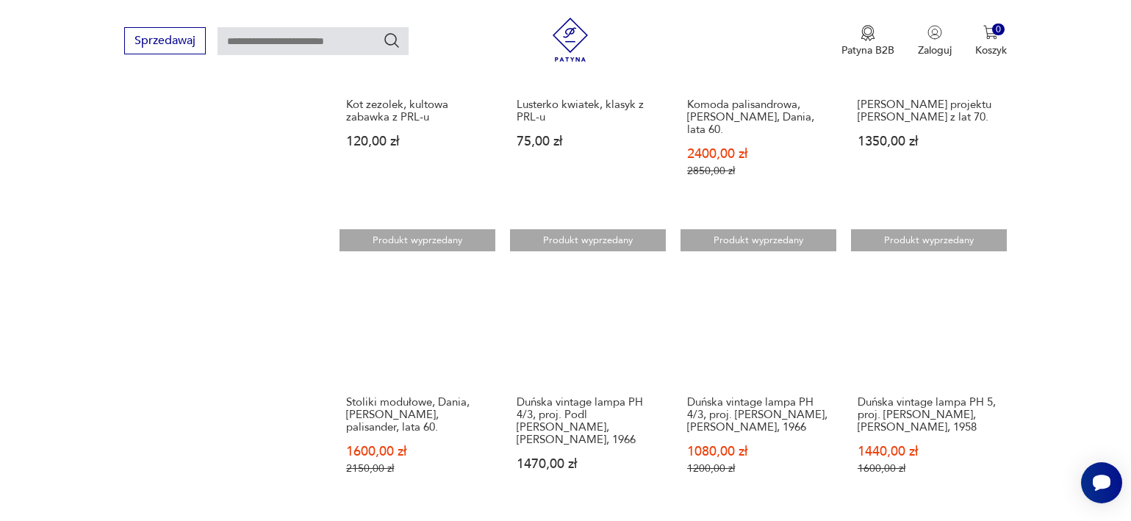
scroll to position [1064, 0]
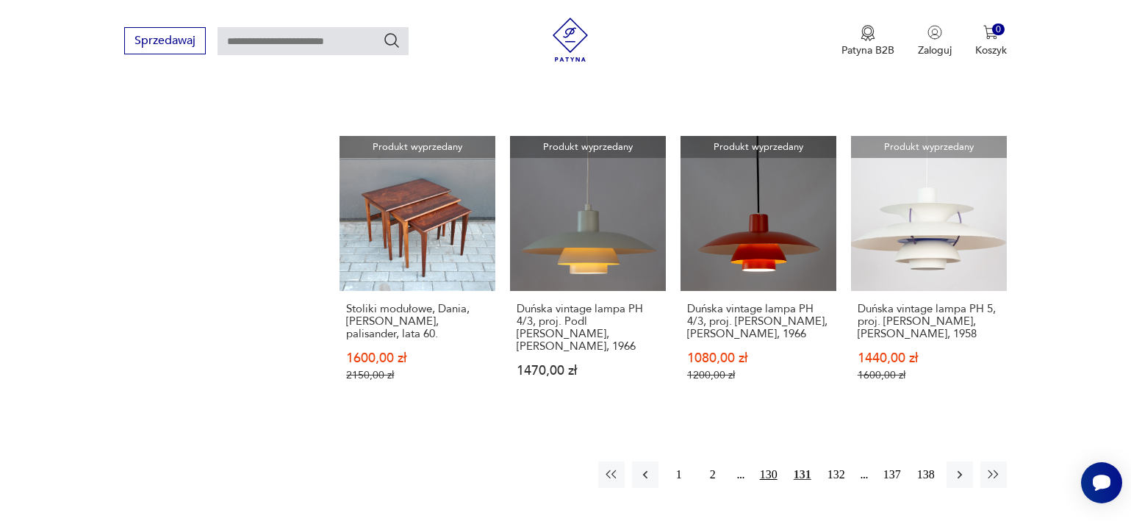
click at [761, 464] on button "130" at bounding box center [769, 475] width 26 height 26
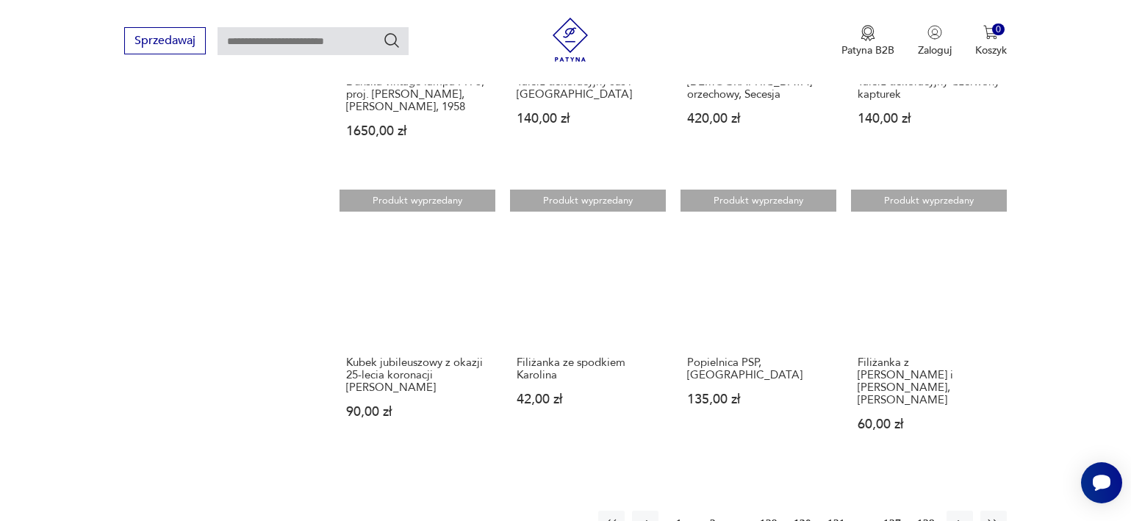
scroll to position [1043, 0]
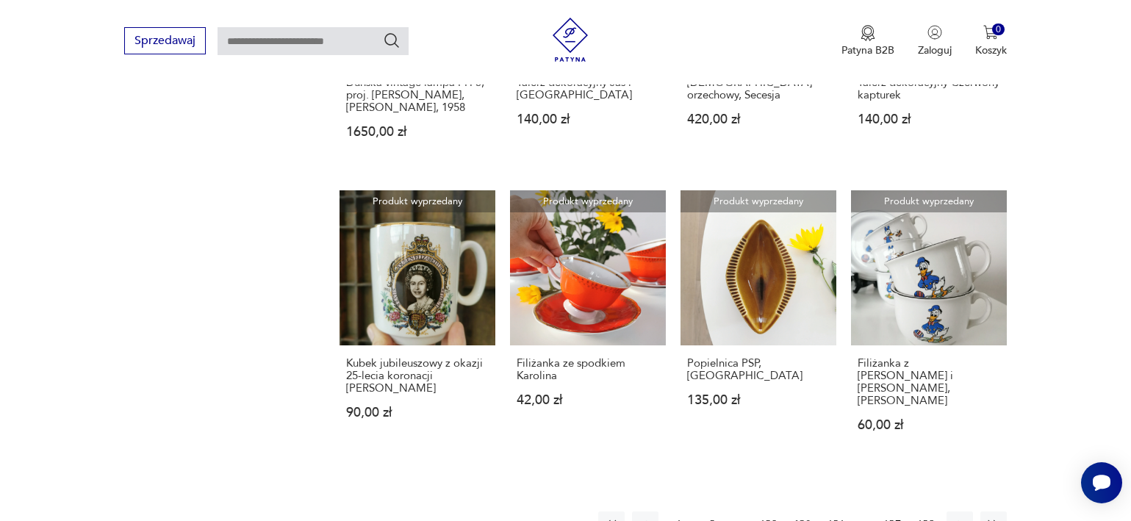
click at [773, 509] on button "129" at bounding box center [769, 525] width 26 height 26
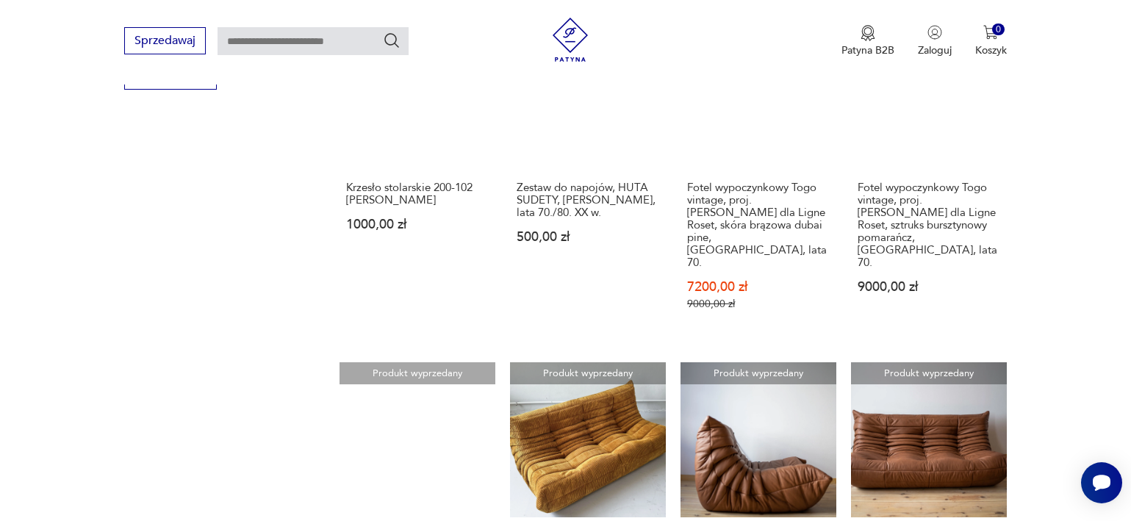
scroll to position [1190, 0]
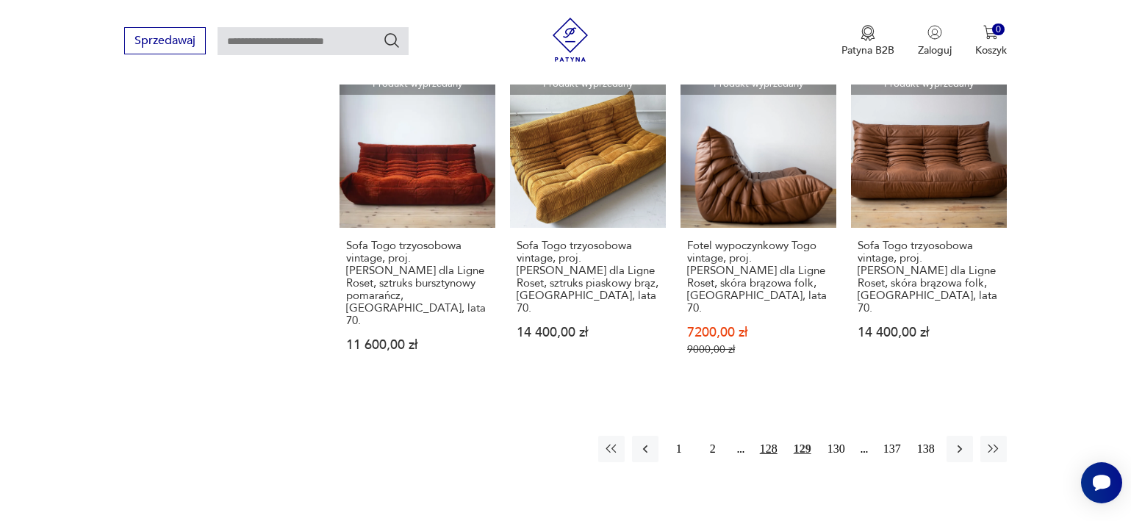
click at [761, 436] on button "128" at bounding box center [769, 449] width 26 height 26
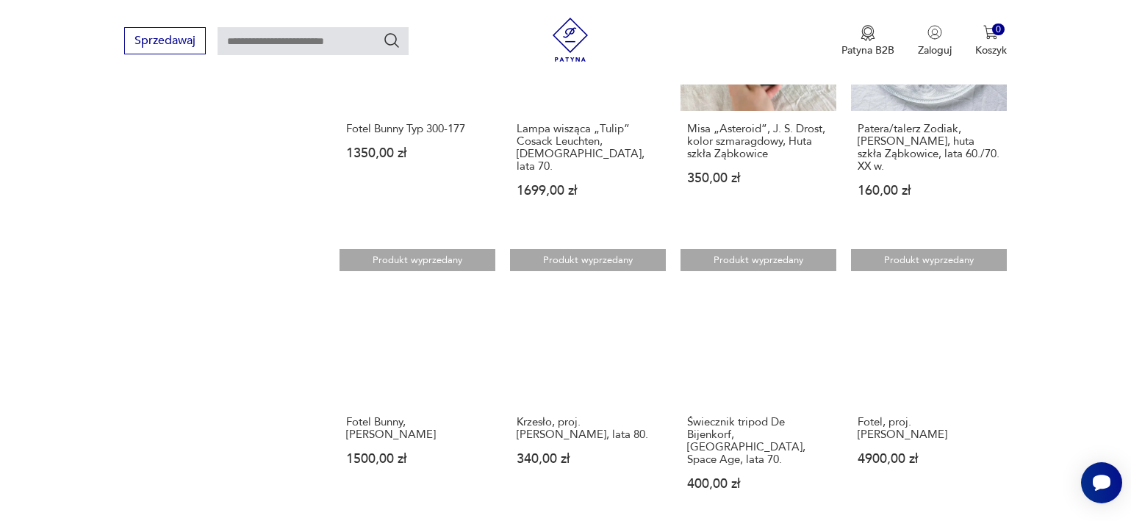
scroll to position [1327, 0]
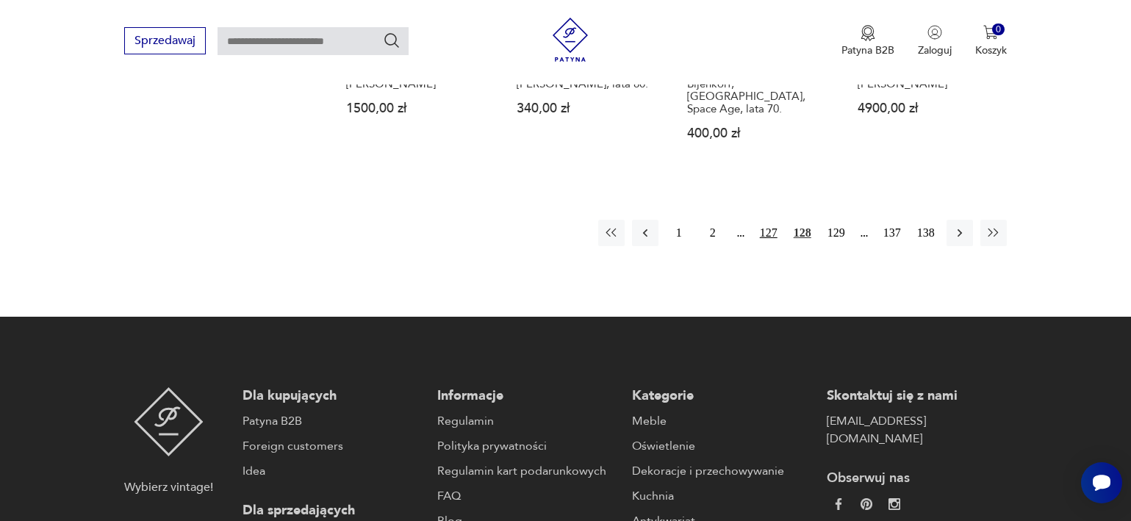
click at [765, 220] on button "127" at bounding box center [769, 233] width 26 height 26
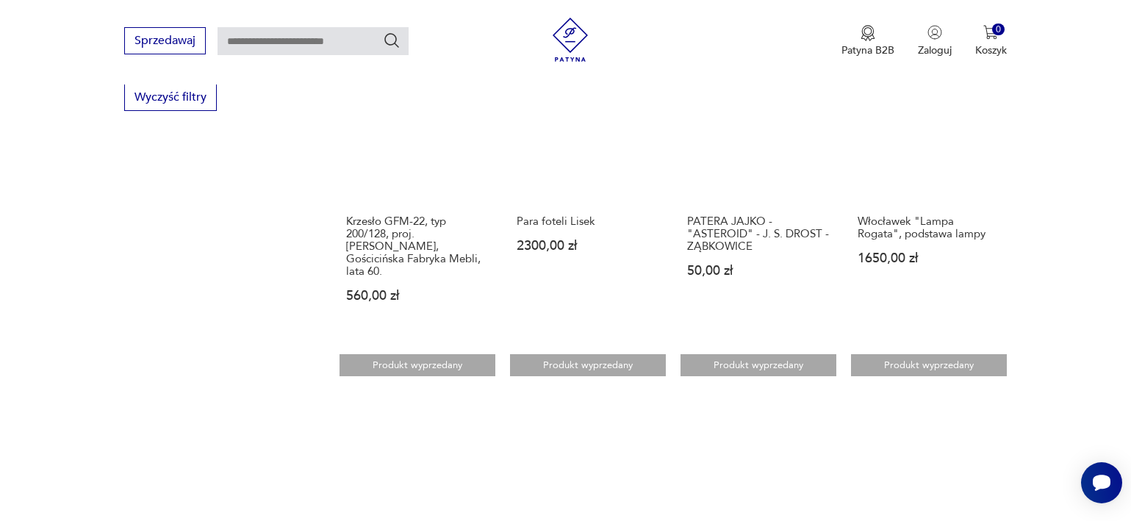
scroll to position [1090, 0]
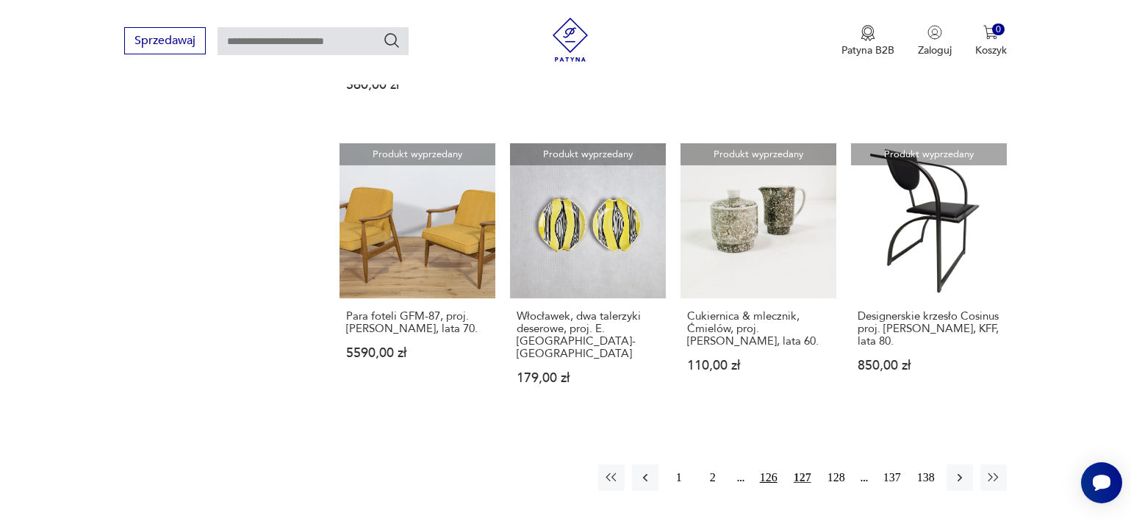
click at [767, 465] on button "126" at bounding box center [769, 478] width 26 height 26
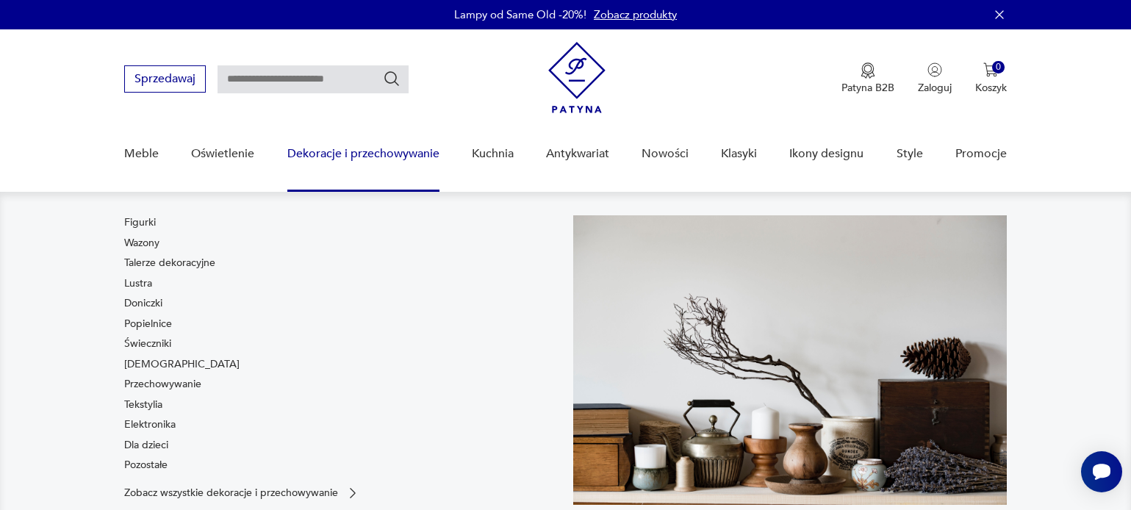
click at [337, 161] on link "Dekoracje i przechowywanie" at bounding box center [363, 154] width 152 height 57
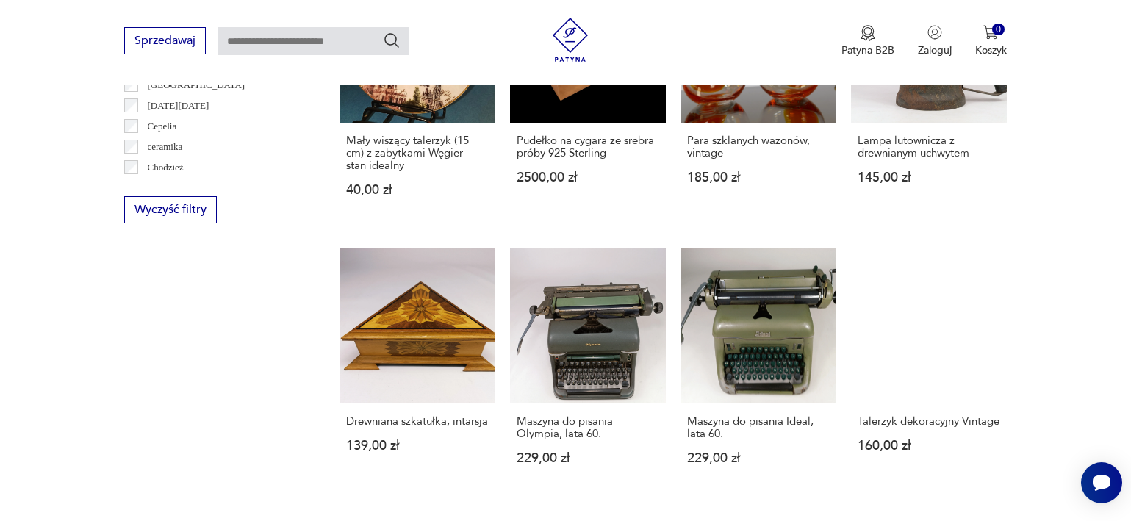
scroll to position [1426, 0]
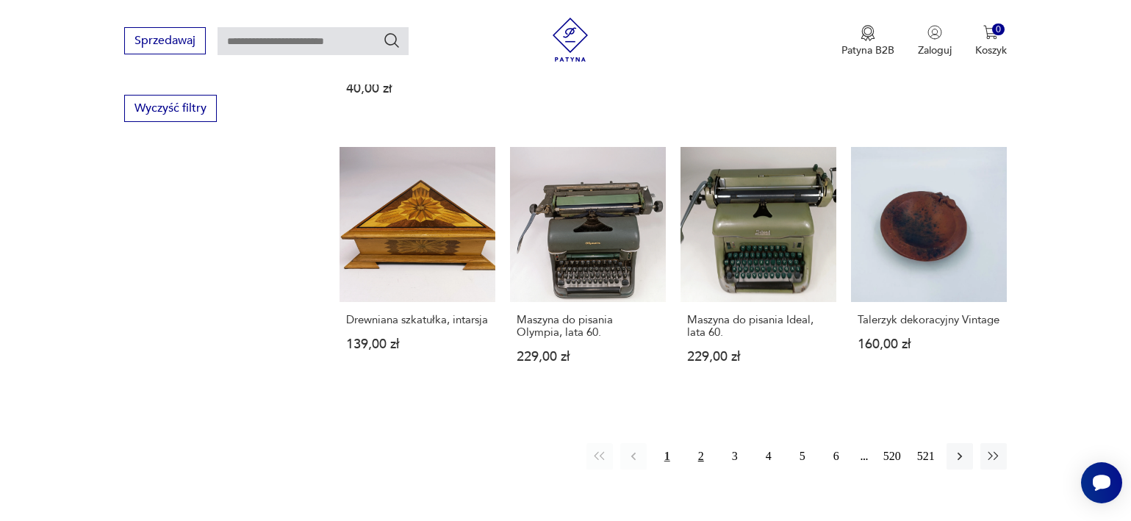
click at [698, 445] on button "2" at bounding box center [701, 456] width 26 height 26
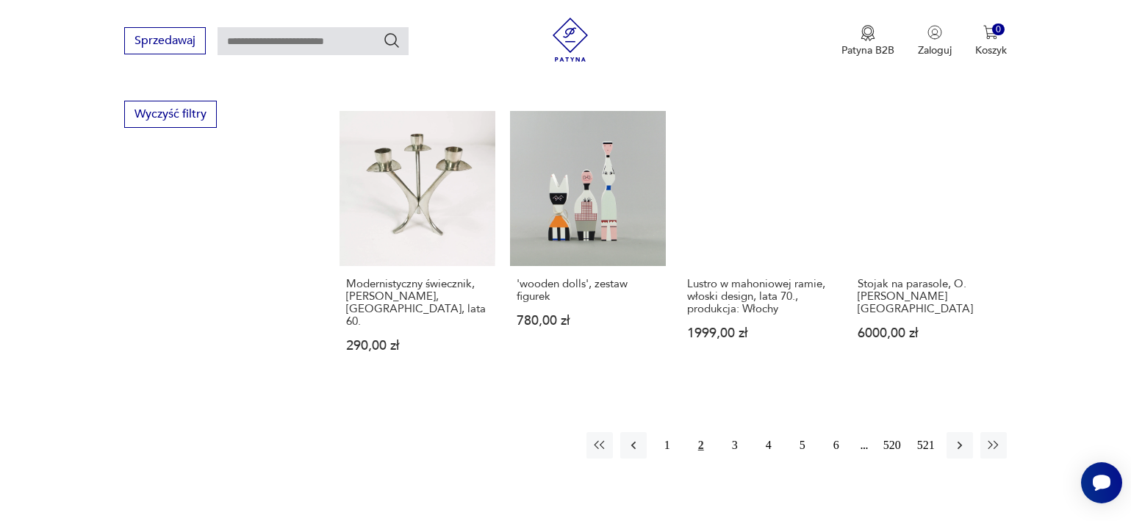
scroll to position [1421, 0]
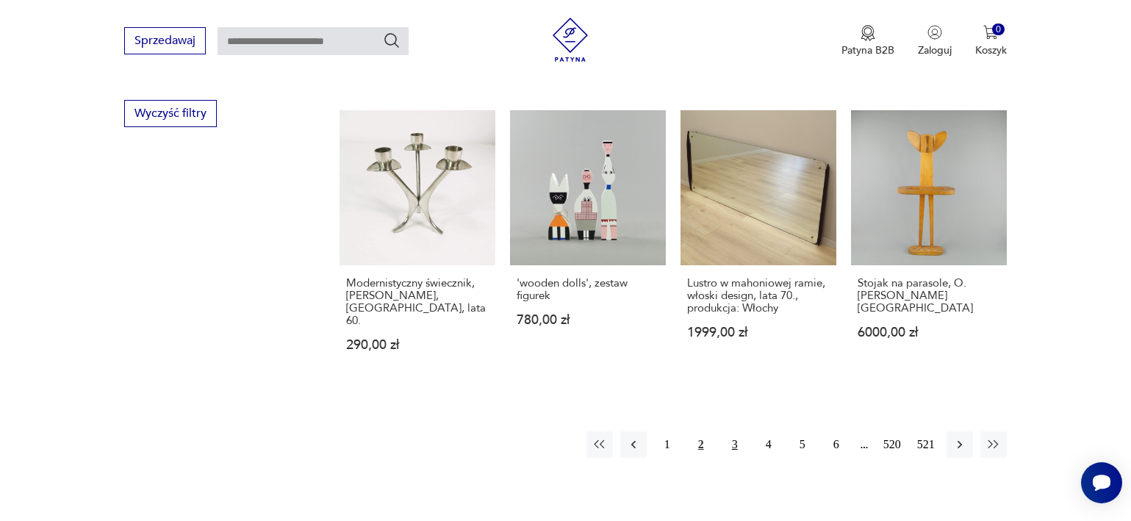
click at [737, 432] on button "3" at bounding box center [735, 445] width 26 height 26
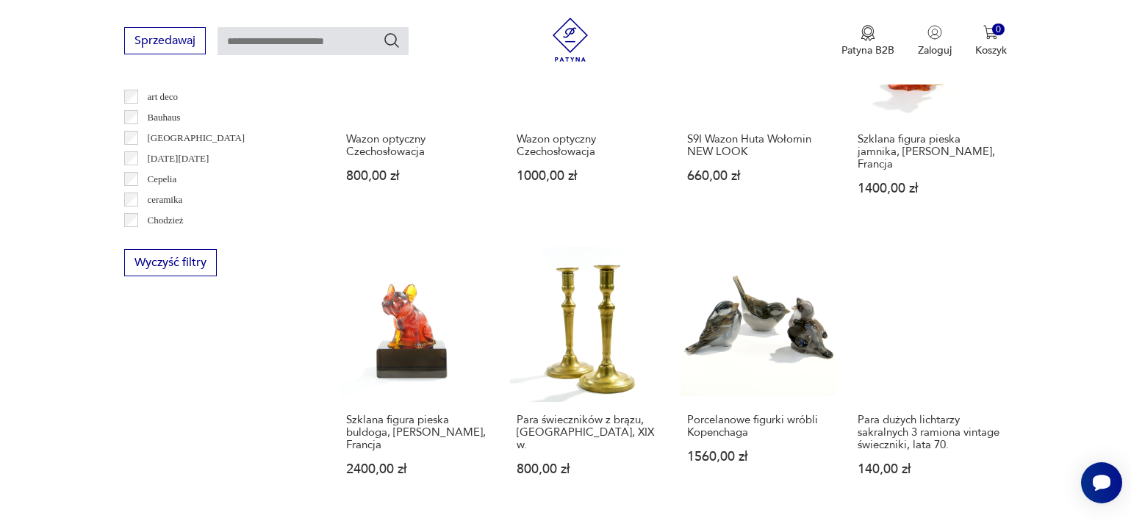
scroll to position [1475, 0]
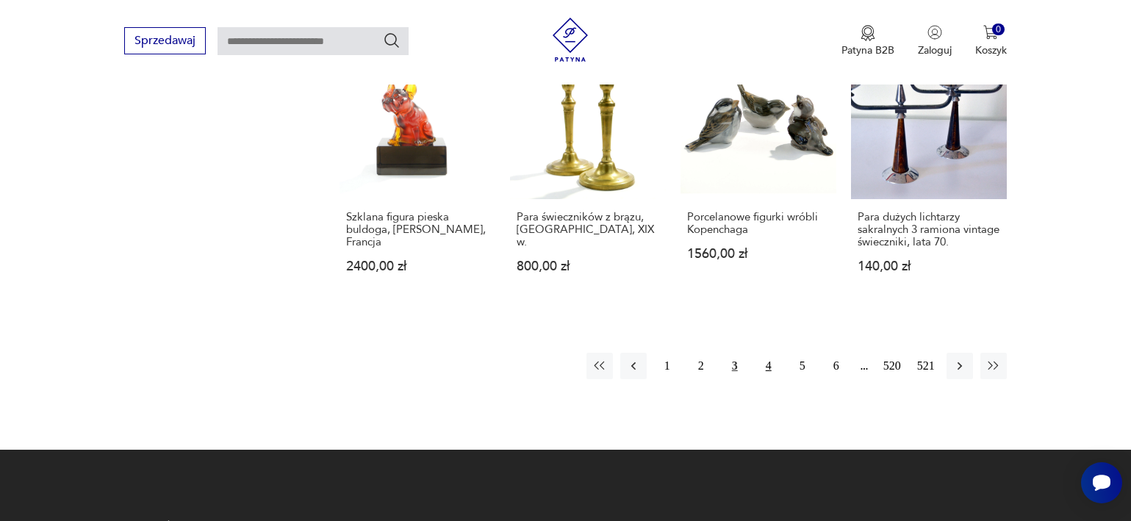
click at [773, 353] on button "4" at bounding box center [769, 366] width 26 height 26
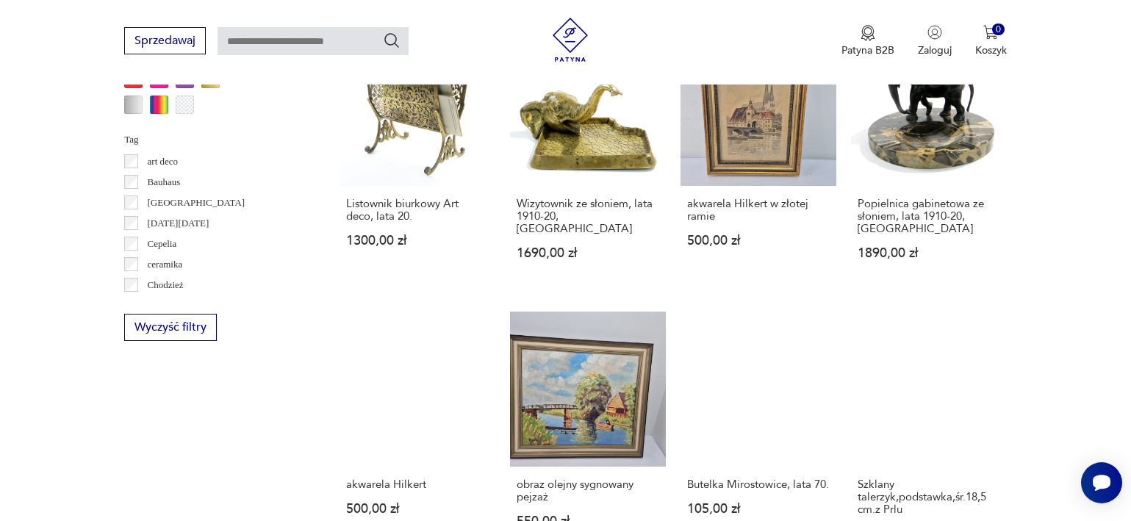
scroll to position [1392, 0]
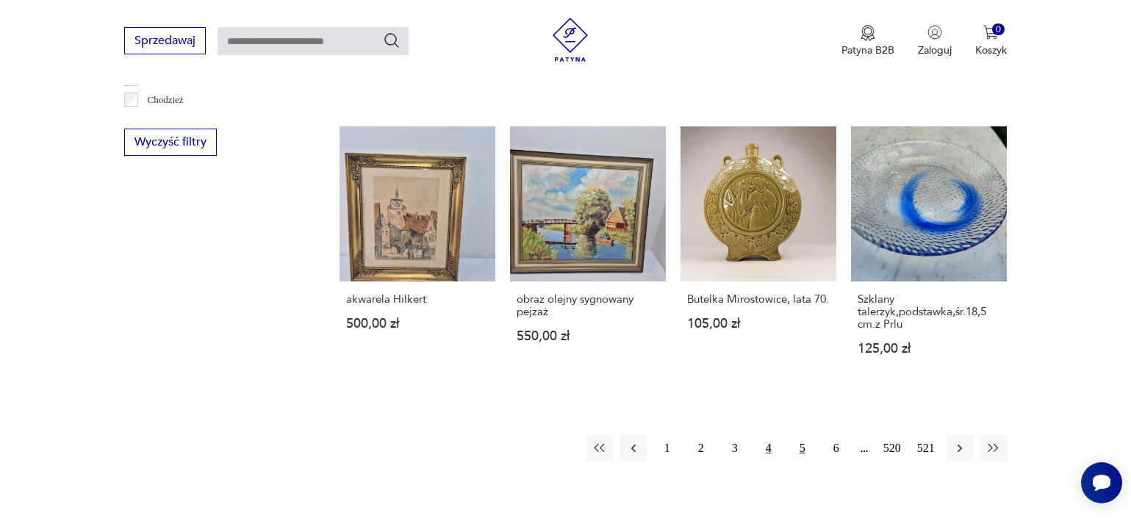
click at [796, 435] on button "5" at bounding box center [803, 448] width 26 height 26
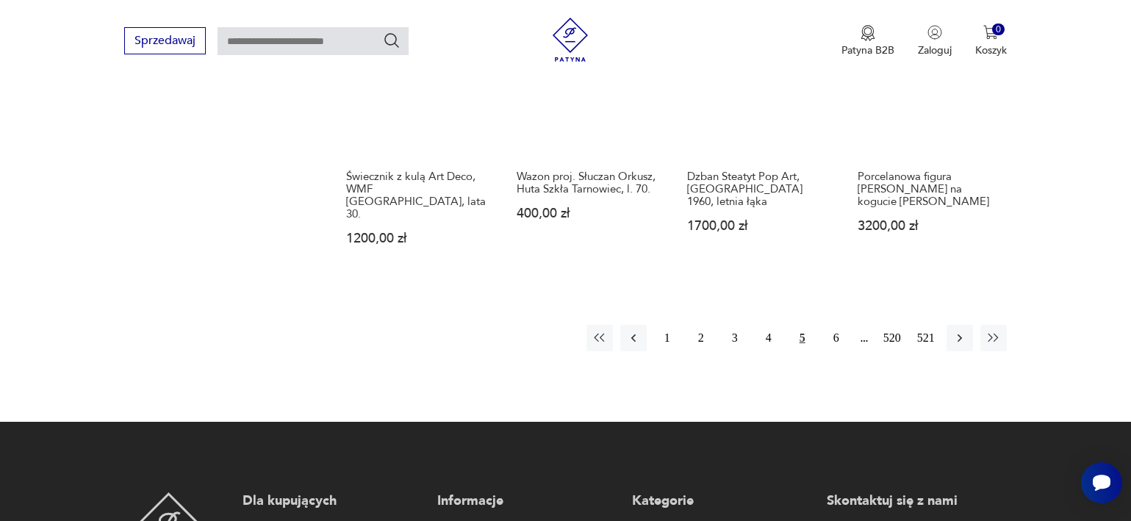
scroll to position [1495, 0]
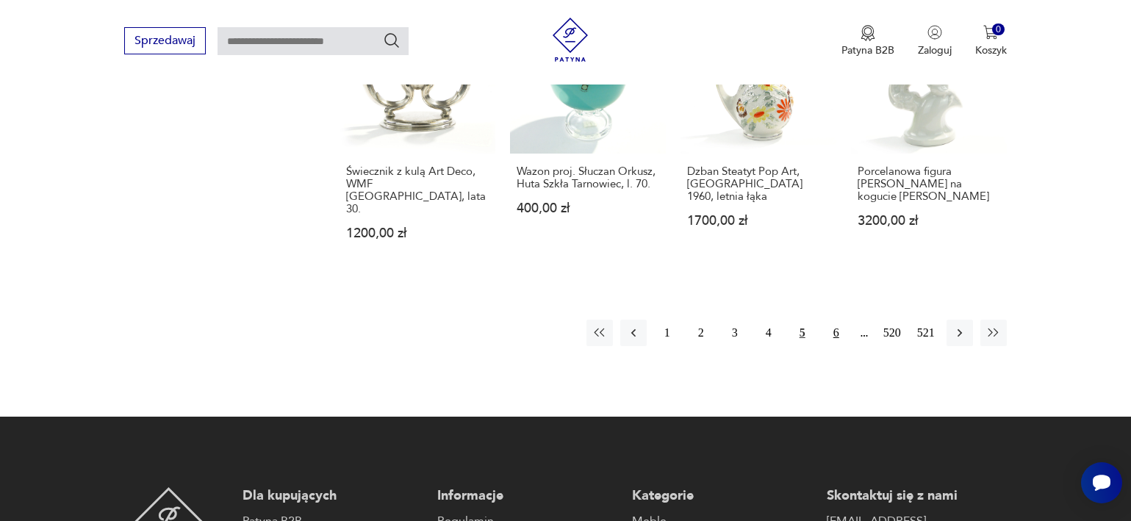
click at [837, 320] on button "6" at bounding box center [836, 333] width 26 height 26
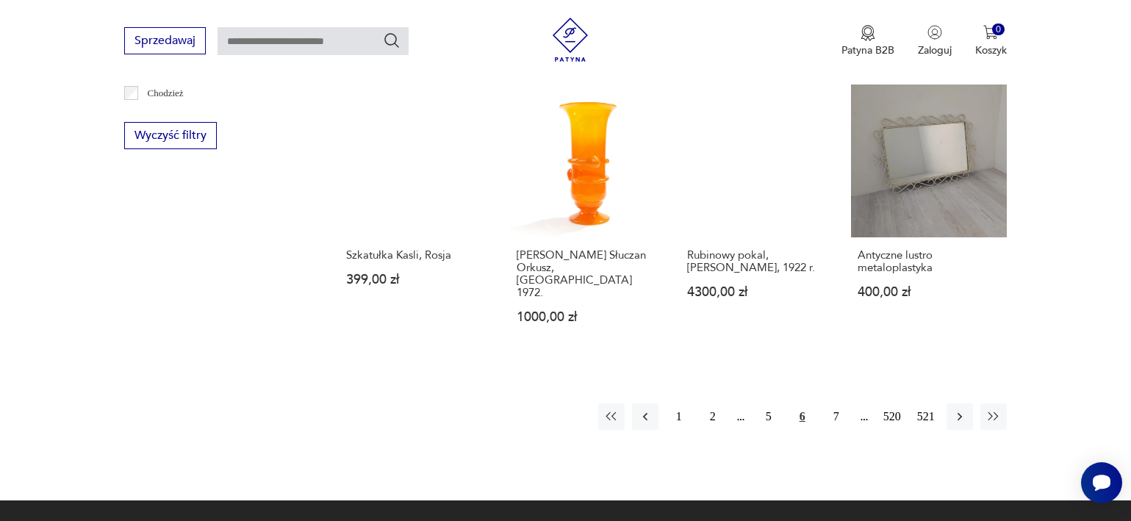
scroll to position [1472, 0]
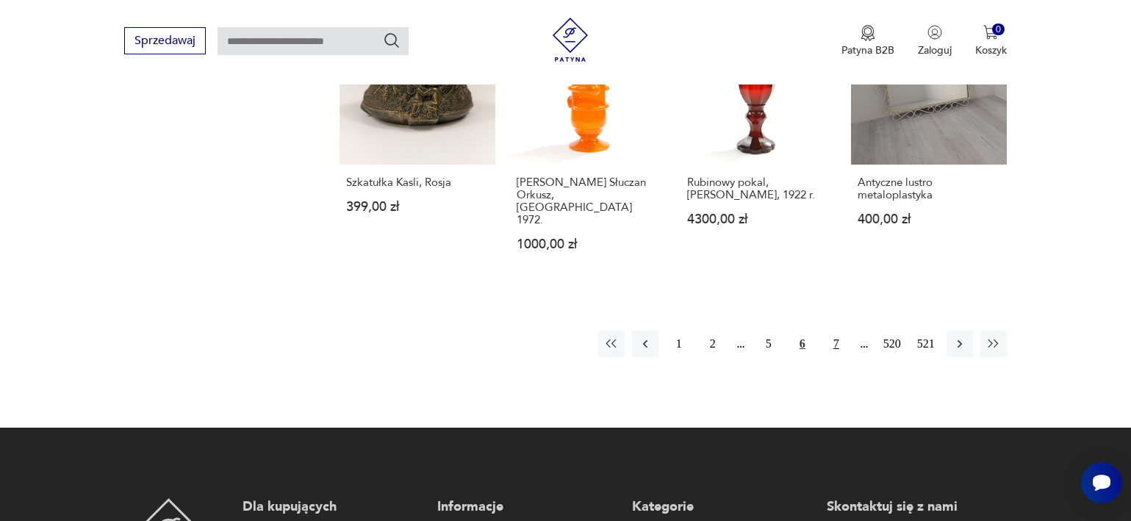
click at [835, 331] on button "7" at bounding box center [836, 344] width 26 height 26
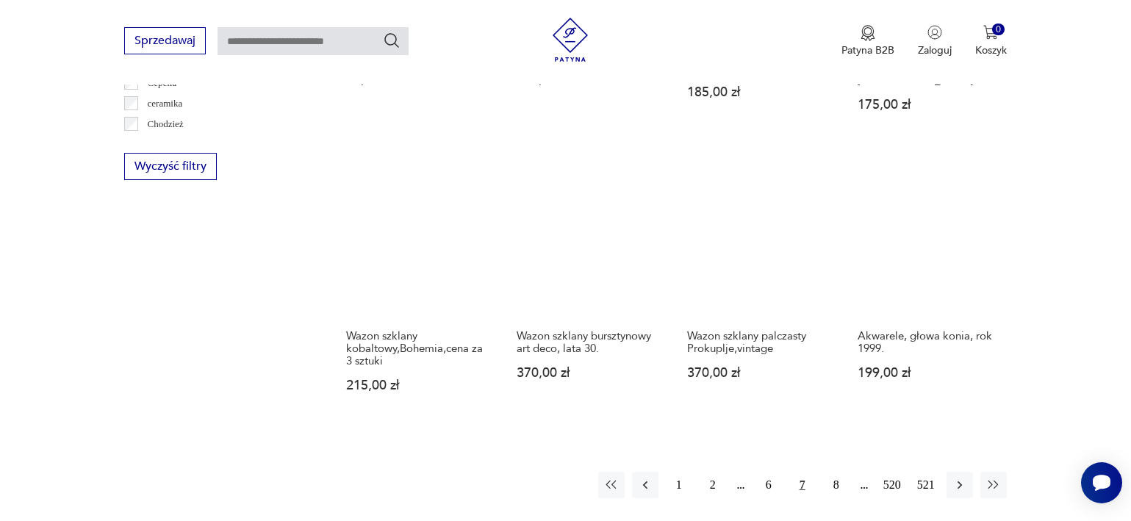
scroll to position [1381, 0]
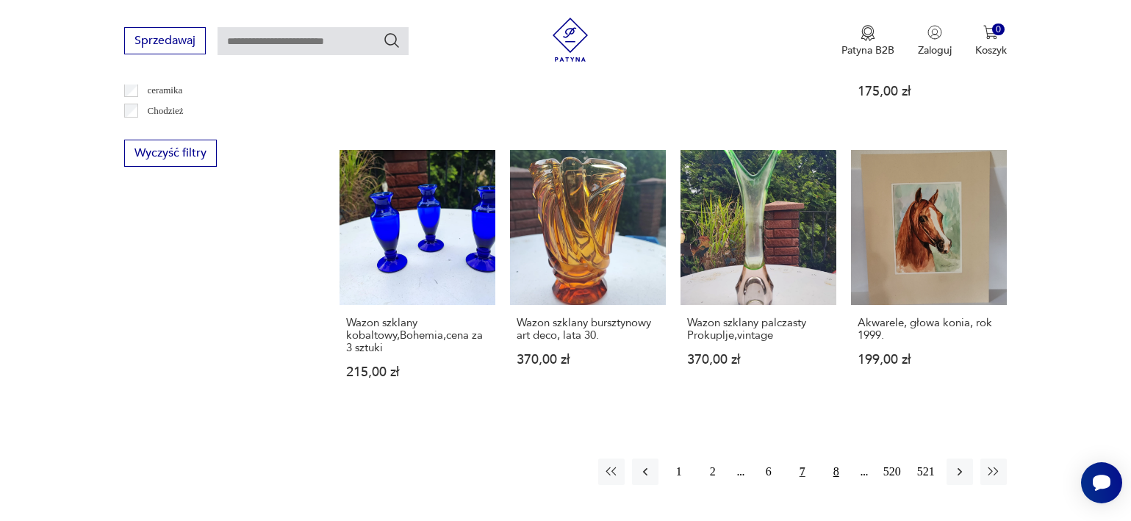
click at [841, 459] on button "8" at bounding box center [836, 472] width 26 height 26
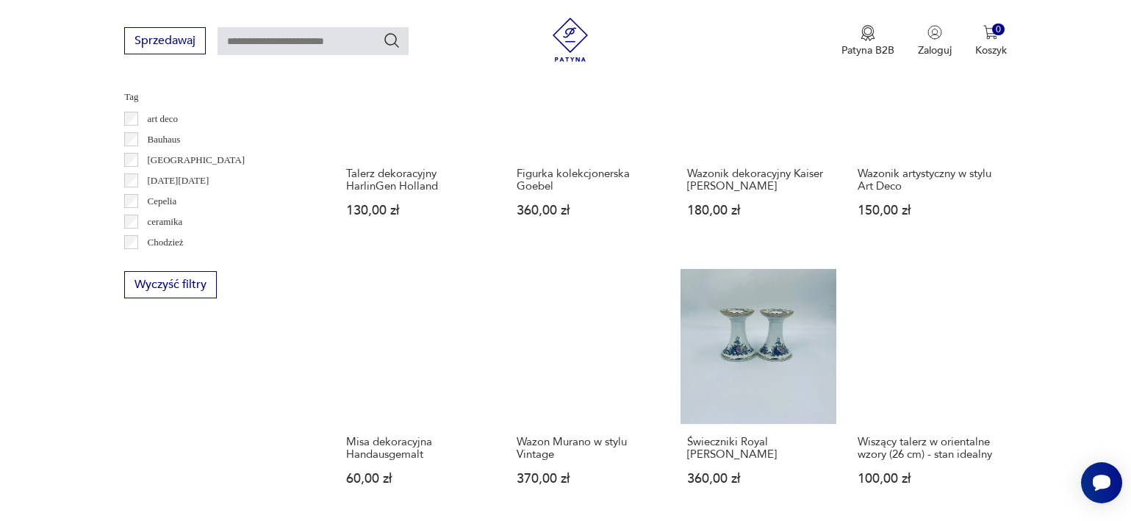
scroll to position [1303, 0]
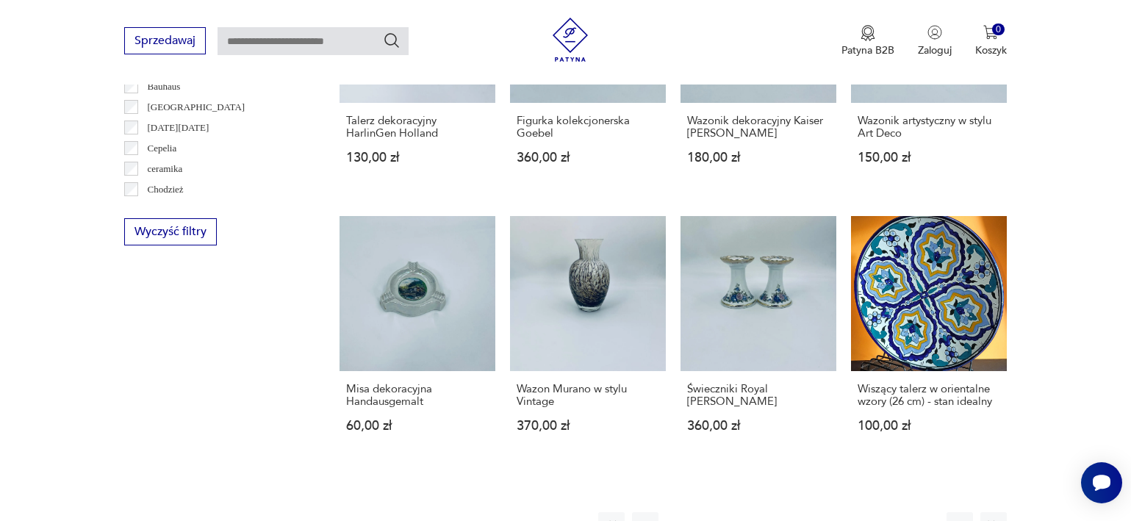
click at [836, 509] on button "9" at bounding box center [836, 525] width 26 height 26
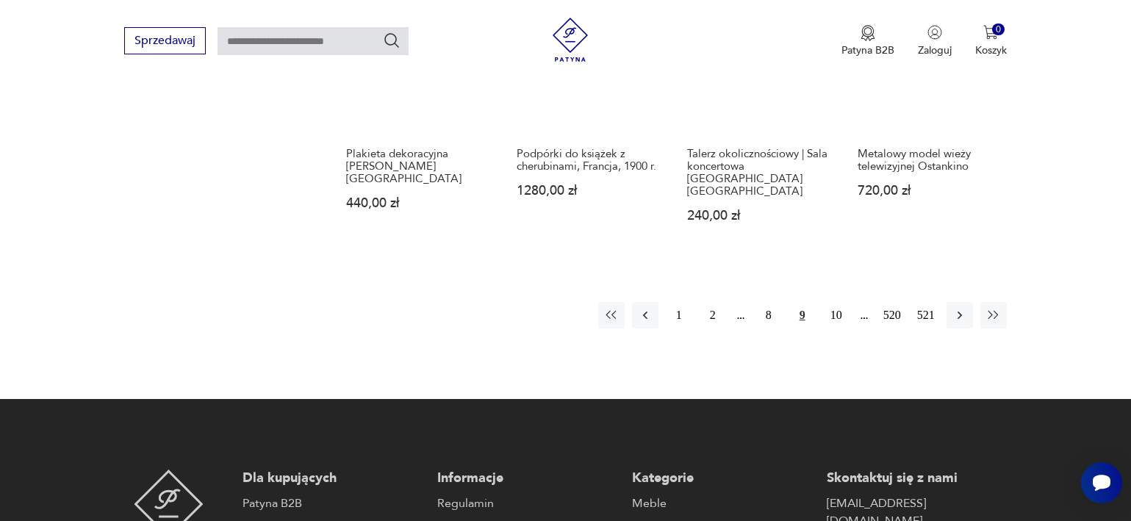
scroll to position [1648, 0]
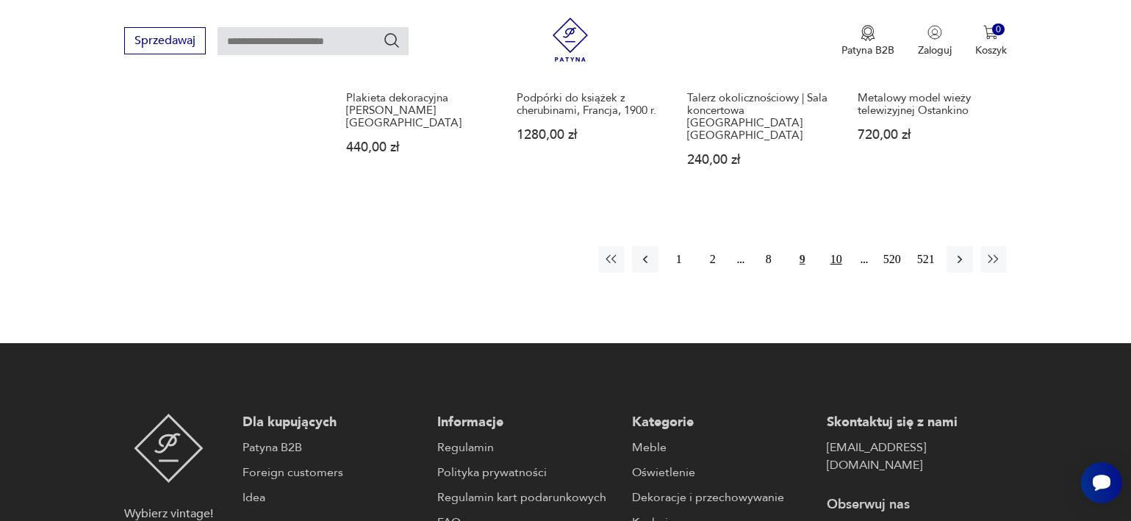
click at [833, 246] on button "10" at bounding box center [836, 259] width 26 height 26
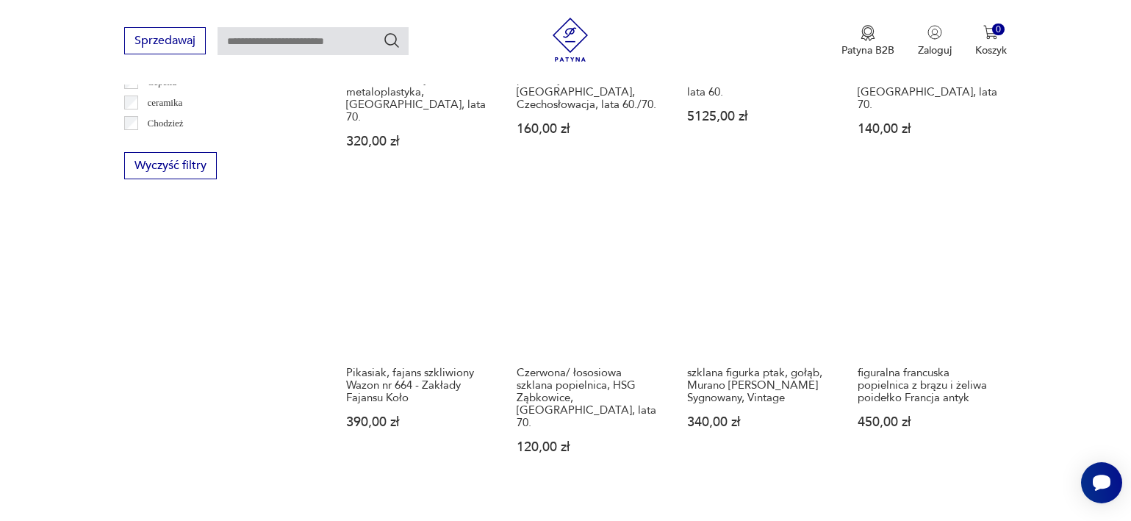
scroll to position [1379, 0]
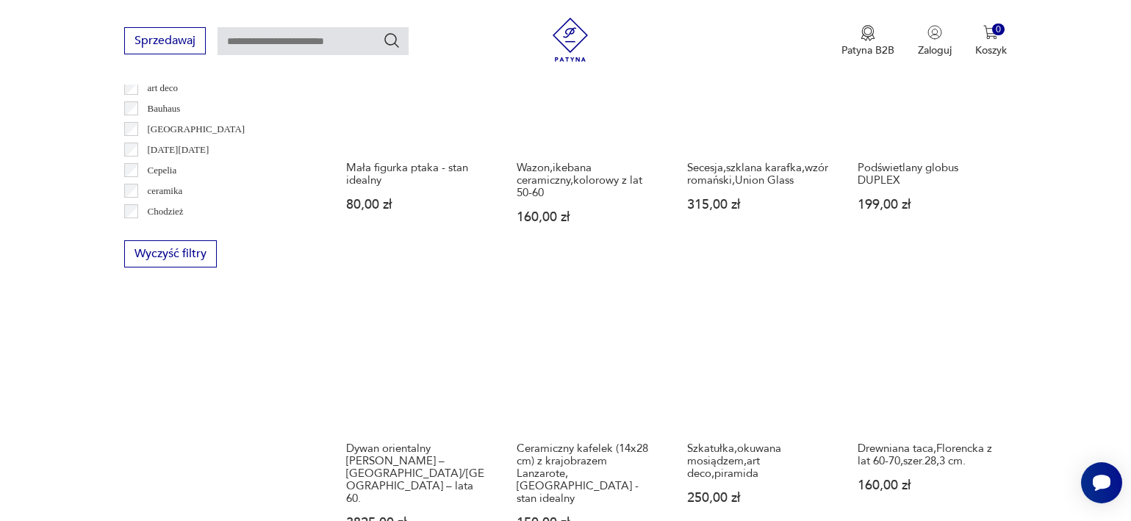
scroll to position [1381, 0]
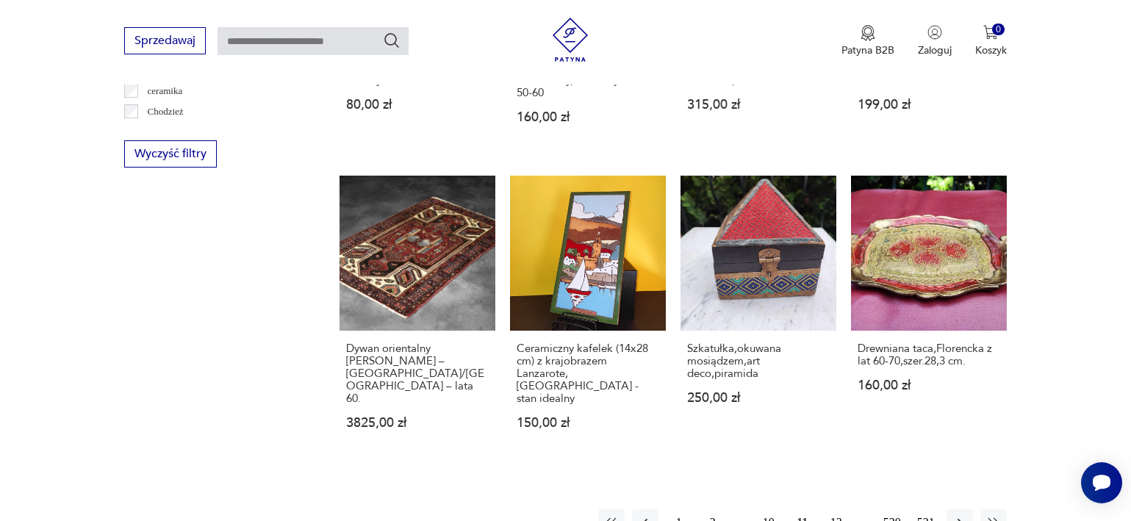
click at [837, 509] on button "12" at bounding box center [836, 522] width 26 height 26
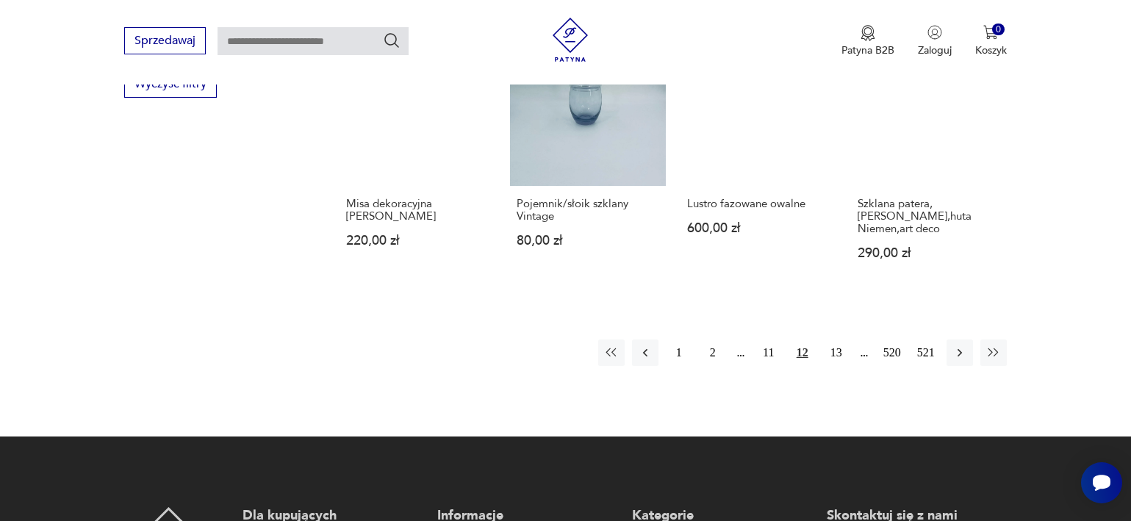
scroll to position [1447, 0]
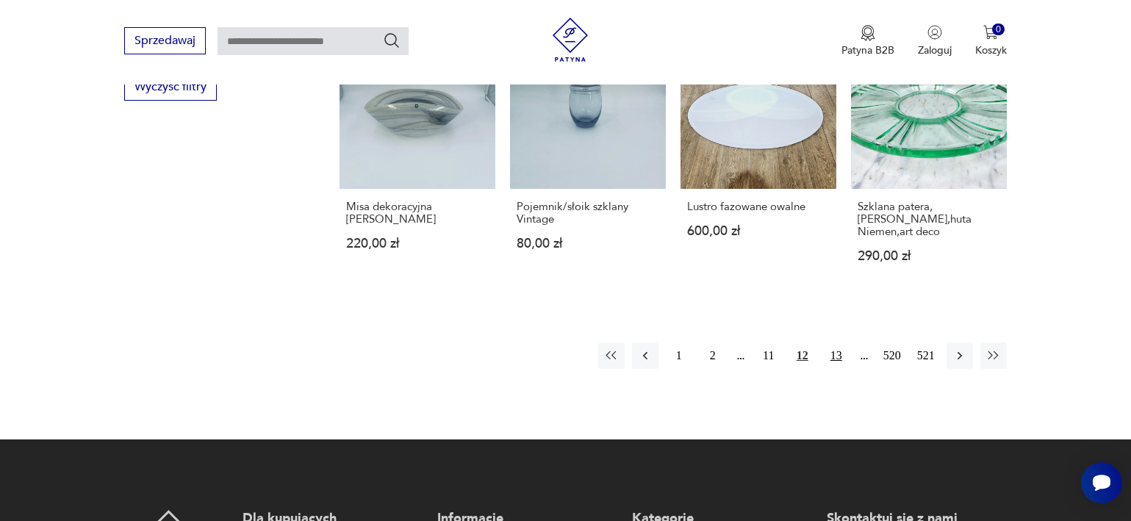
click at [843, 343] on button "13" at bounding box center [836, 356] width 26 height 26
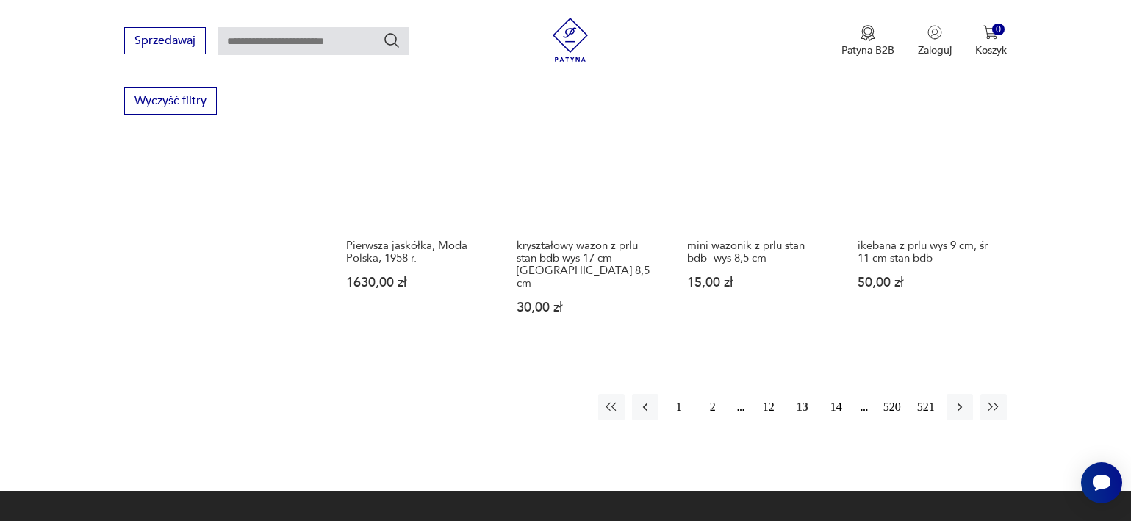
scroll to position [1432, 0]
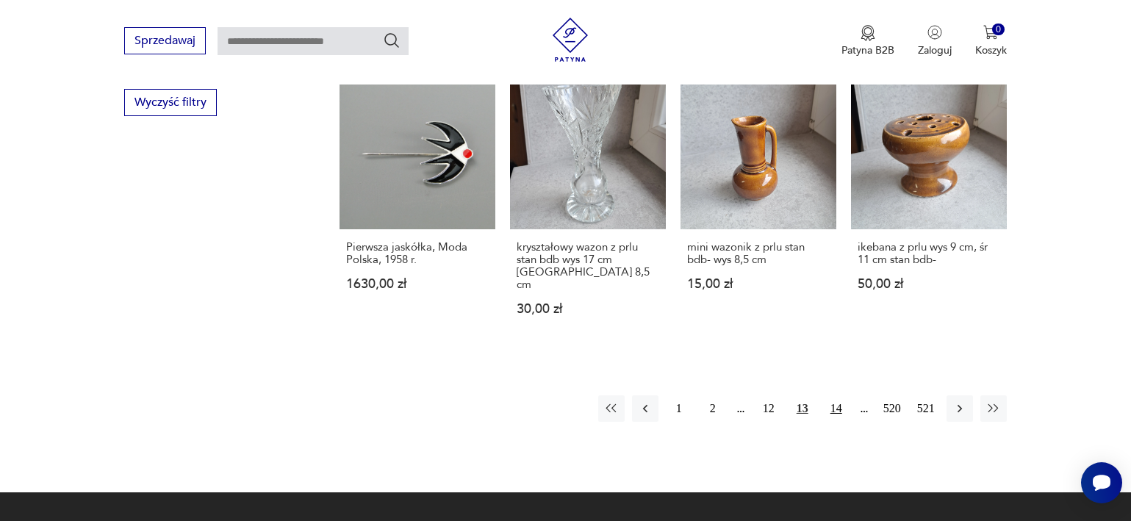
click at [839, 395] on button "14" at bounding box center [836, 408] width 26 height 26
